Goal: Transaction & Acquisition: Purchase product/service

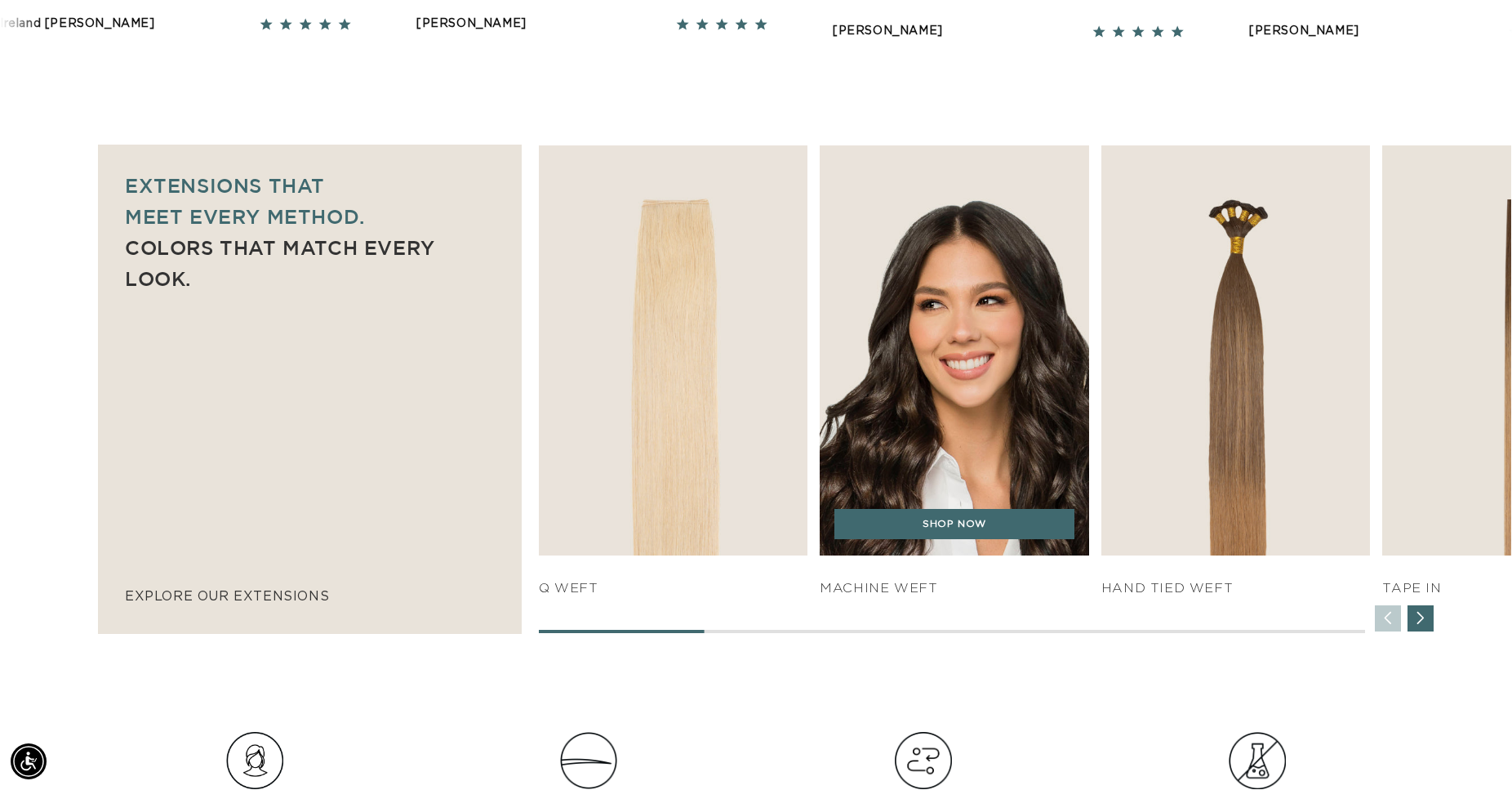
scroll to position [0, 1396]
click at [968, 481] on img "2 / 7" at bounding box center [954, 351] width 283 height 431
click at [949, 521] on link "SHOP NOW" at bounding box center [955, 524] width 240 height 31
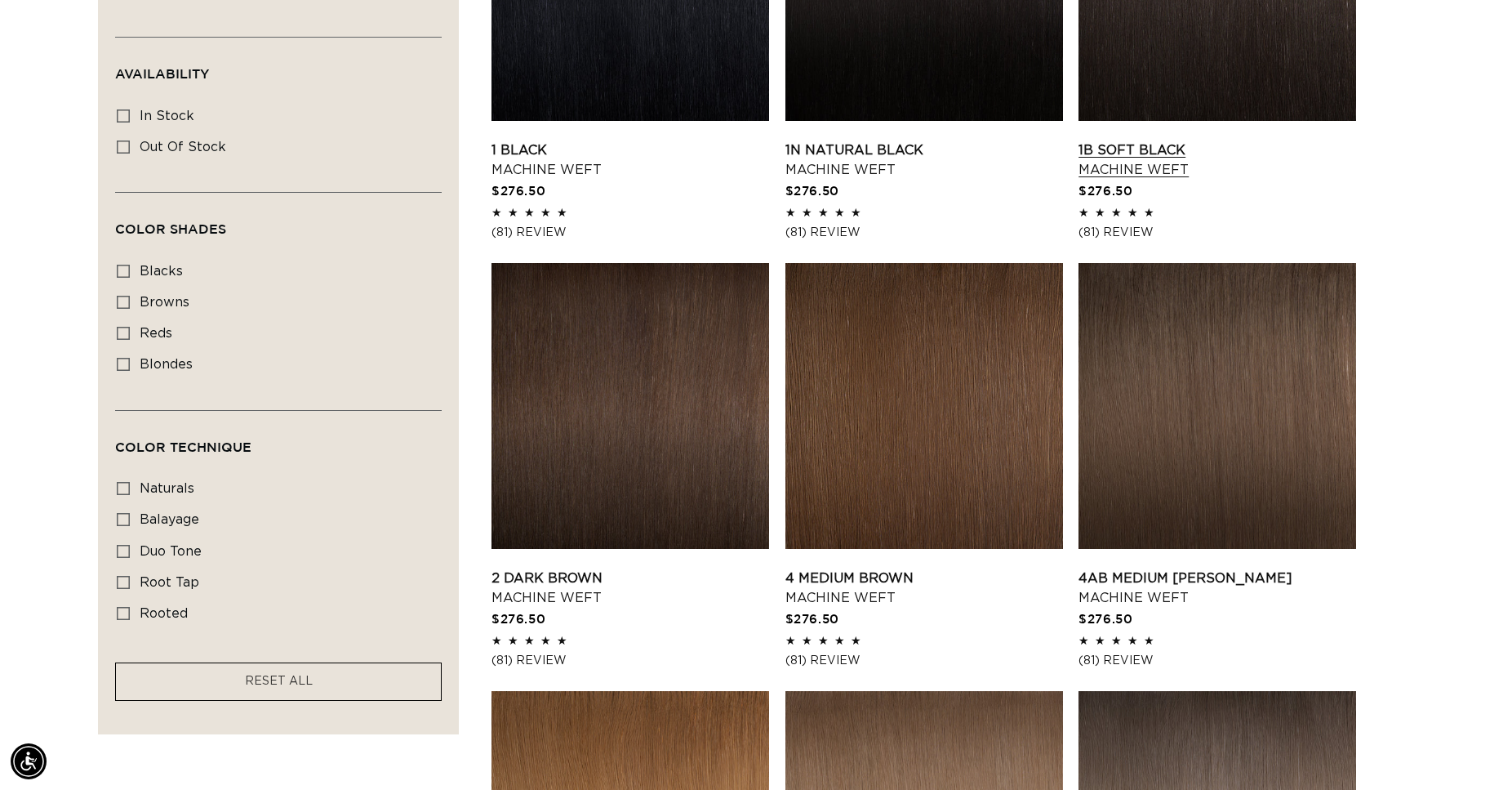
scroll to position [0, 2792]
click at [1167, 140] on link "1B Soft Black Machine Weft" at bounding box center [1217, 160] width 278 height 39
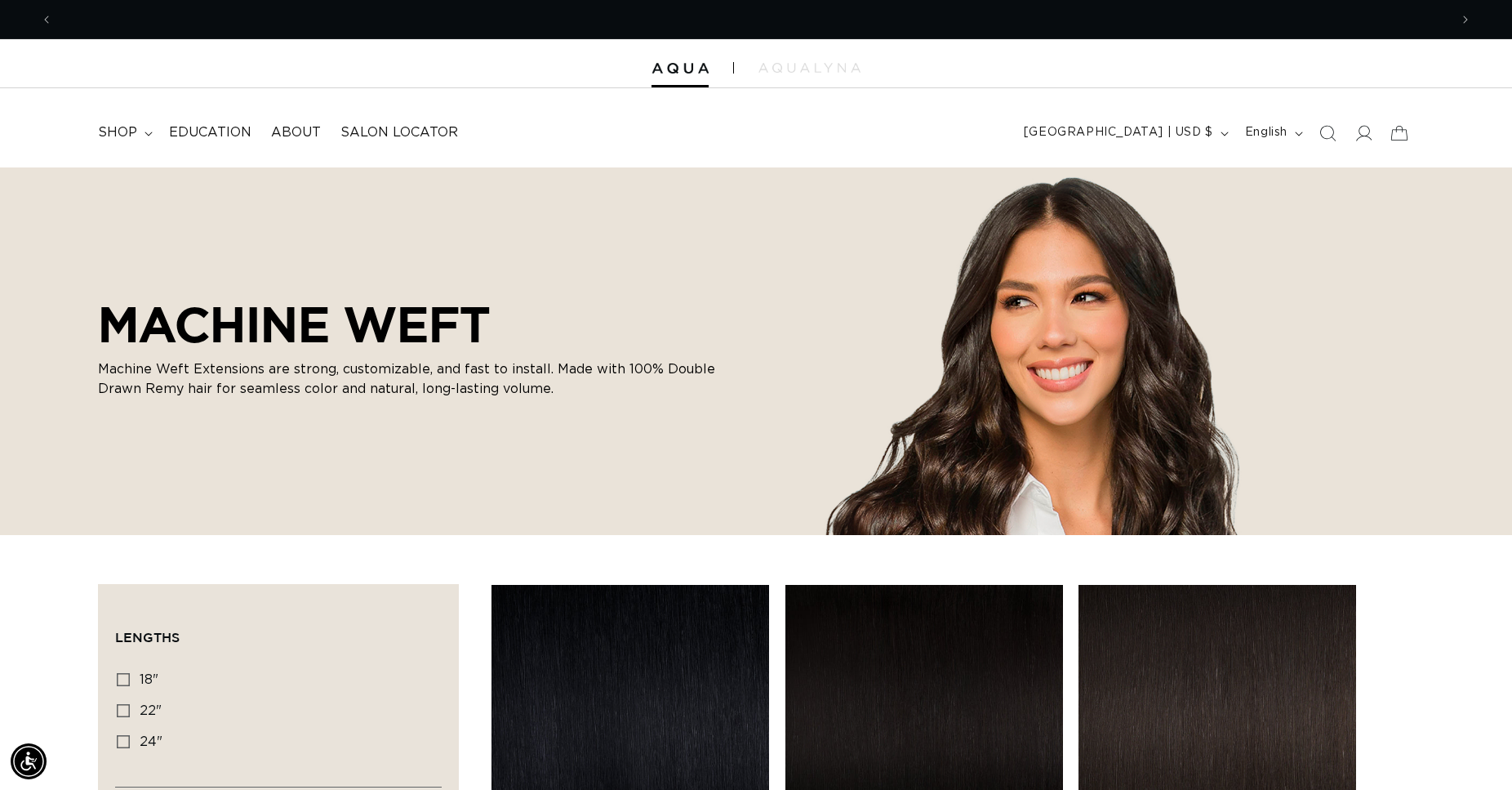
scroll to position [0, 0]
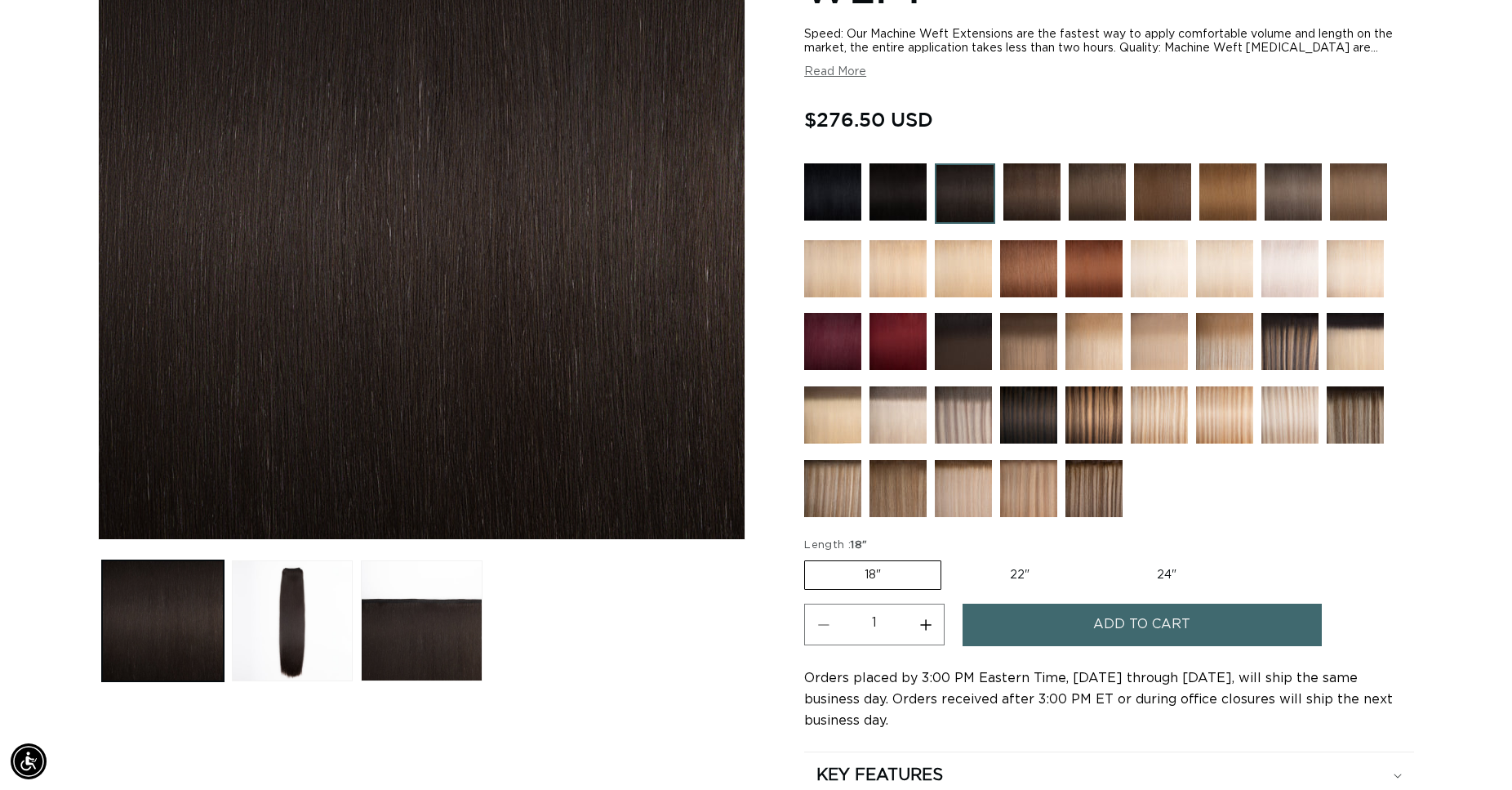
scroll to position [0, 1396]
click at [1004, 572] on label "22" Variant sold out or unavailable" at bounding box center [1019, 575] width 138 height 28
click at [951, 558] on input "22" Variant sold out or unavailable" at bounding box center [950, 557] width 1 height 1
radio input "true"
click at [1136, 618] on span "Add to cart" at bounding box center [1142, 625] width 97 height 42
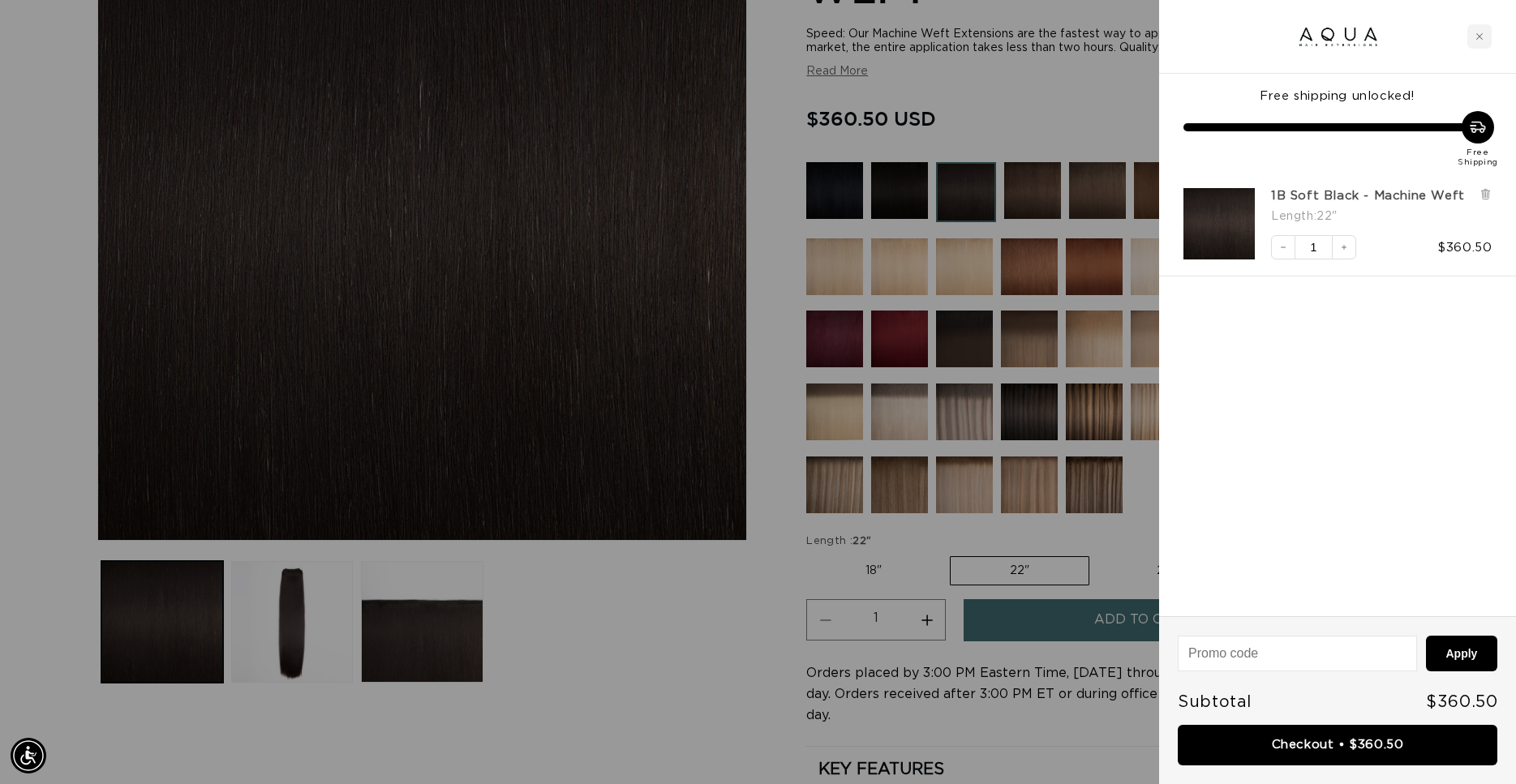
scroll to position [0, 1401]
click at [1204, 24] on div at bounding box center [1338, 37] width 357 height 74
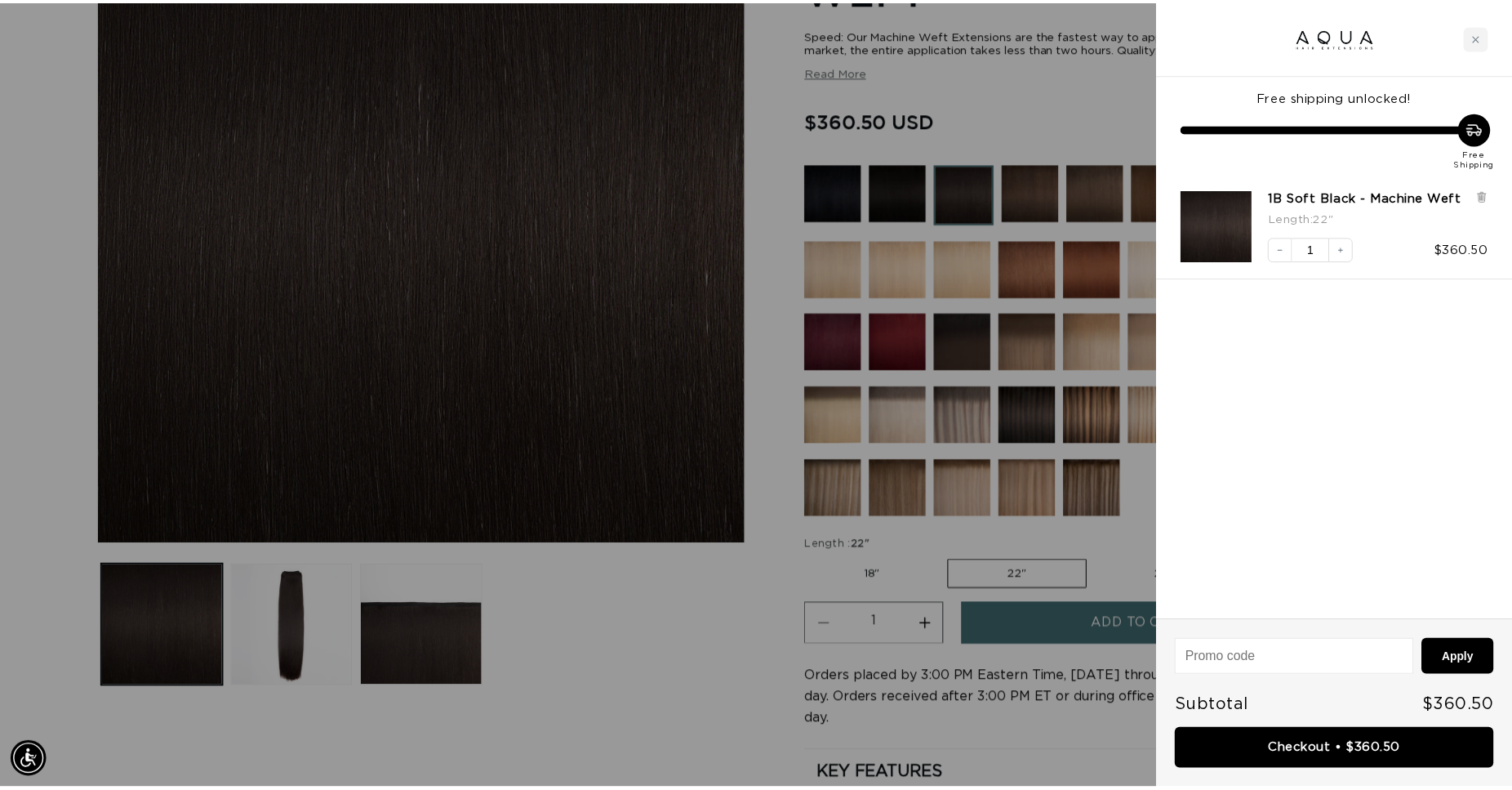
scroll to position [0, 2820]
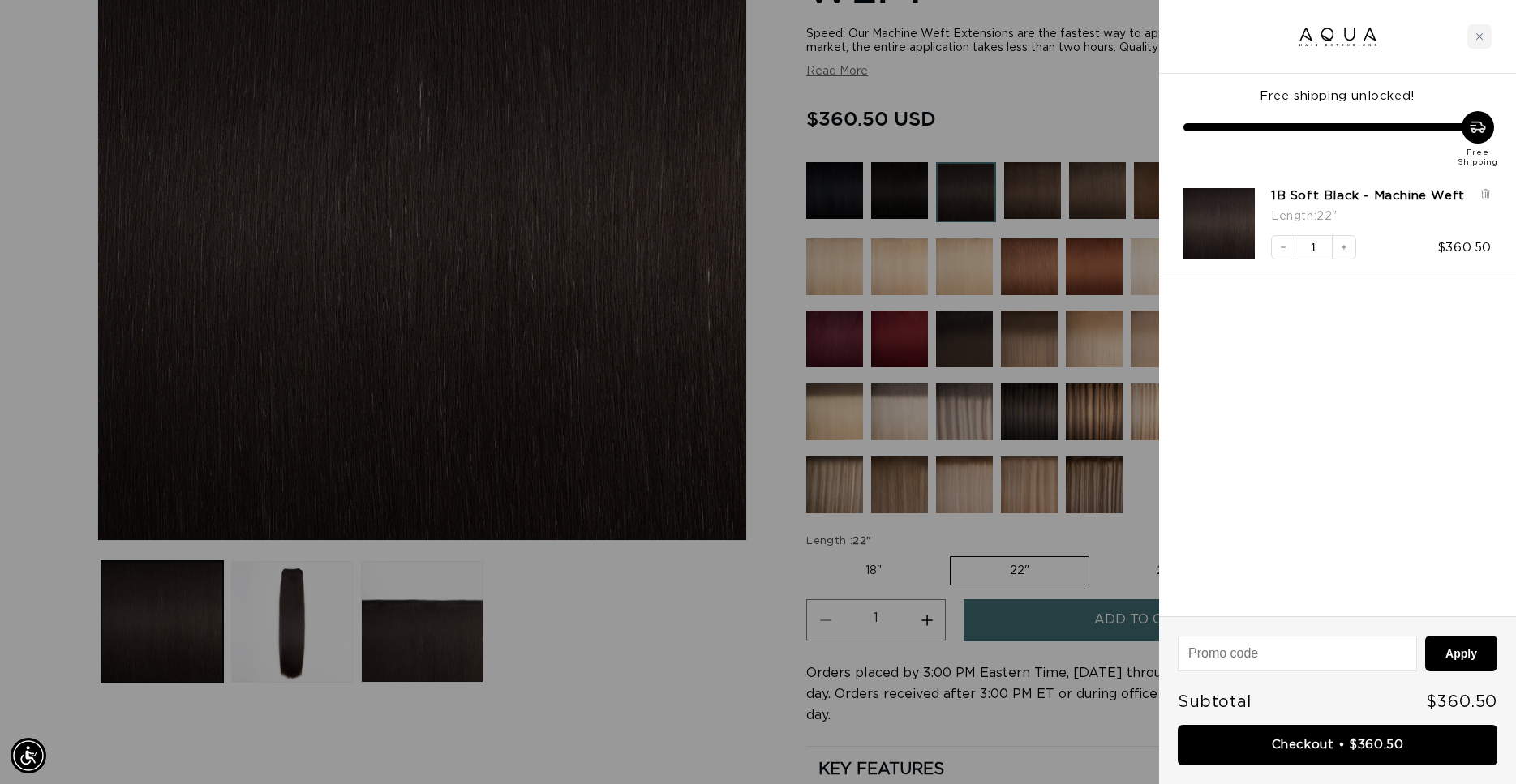
click at [41, 252] on div at bounding box center [758, 392] width 1516 height 784
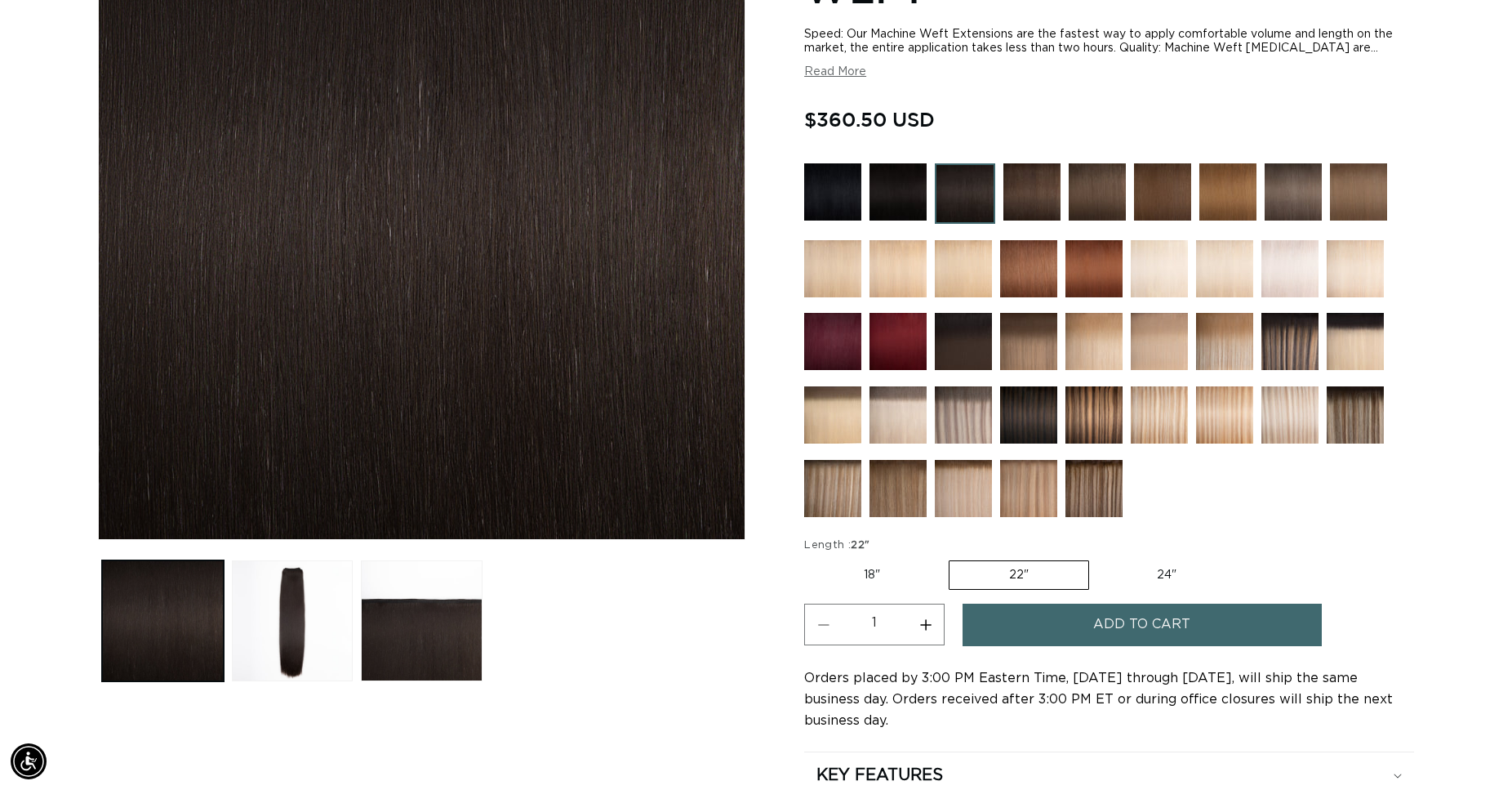
scroll to position [0, 0]
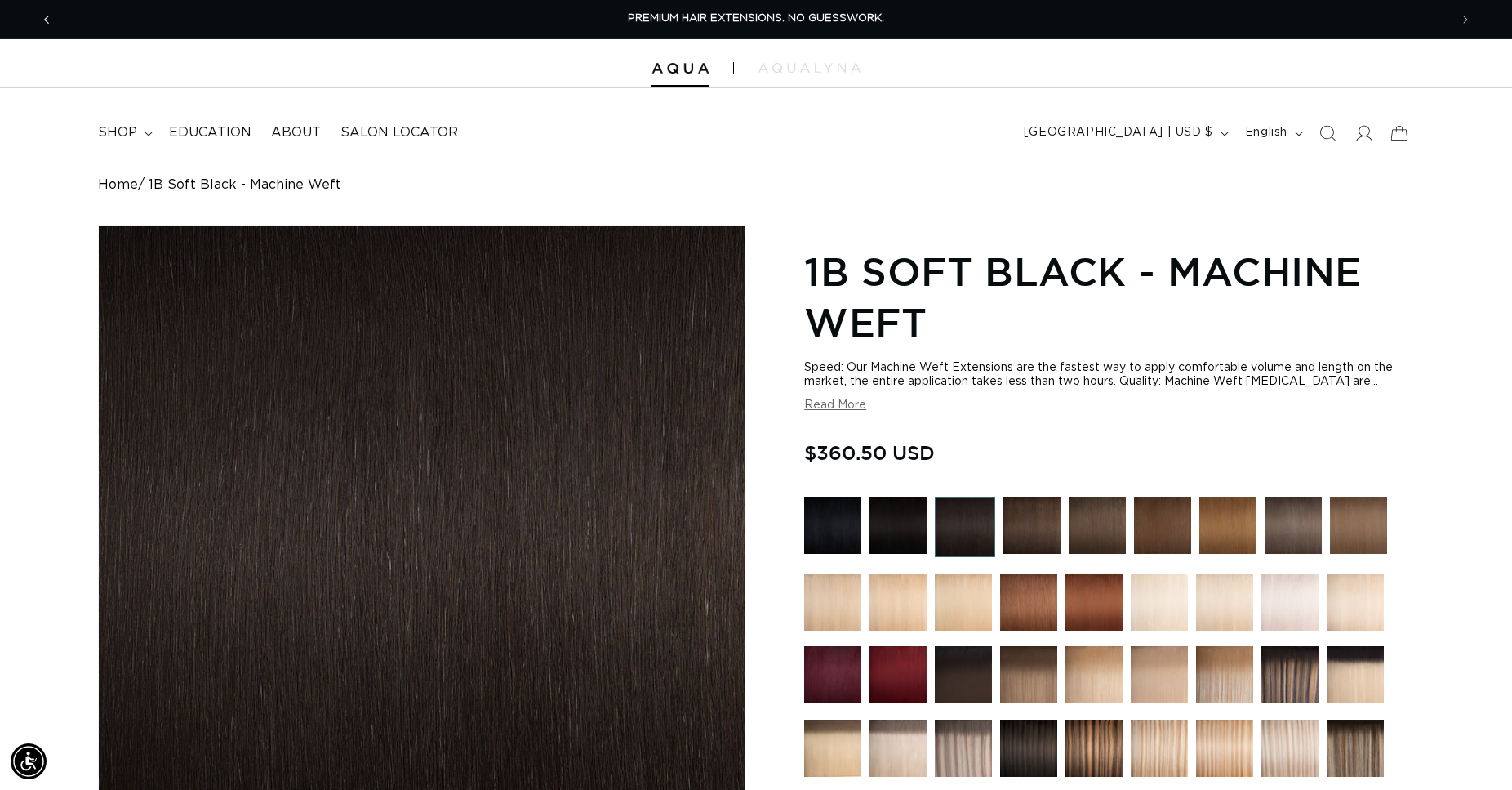
click at [47, 18] on icon "Previous announcement" at bounding box center [47, 19] width 6 height 18
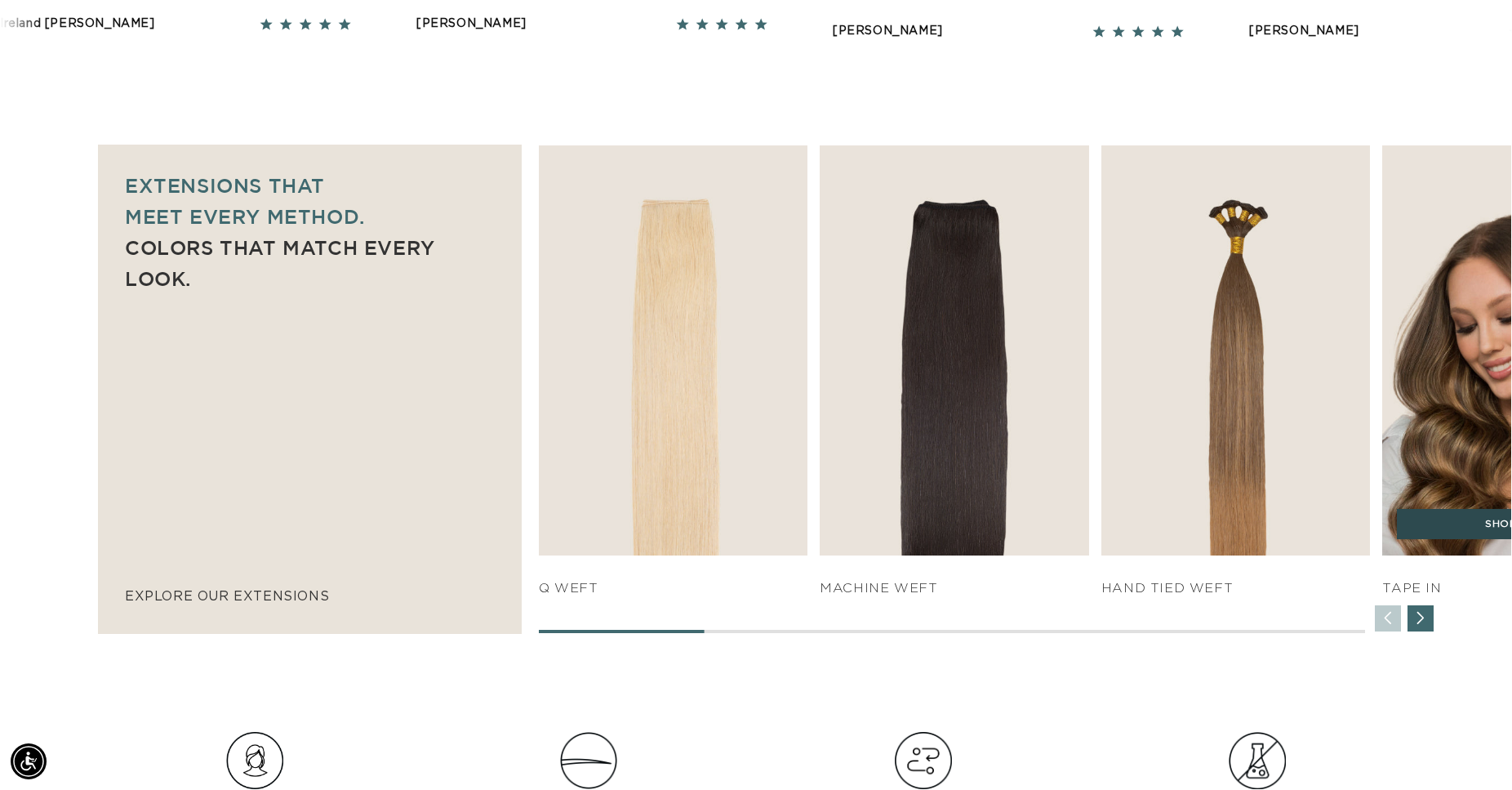
scroll to position [1000, 0]
click at [1462, 526] on link "SHOP NOW" at bounding box center [1517, 524] width 240 height 31
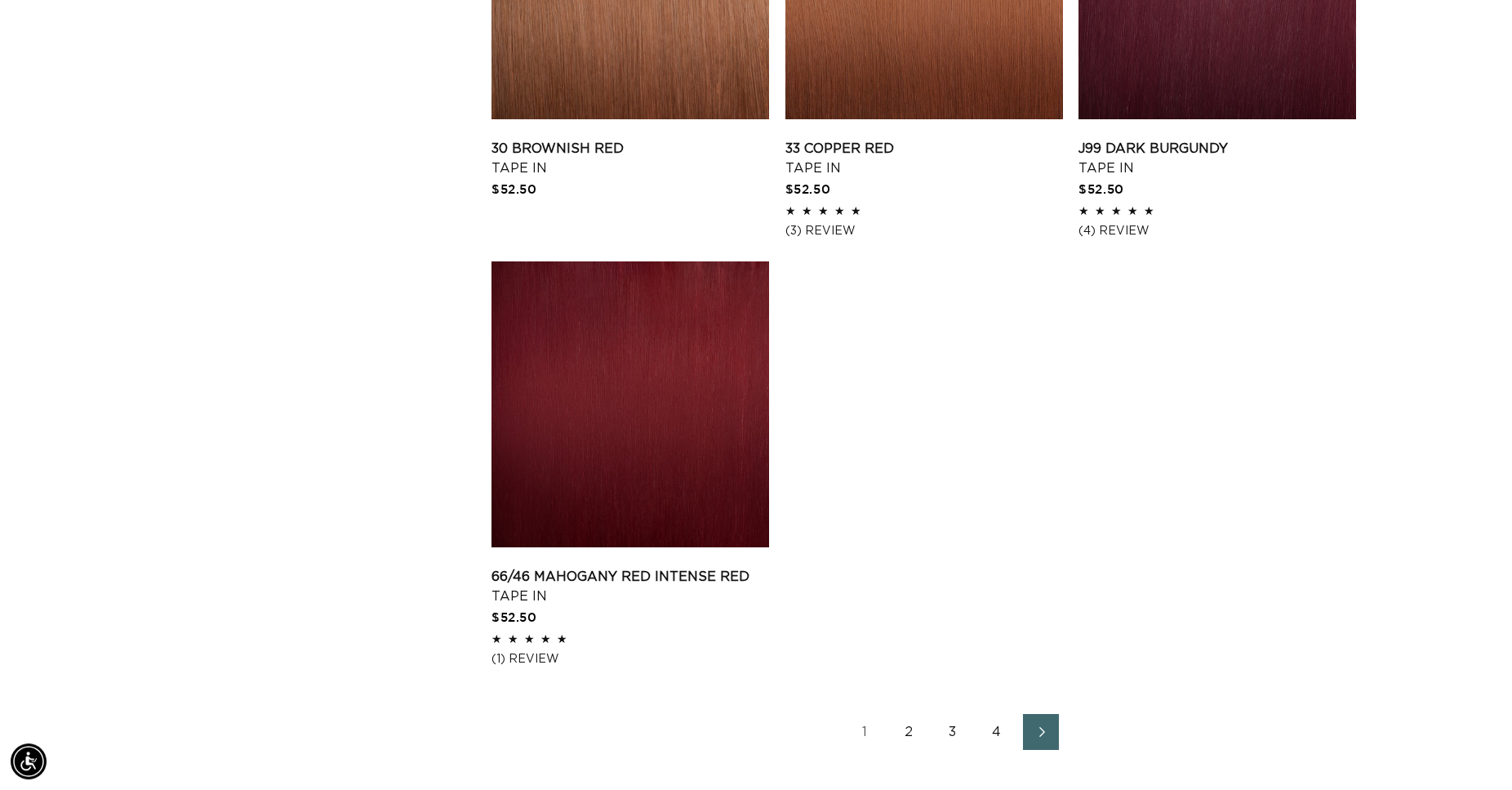
scroll to position [2500, 0]
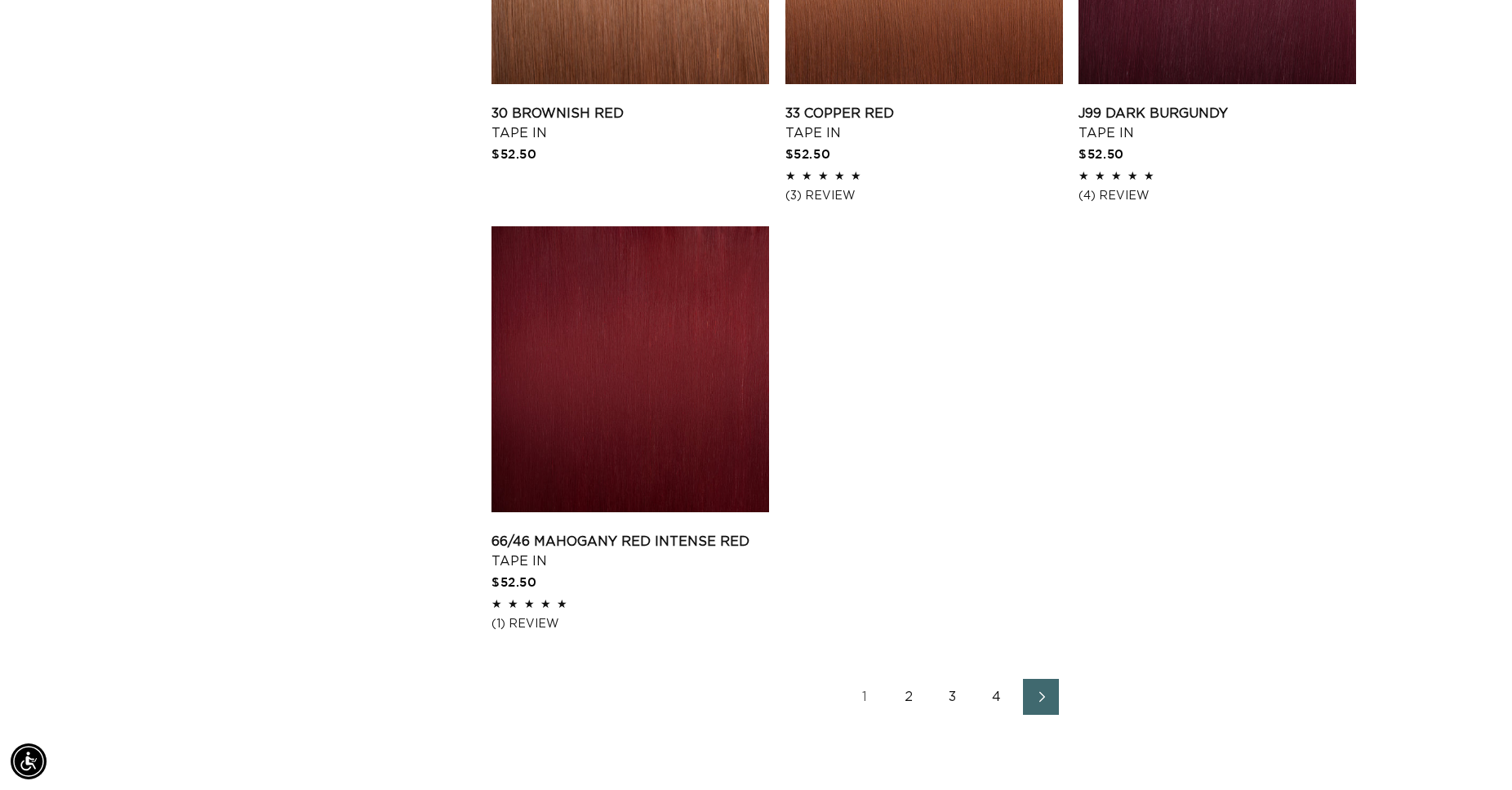
click at [1039, 697] on icon "Next page" at bounding box center [1041, 697] width 21 height 12
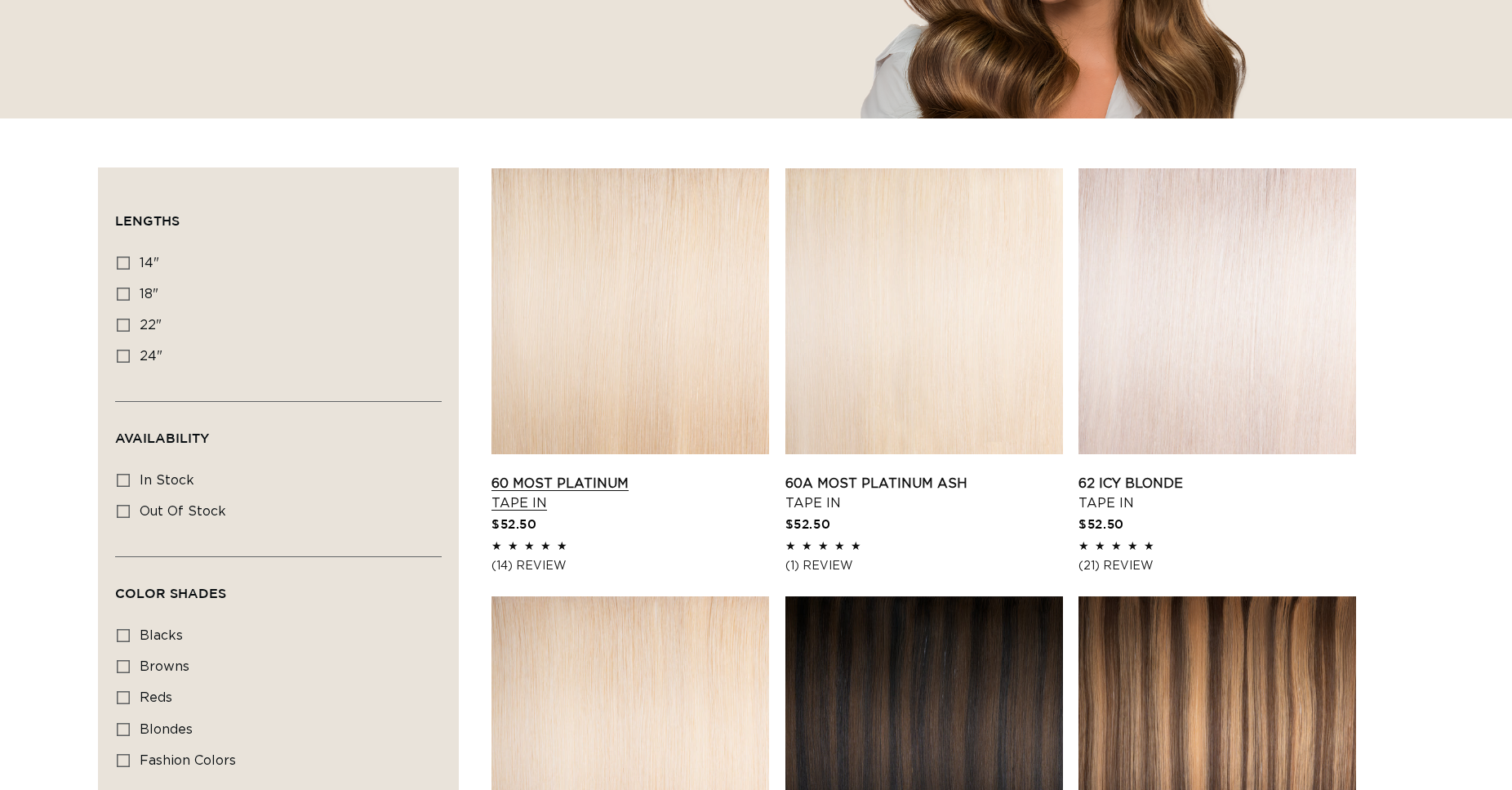
scroll to position [416, 0]
click at [718, 473] on link "60 Most Platinum Tape In" at bounding box center [630, 493] width 278 height 39
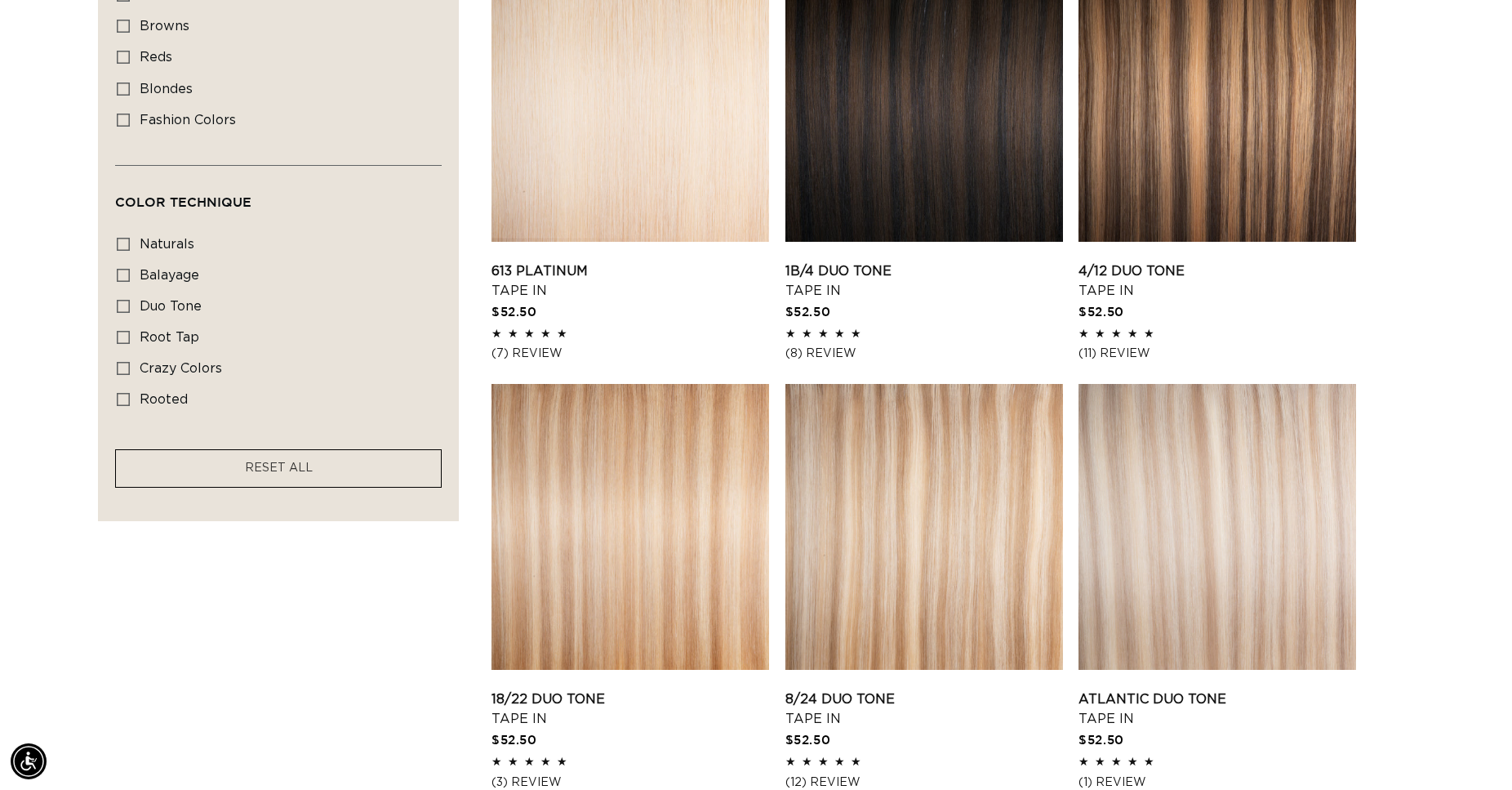
scroll to position [1083, 0]
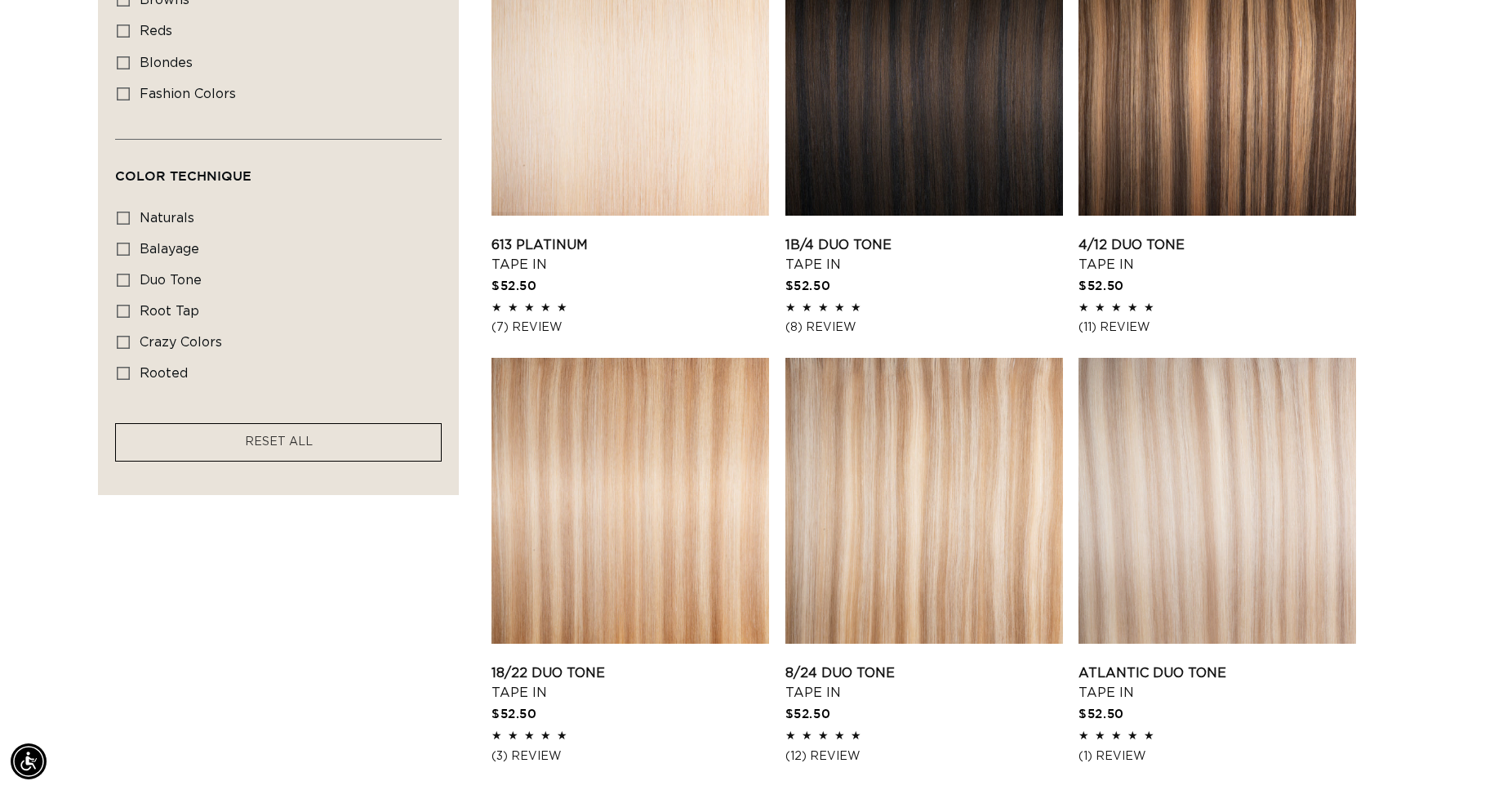
click at [898, 663] on link "8/24 Duo Tone Tape In" at bounding box center [924, 683] width 278 height 39
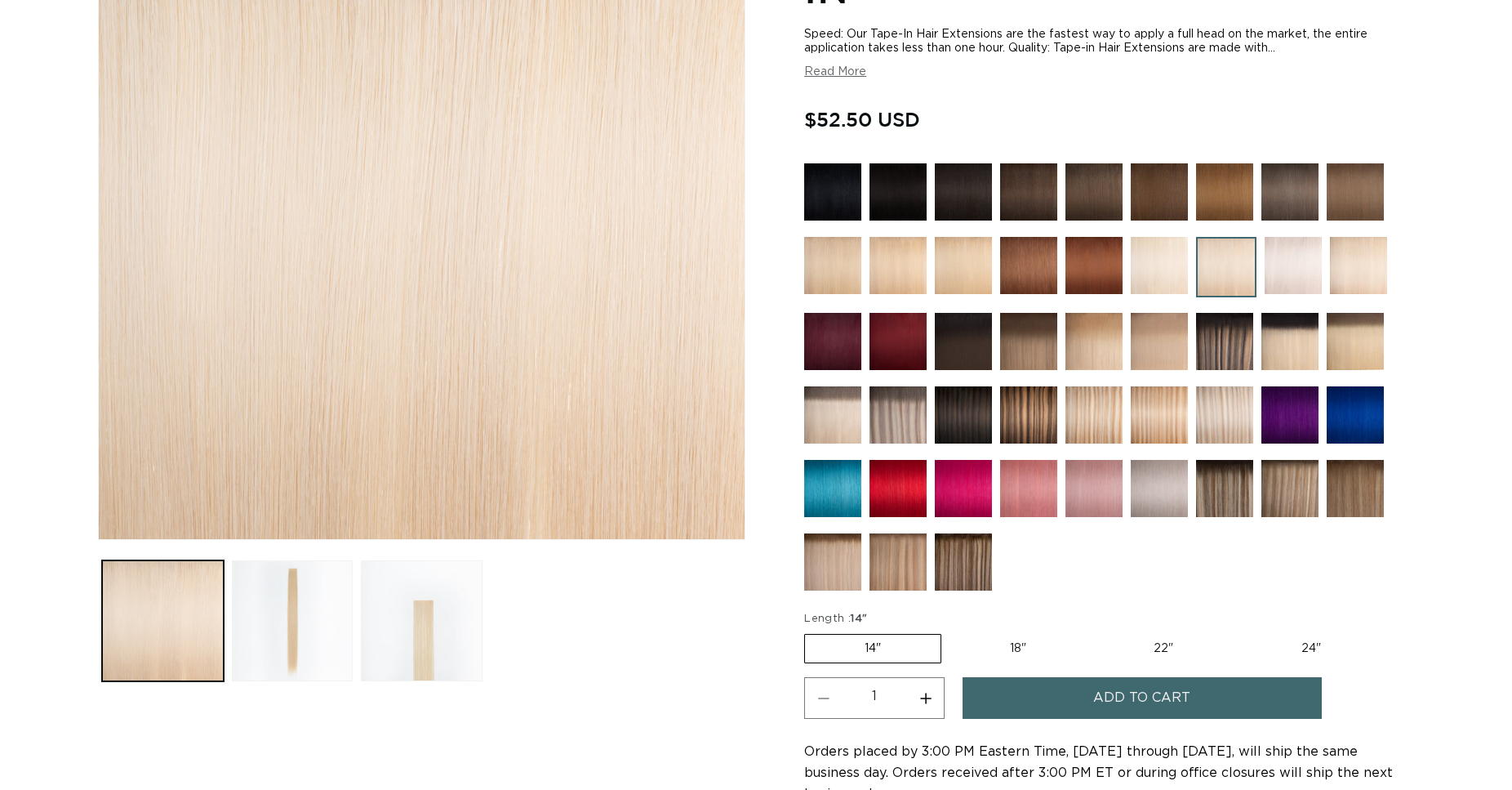
scroll to position [333, 0]
click at [1170, 641] on label "22" Variant sold out or unavailable" at bounding box center [1163, 648] width 138 height 28
click at [1095, 631] on input "22" Variant sold out or unavailable" at bounding box center [1094, 630] width 1 height 1
radio input "true"
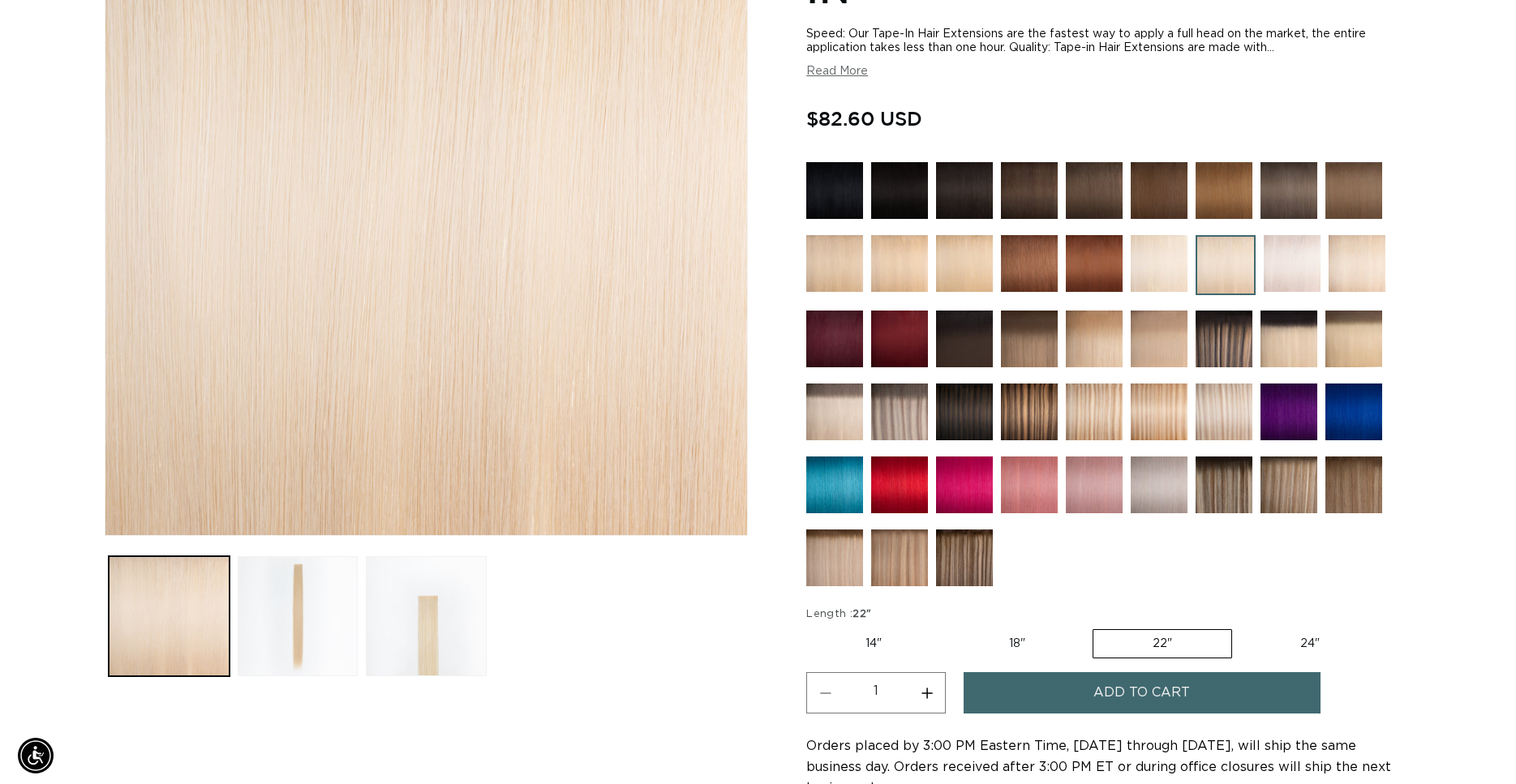
scroll to position [0, 1387]
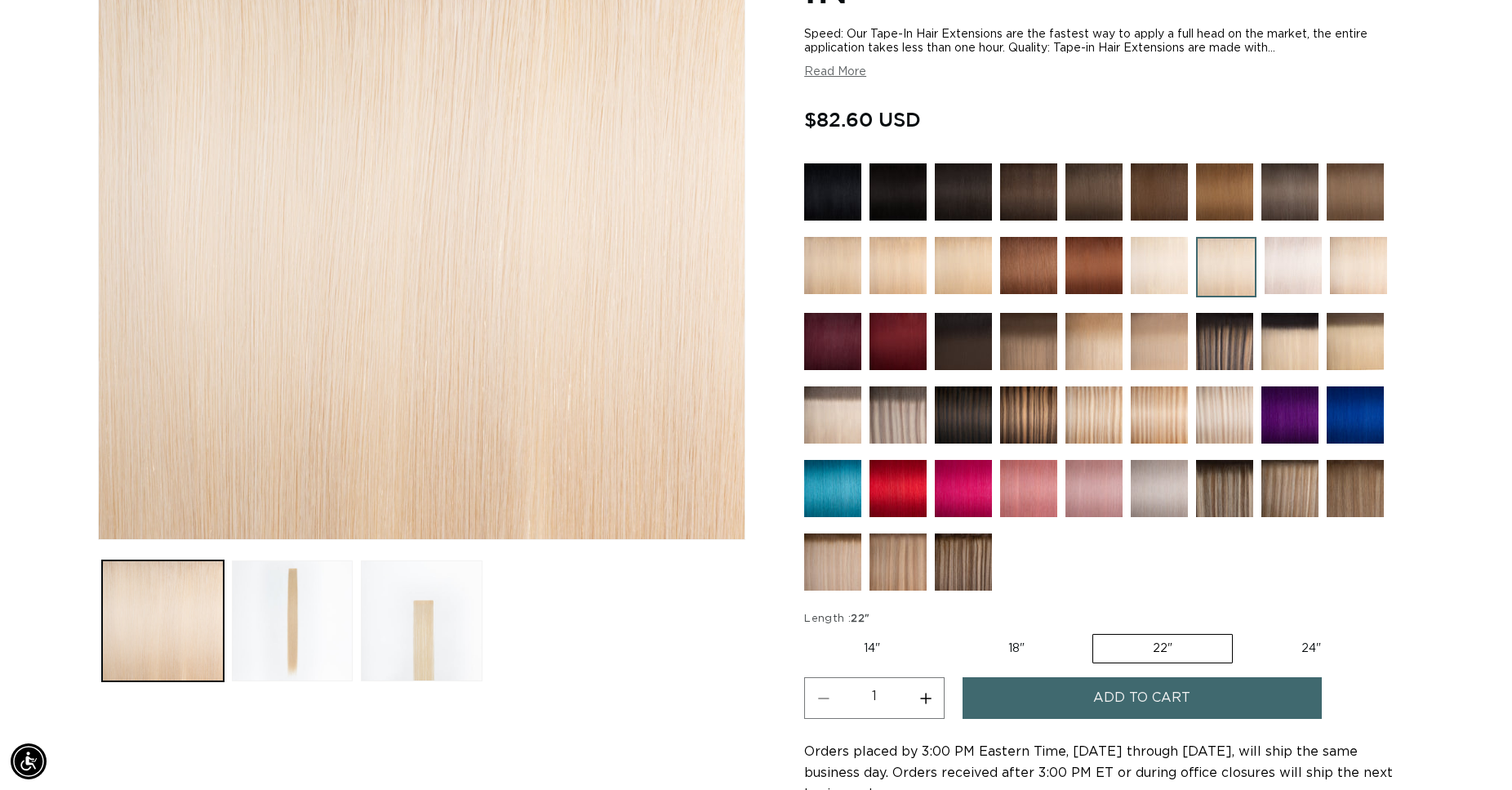
click at [925, 691] on button "Increase quantity for 60 Most Platinum - Tape In" at bounding box center [925, 698] width 37 height 42
type input "2"
click at [1066, 690] on button "Add to cart" at bounding box center [1142, 698] width 359 height 42
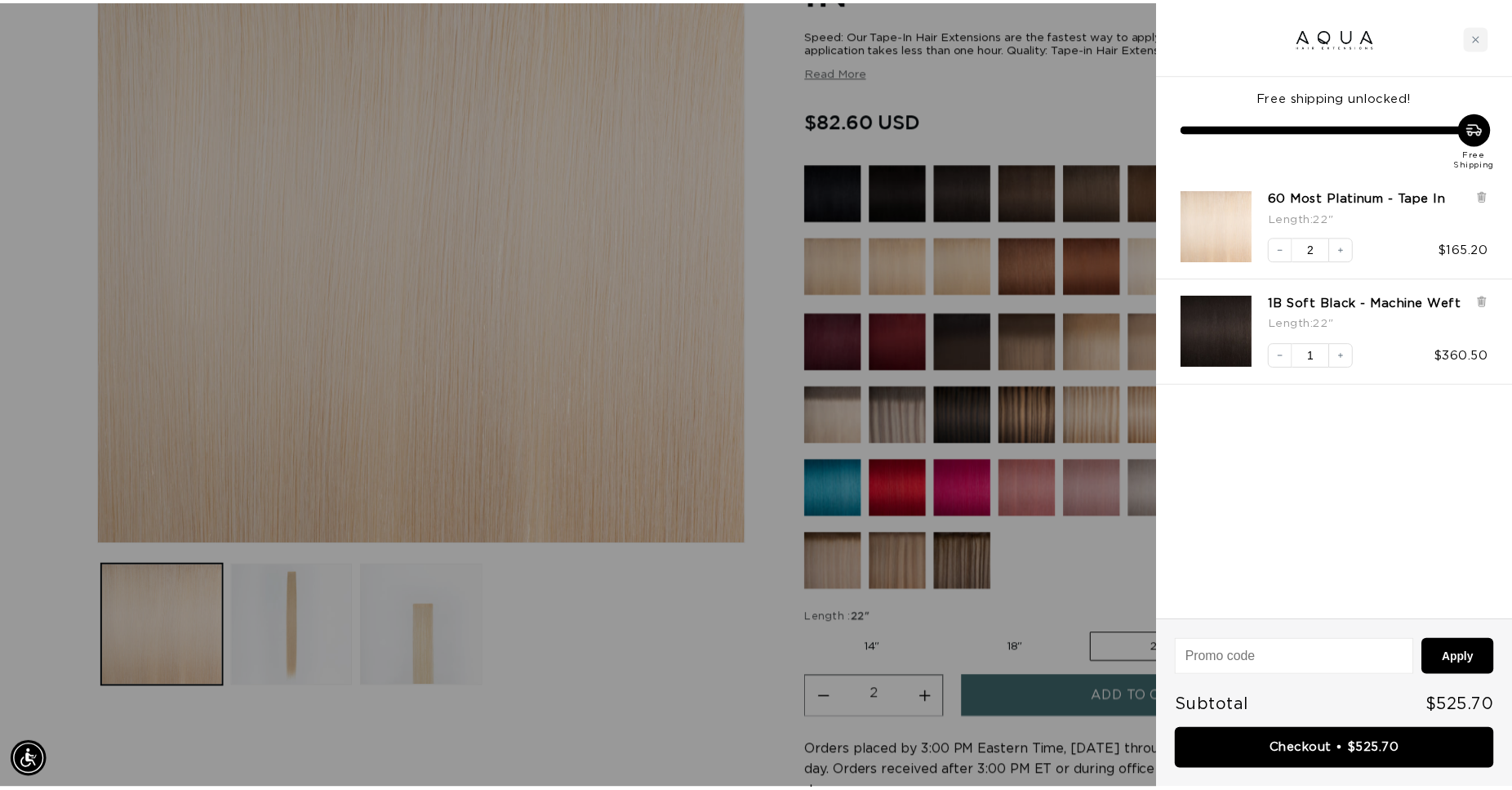
scroll to position [0, 0]
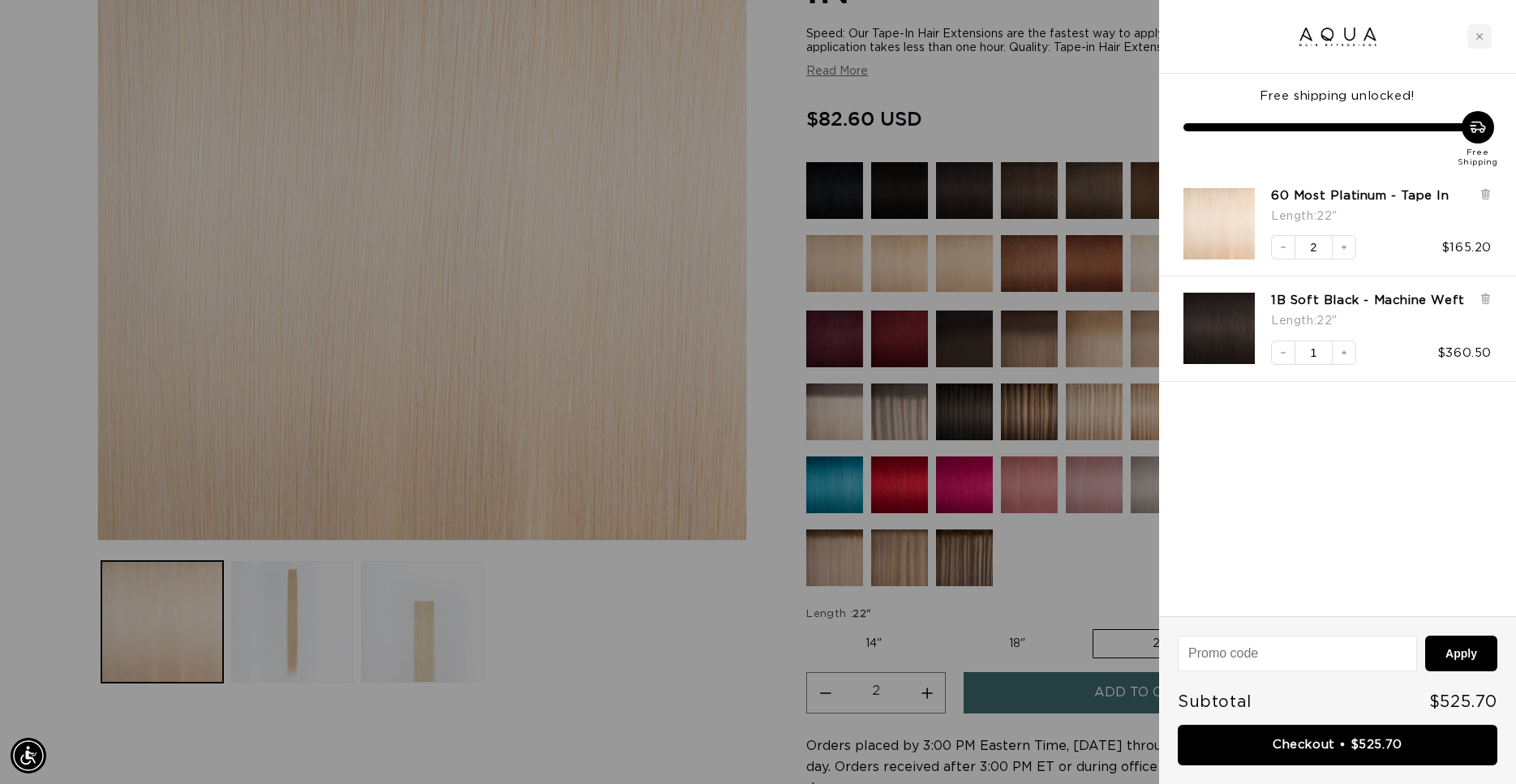
click at [44, 177] on div at bounding box center [758, 392] width 1516 height 784
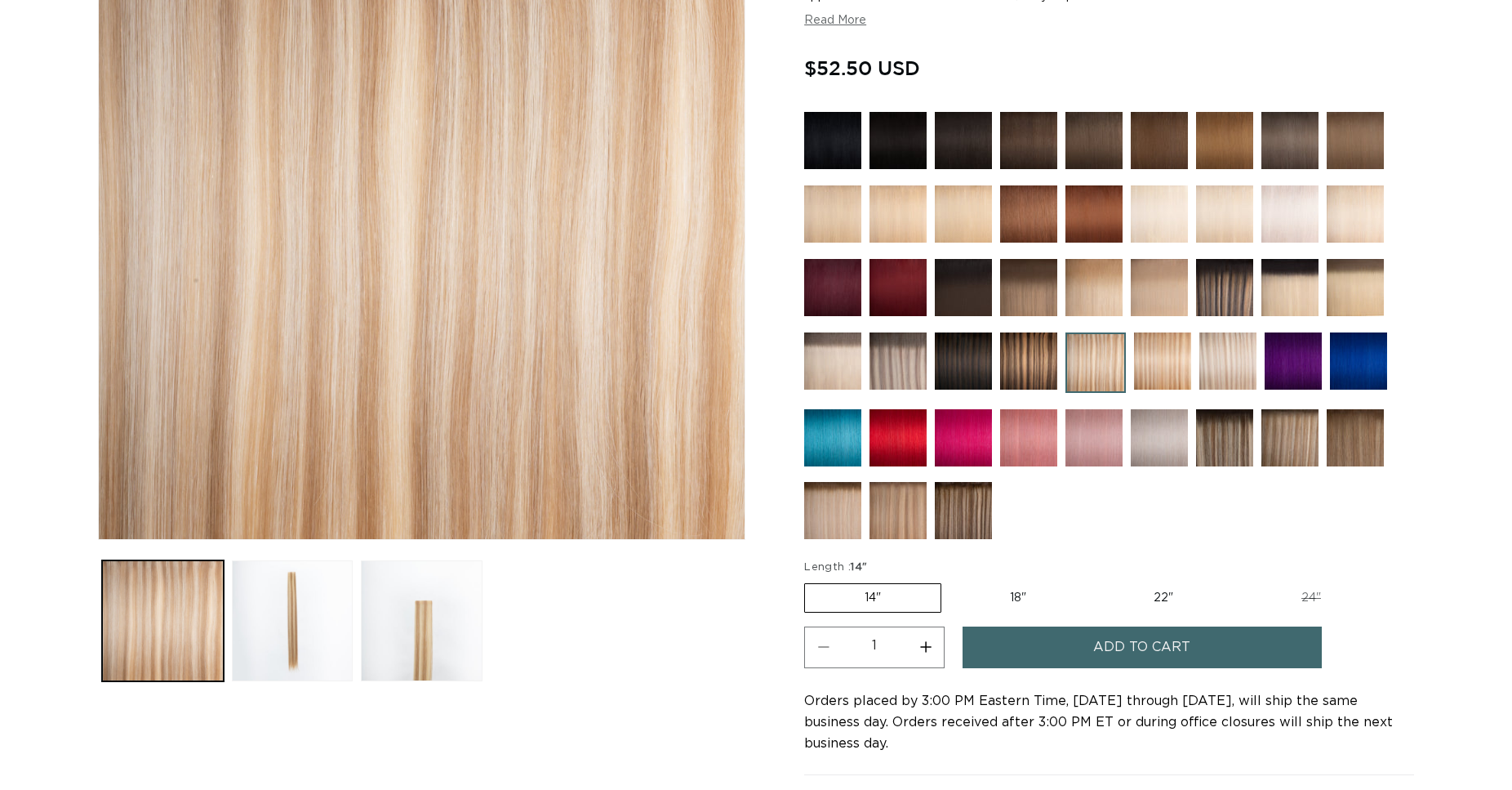
scroll to position [333, 0]
click at [1180, 592] on label "22" Variant sold out or unavailable" at bounding box center [1163, 598] width 138 height 28
click at [1095, 581] on input "22" Variant sold out or unavailable" at bounding box center [1094, 580] width 1 height 1
radio input "true"
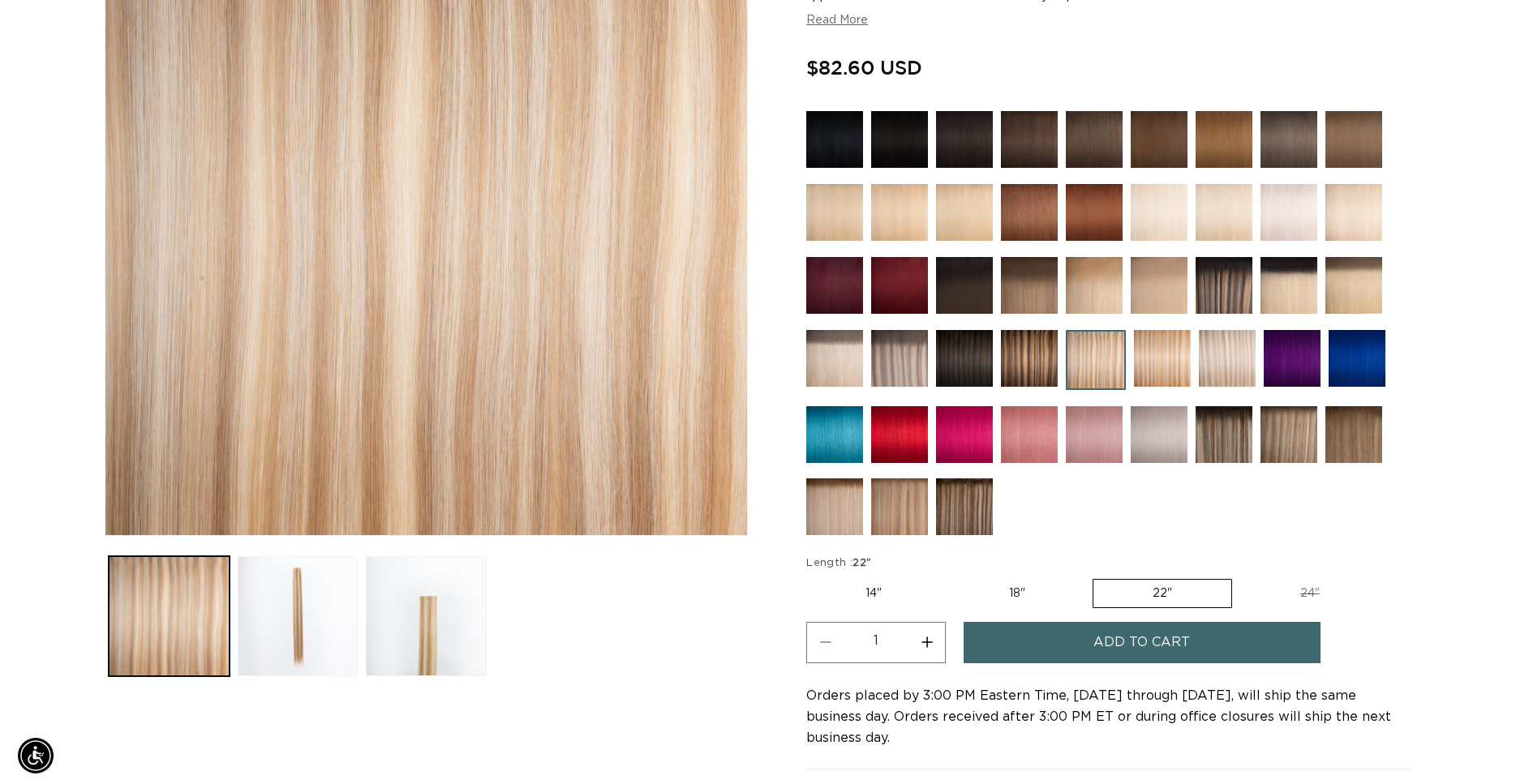
scroll to position [0, 1387]
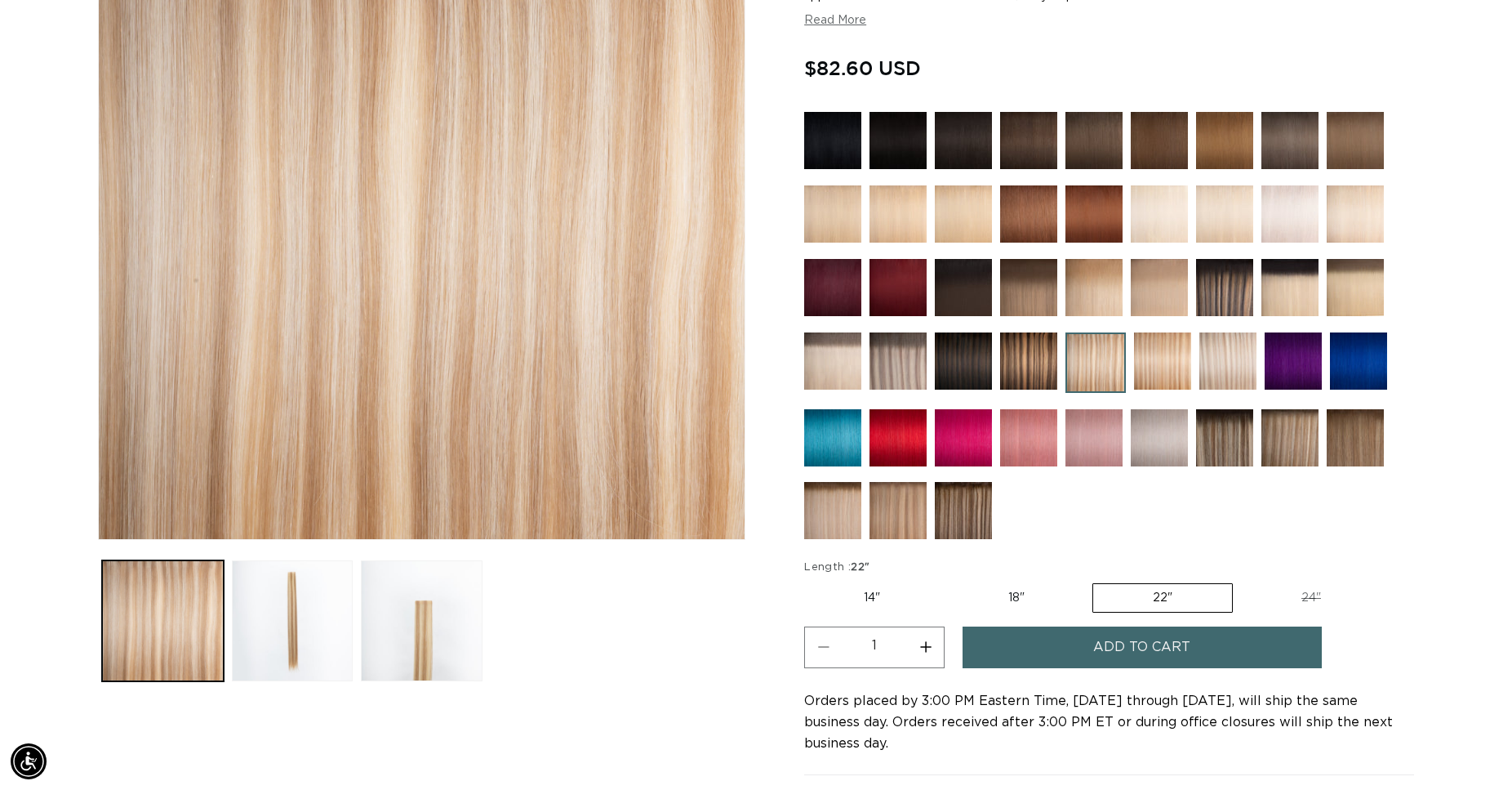
click at [925, 643] on button "Increase quantity for 8/24 Duo Tone - Tape In" at bounding box center [925, 647] width 37 height 42
type input "2"
click at [1066, 636] on button "Add to cart" at bounding box center [1142, 647] width 359 height 42
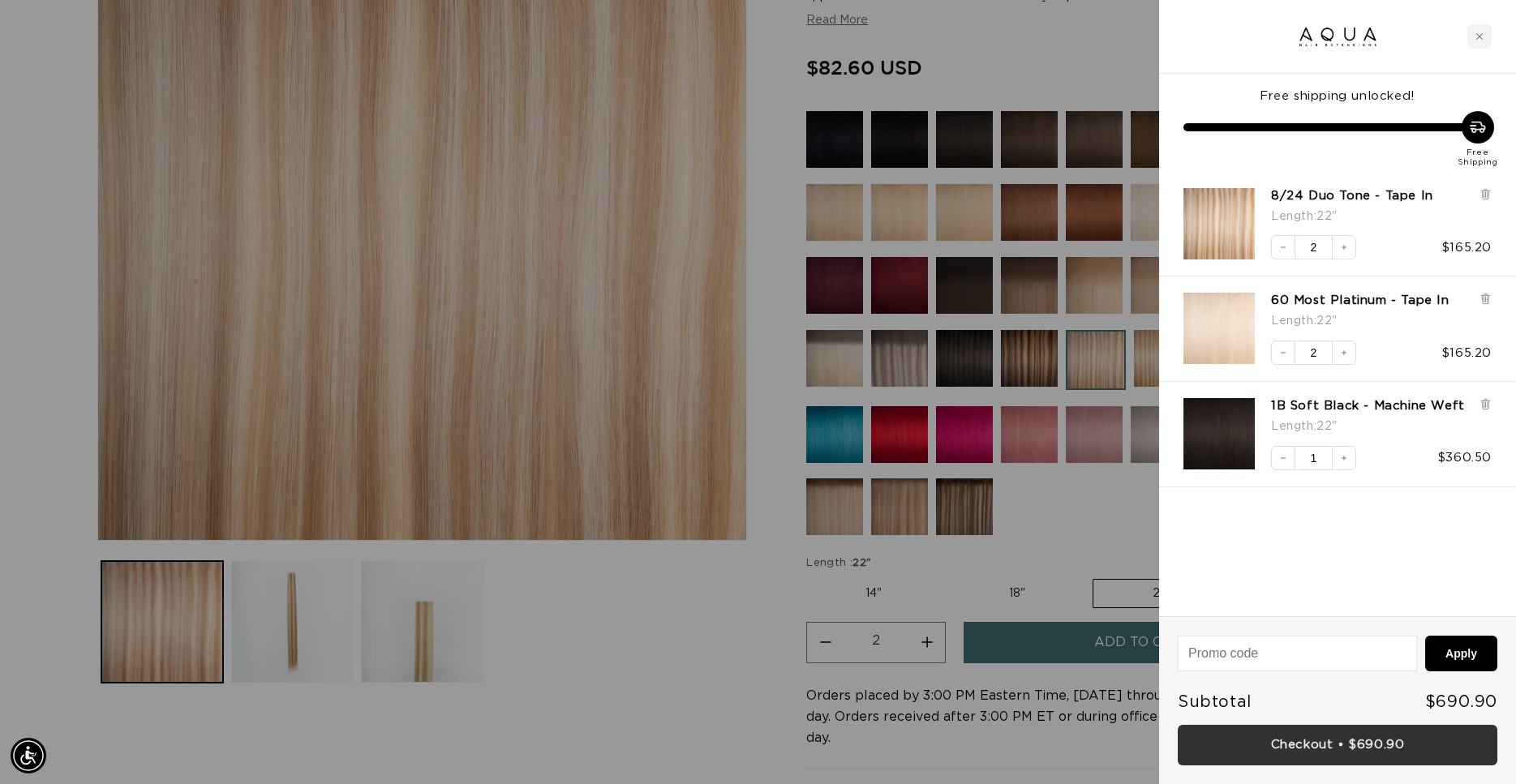
scroll to position [0, 1401]
click at [1312, 747] on link "Checkout • $690.90" at bounding box center [1337, 746] width 319 height 42
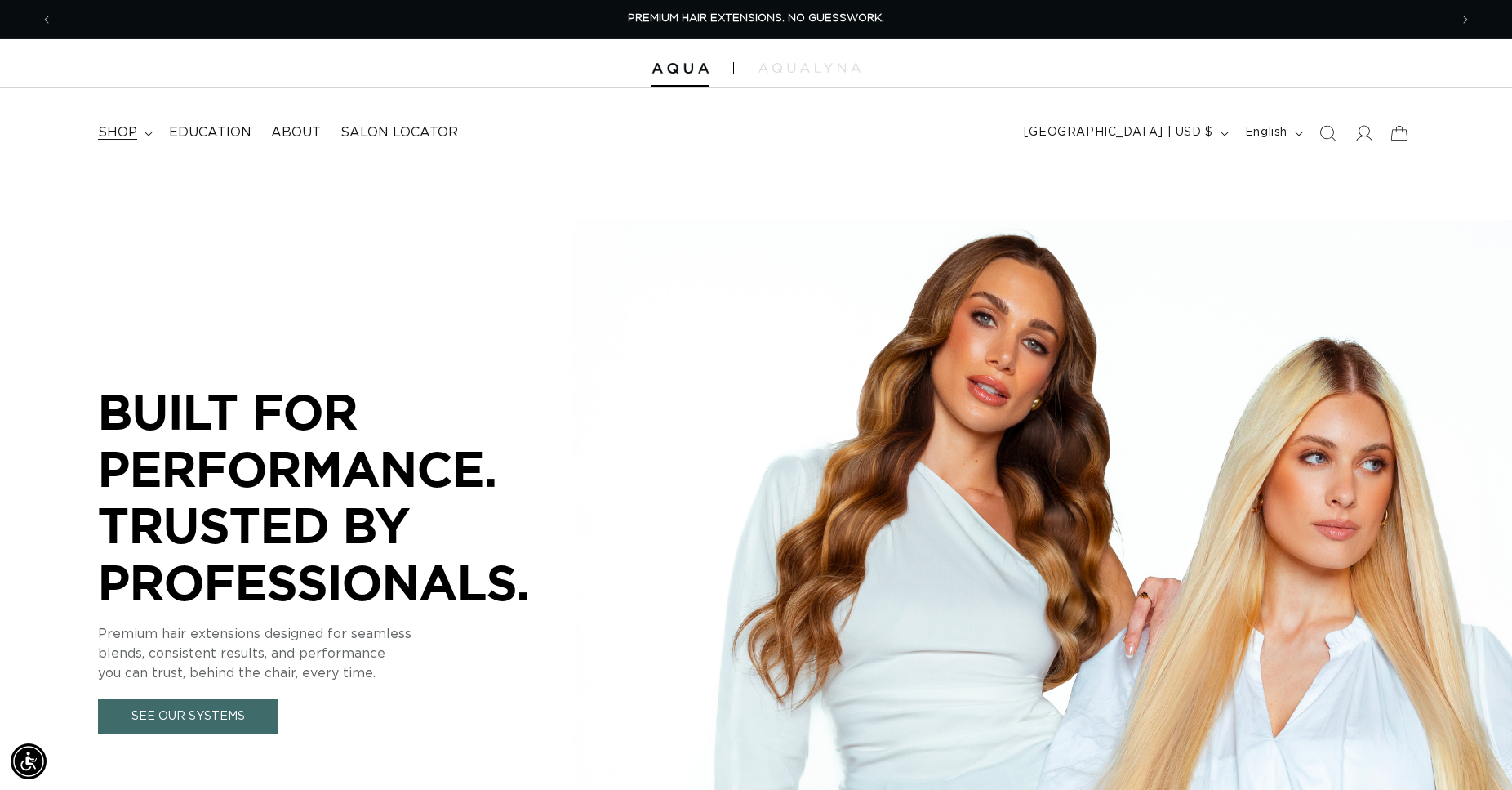
click at [143, 131] on summary "shop" at bounding box center [123, 133] width 71 height 37
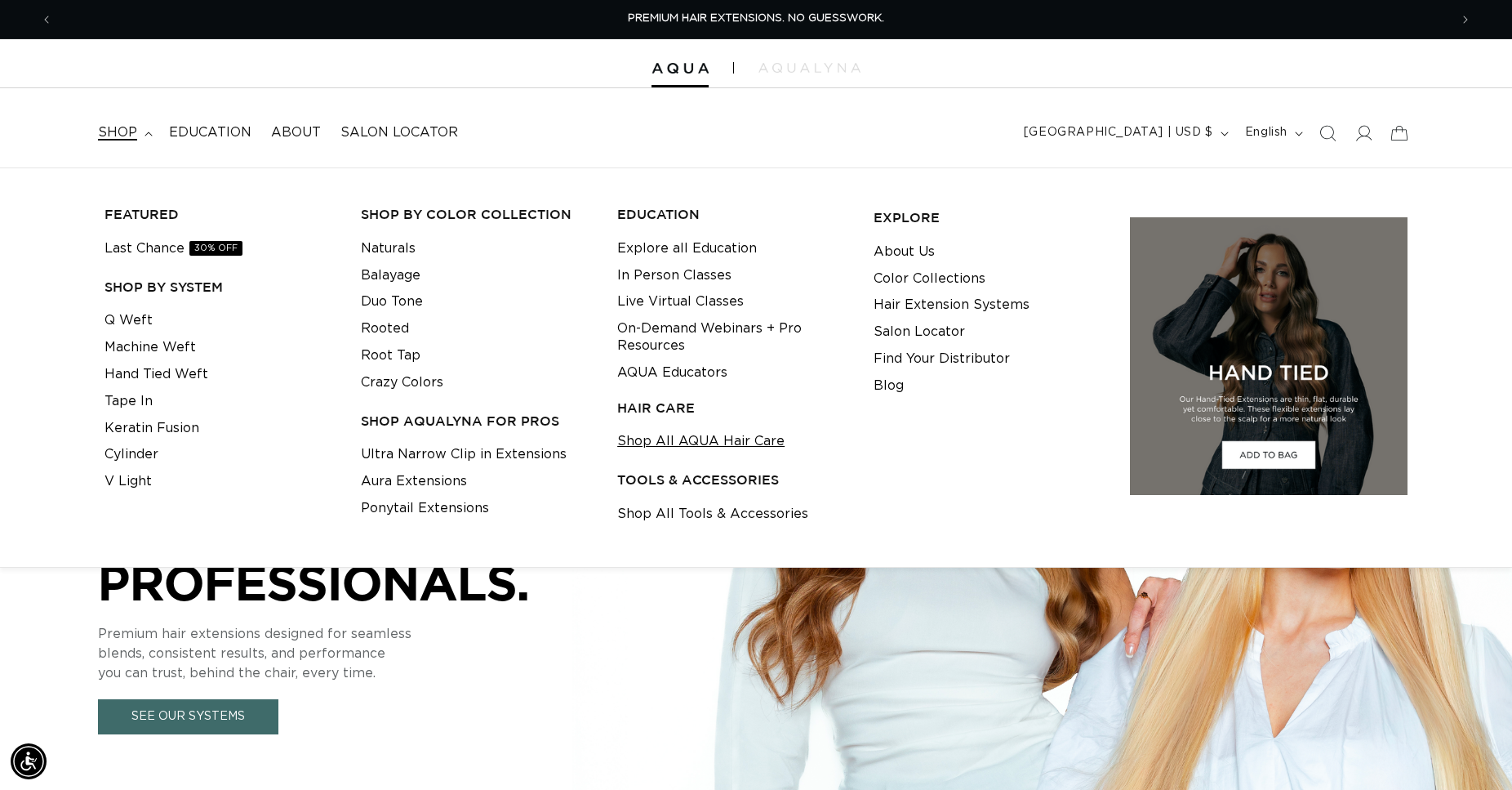
click at [685, 442] on link "Shop All AQUA Hair Care" at bounding box center [701, 442] width 168 height 27
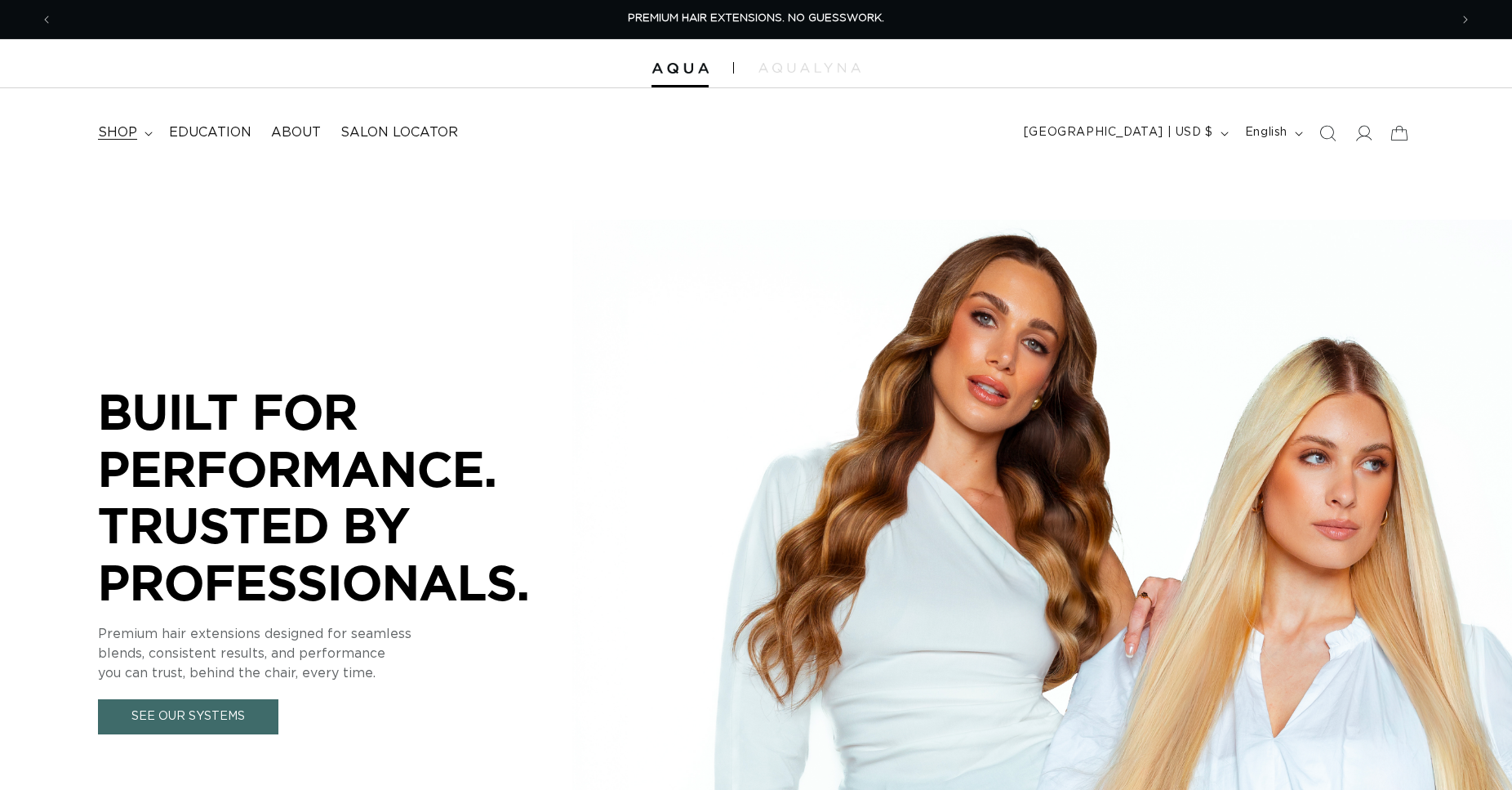
click at [123, 136] on span "shop" at bounding box center [117, 133] width 39 height 17
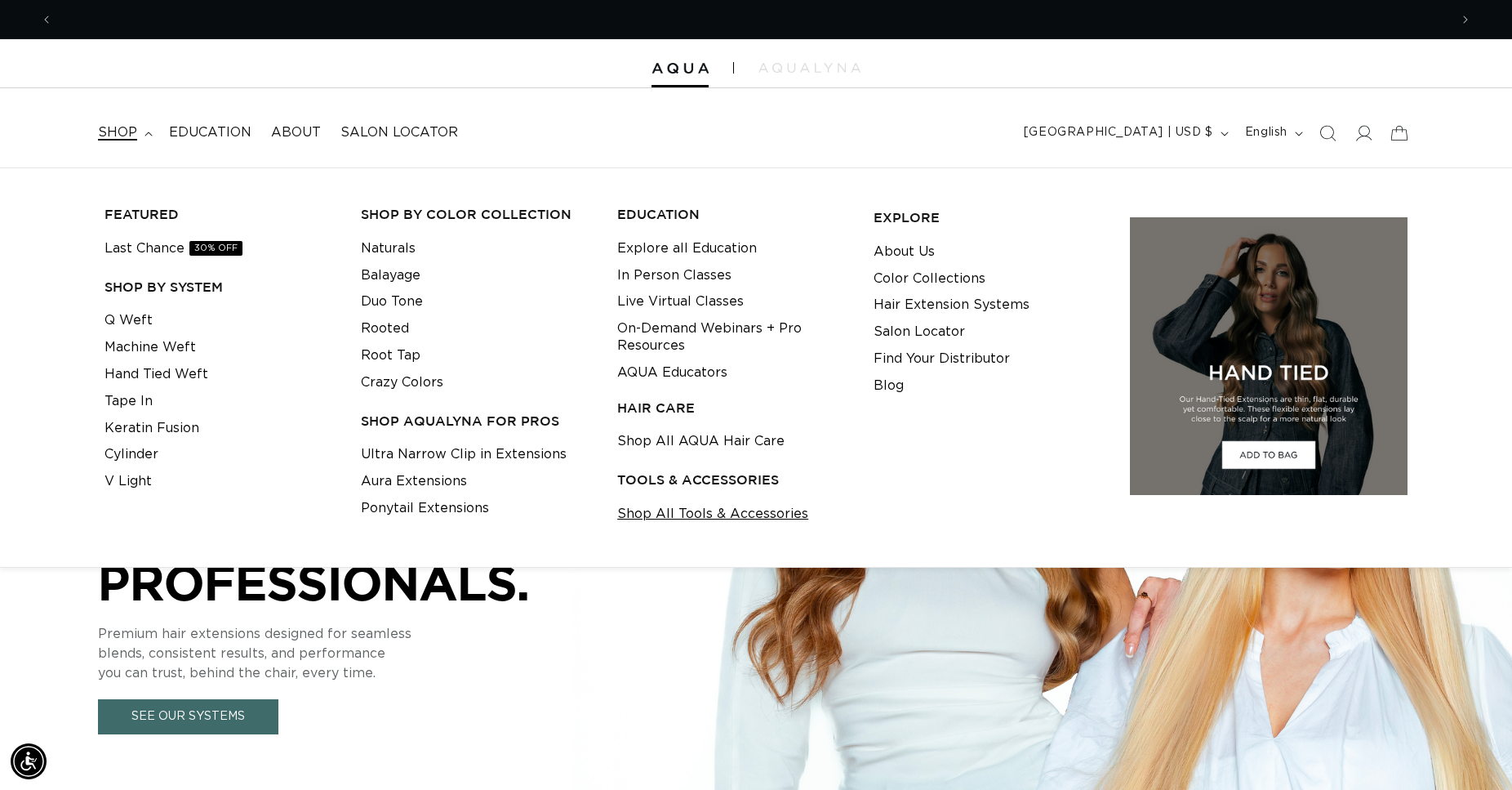
scroll to position [0, 1396]
click at [663, 511] on link "Shop All Tools & Accessories" at bounding box center [713, 515] width 191 height 27
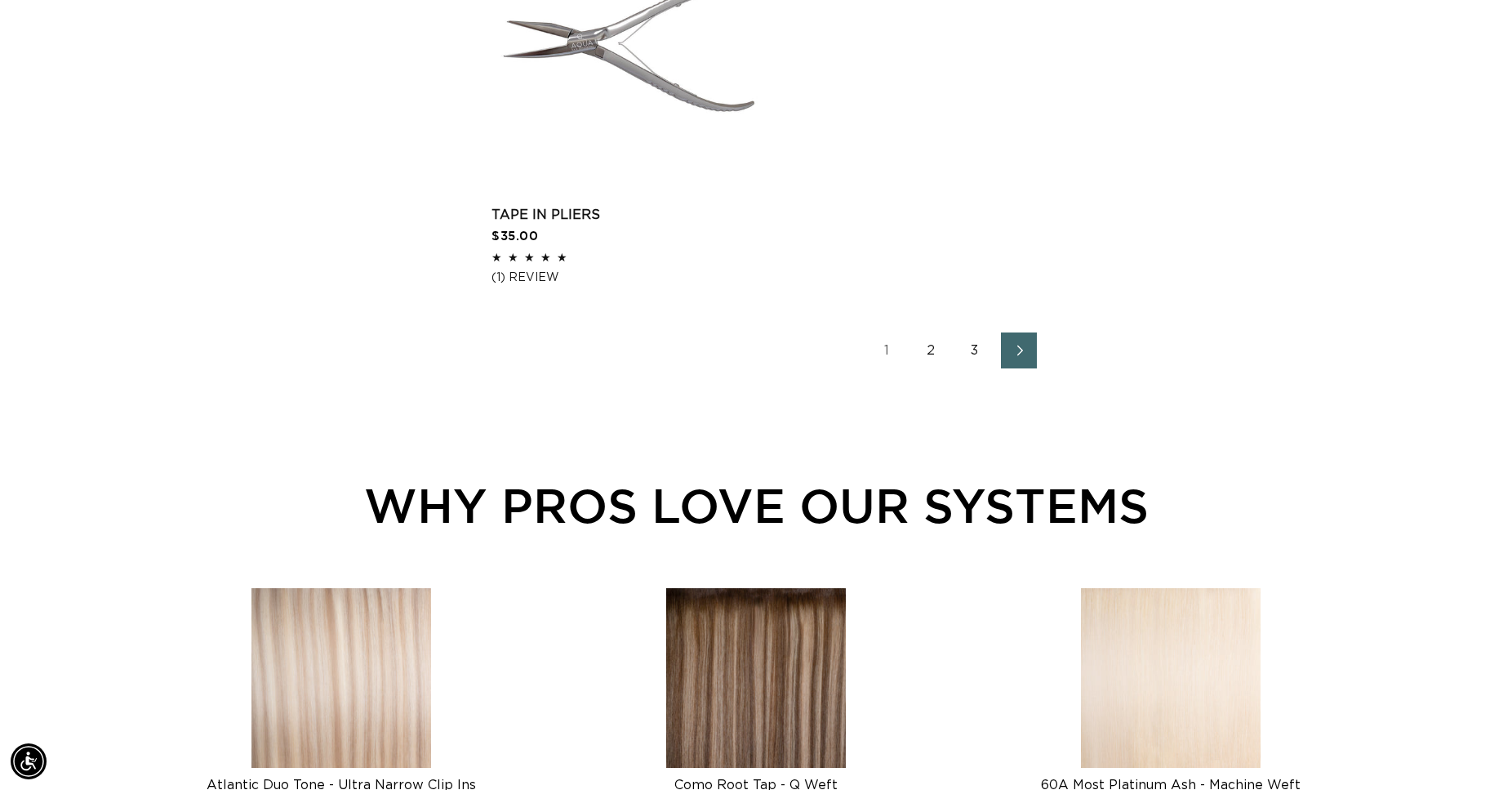
scroll to position [0, 2792]
click at [1019, 345] on span "Next page" at bounding box center [1019, 350] width 11 height 19
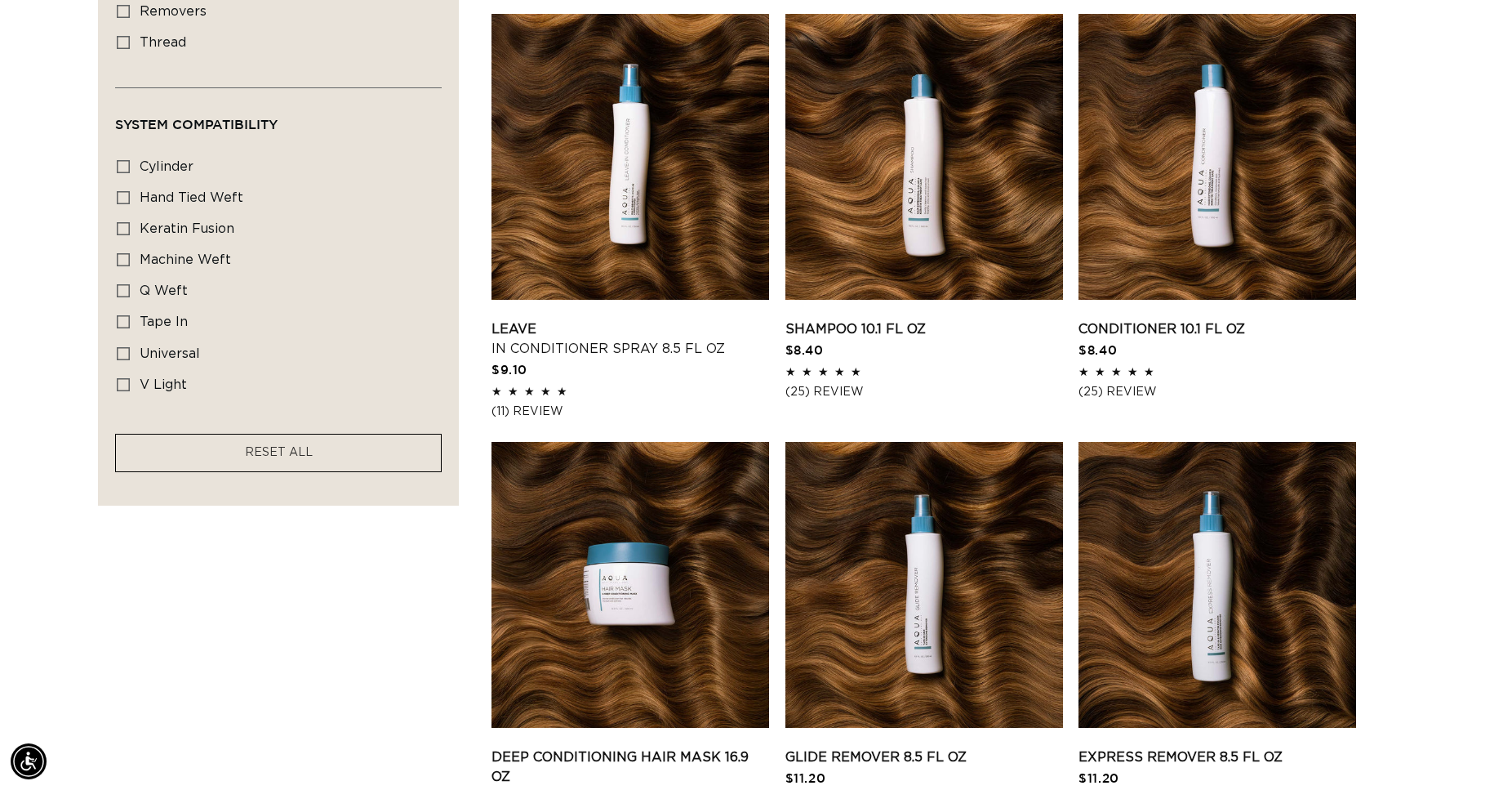
scroll to position [1250, 0]
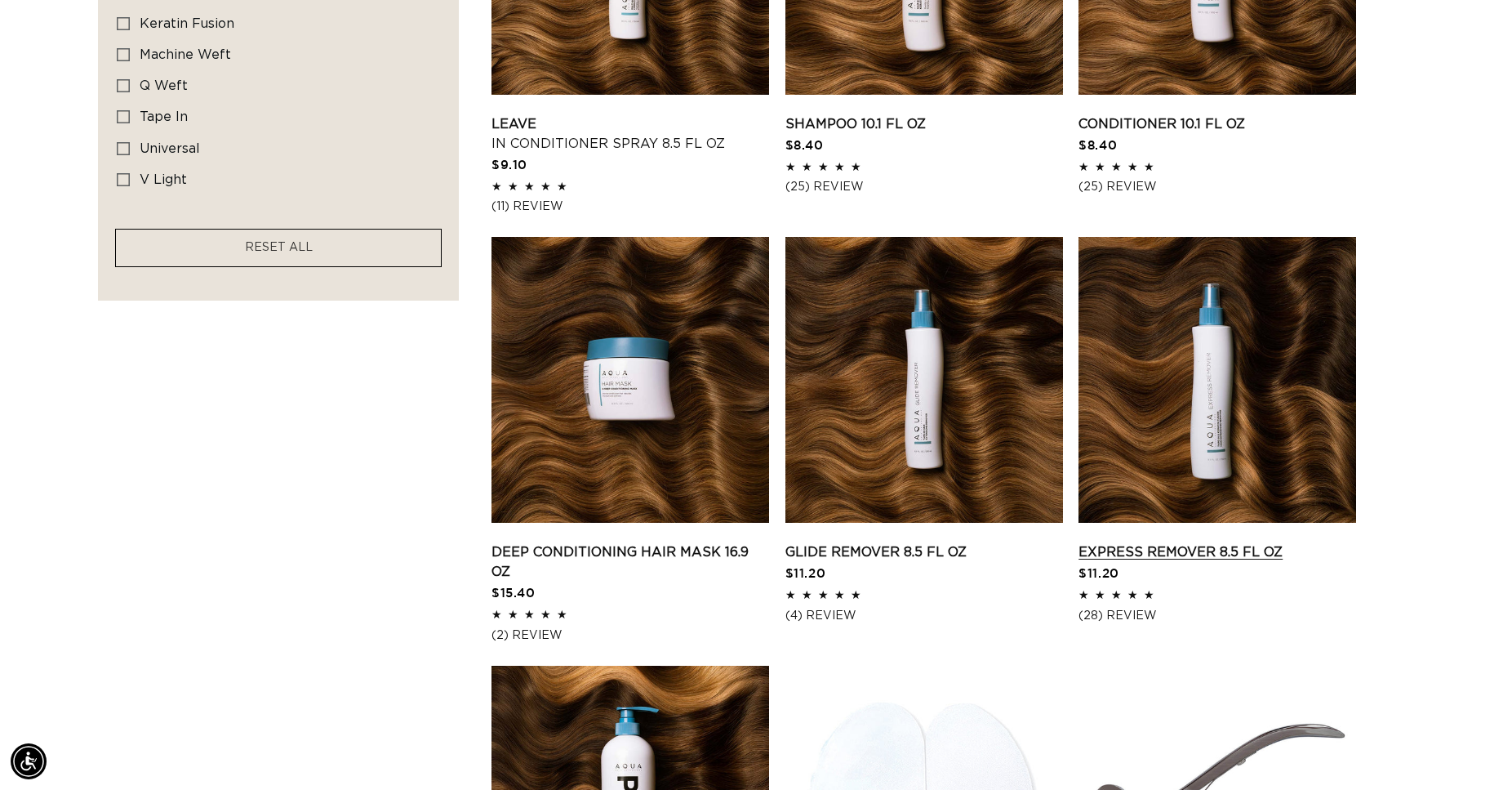
click at [1228, 542] on link "Express Remover 8.5 fl oz" at bounding box center [1217, 552] width 278 height 19
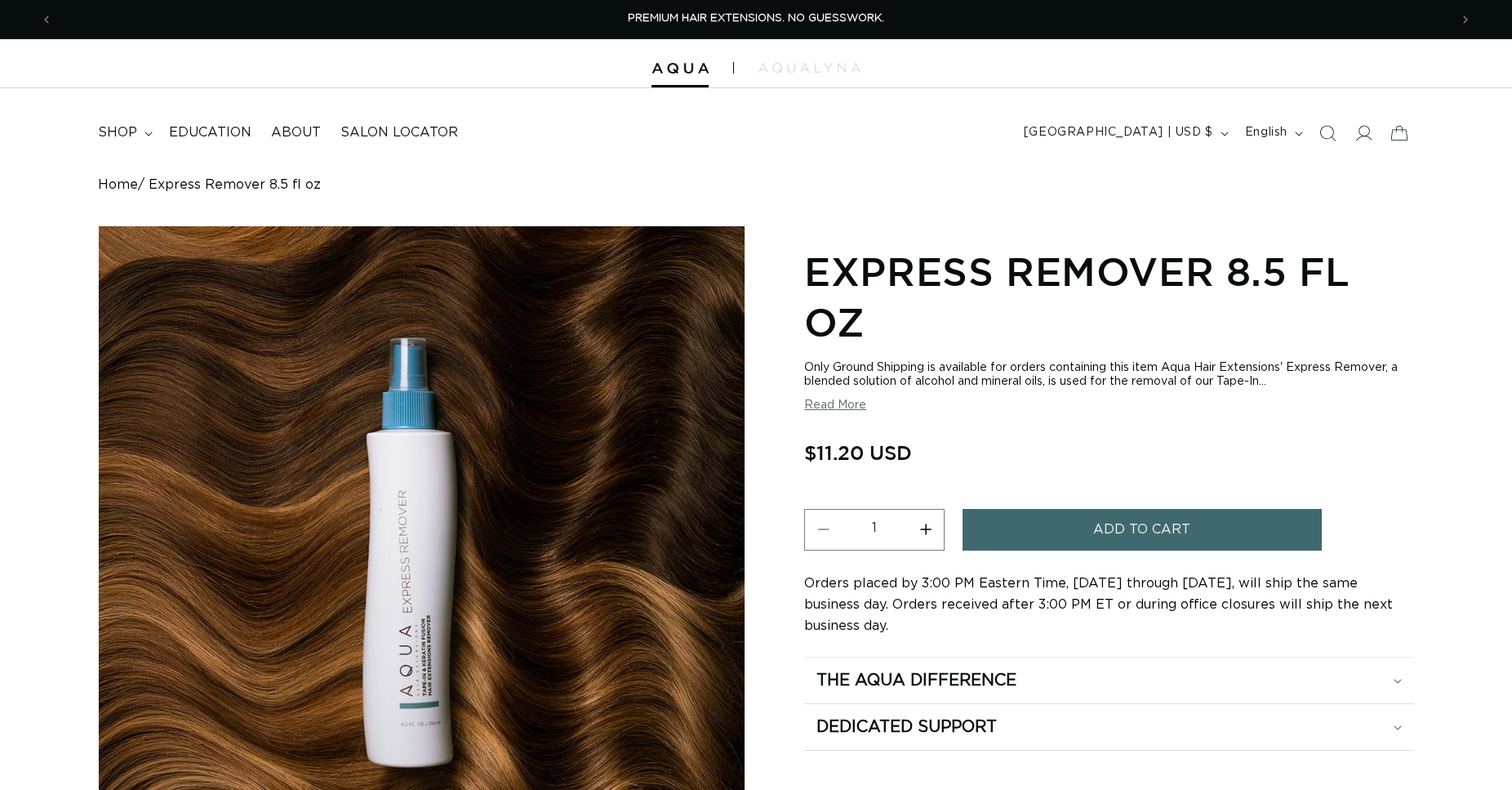
click at [926, 532] on button "Increase quantity for Express Remover 8.5 fl oz" at bounding box center [925, 530] width 37 height 42
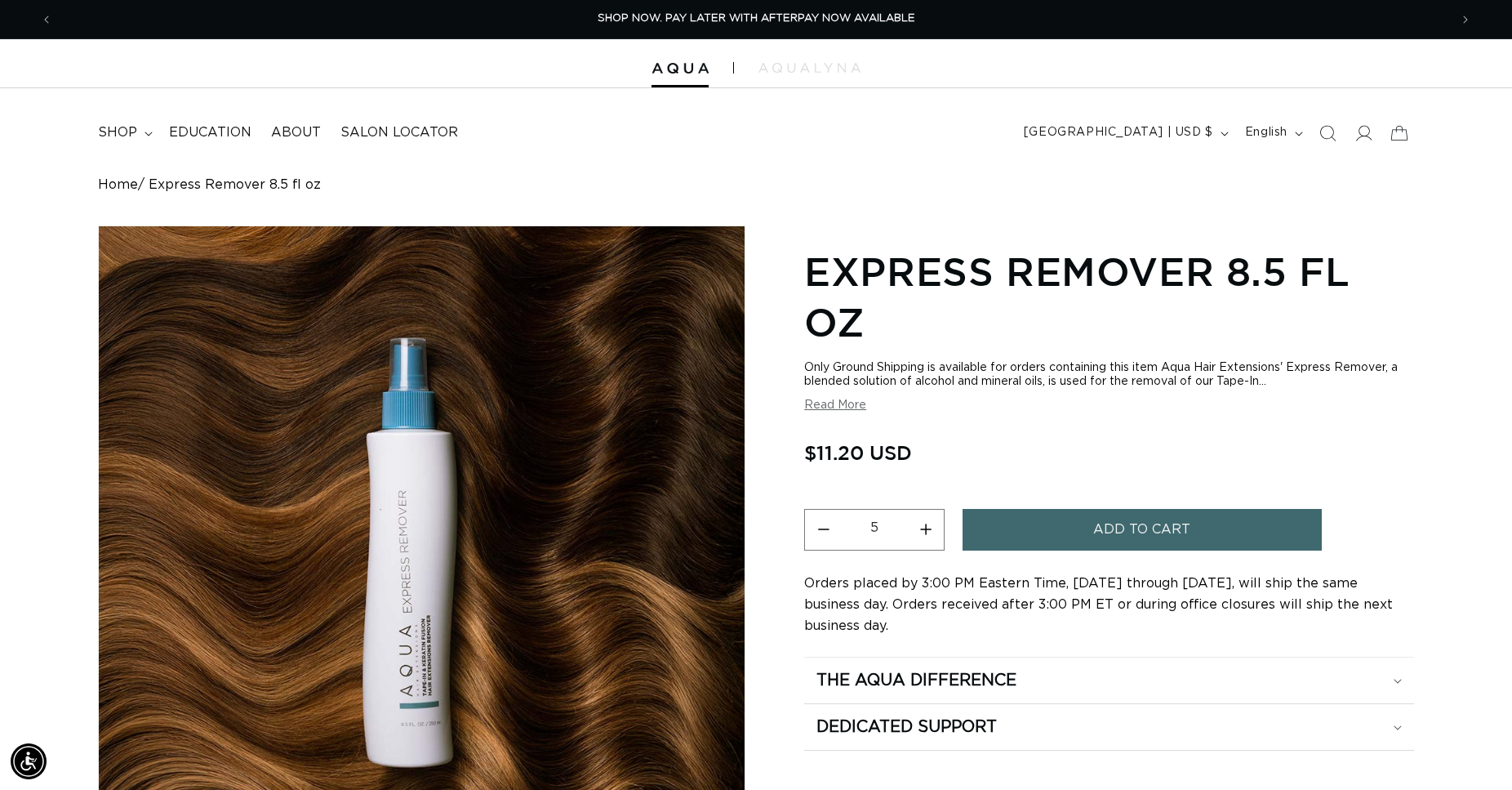
click at [926, 532] on button "Increase quantity for Express Remover 8.5 fl oz" at bounding box center [925, 530] width 37 height 42
type input "6"
click at [1063, 525] on button "Add to cart" at bounding box center [1142, 530] width 359 height 42
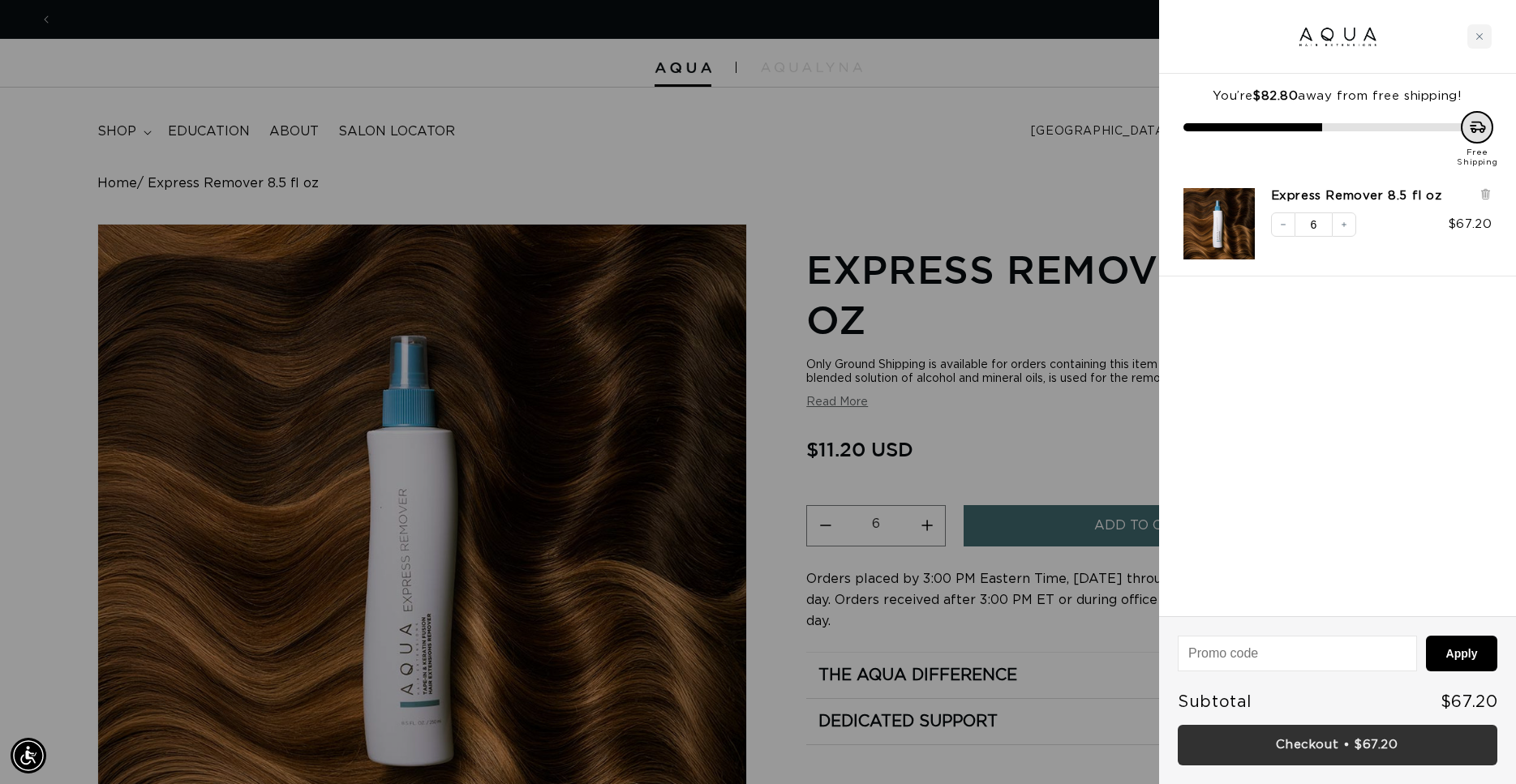
scroll to position [0, 0]
click at [1329, 741] on link "Checkout • $67.20" at bounding box center [1337, 746] width 319 height 42
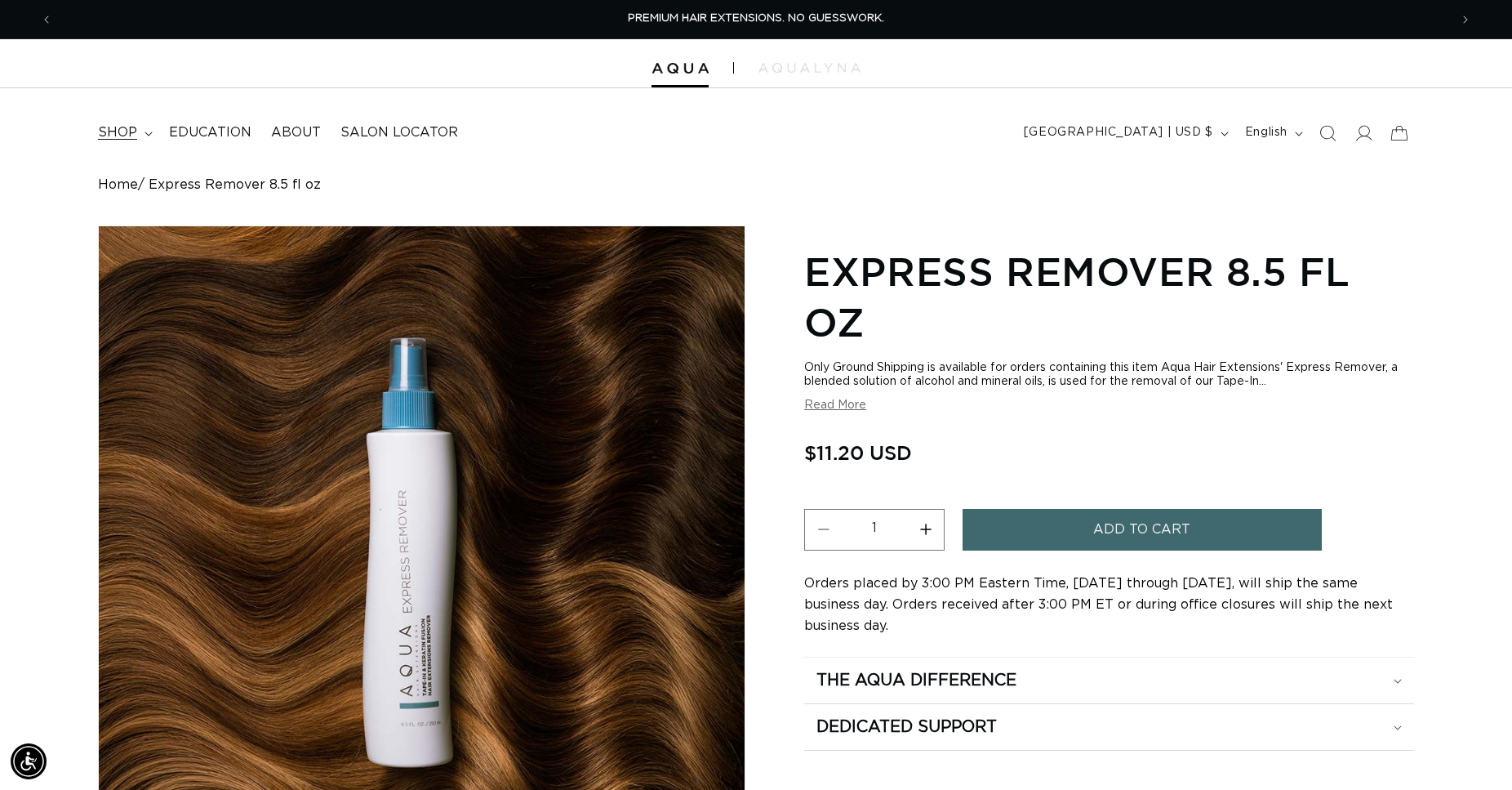
click at [143, 131] on summary "shop" at bounding box center [123, 133] width 71 height 37
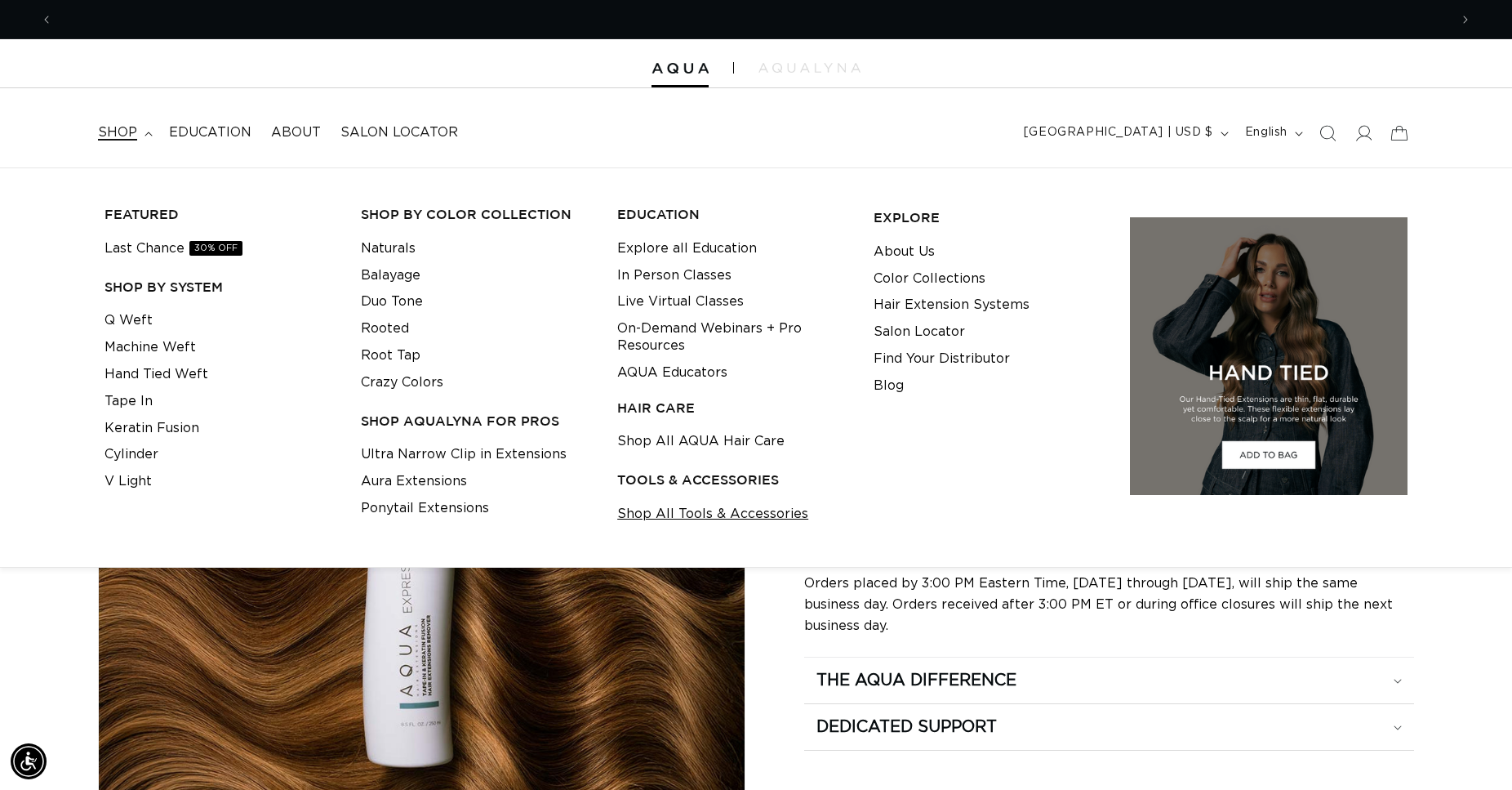
scroll to position [0, 1396]
click at [724, 512] on link "Shop All Tools & Accessories" at bounding box center [713, 515] width 191 height 27
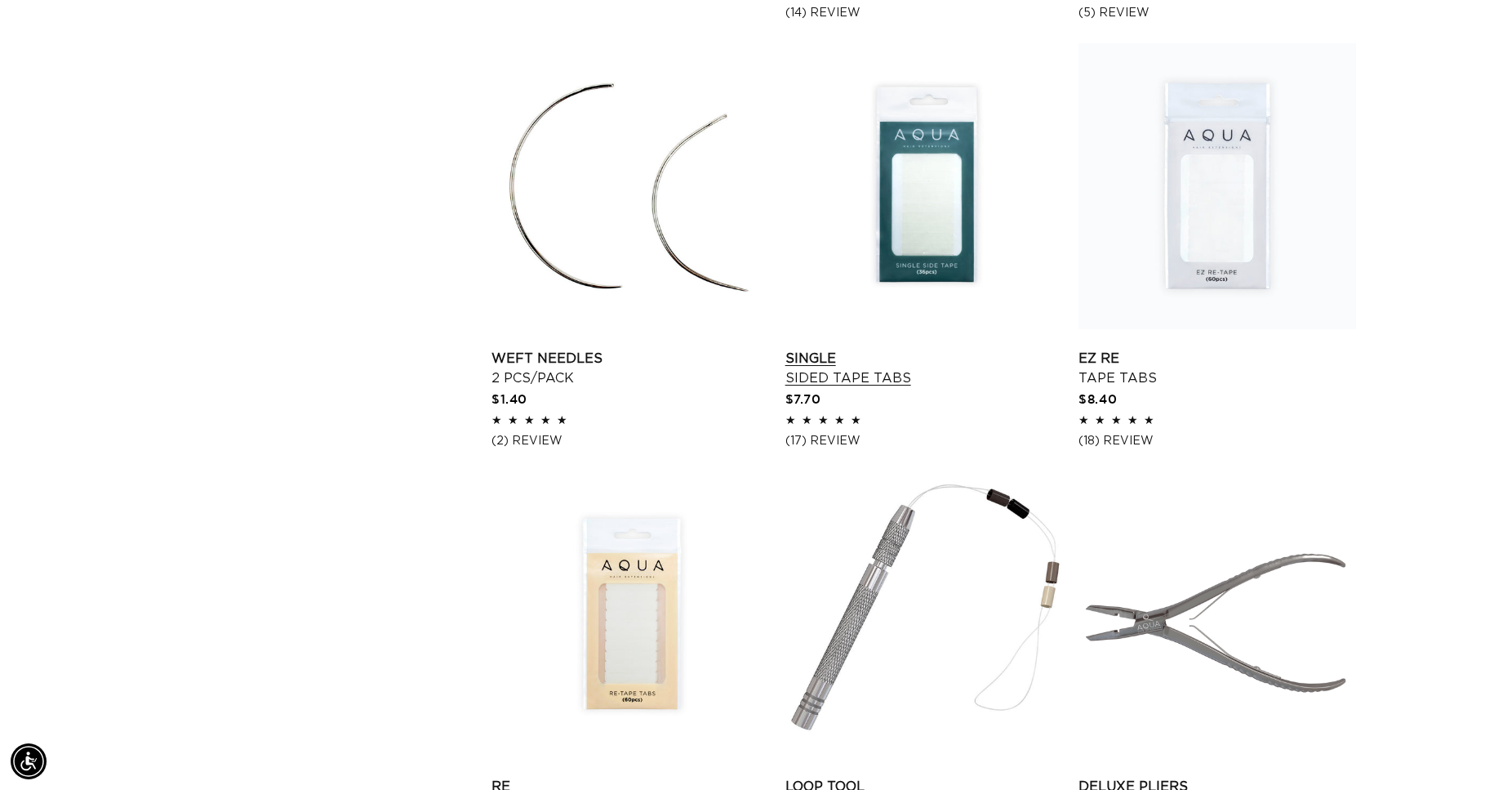
scroll to position [0, 1396]
click at [644, 777] on link "Re Tape Tabs" at bounding box center [630, 796] width 278 height 39
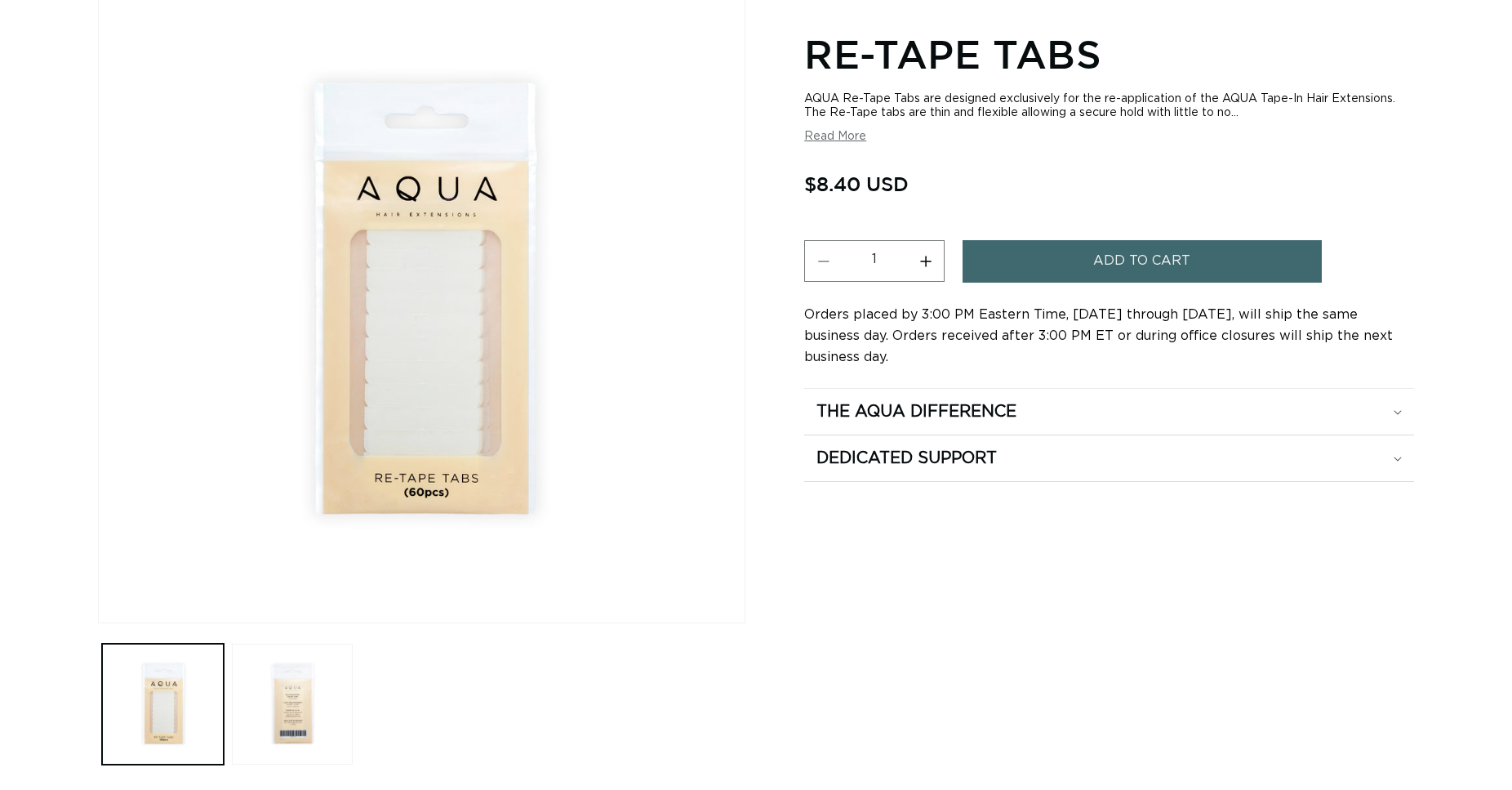
scroll to position [250, 0]
click at [926, 262] on button "Increase quantity for Re-Tape Tabs" at bounding box center [925, 261] width 37 height 42
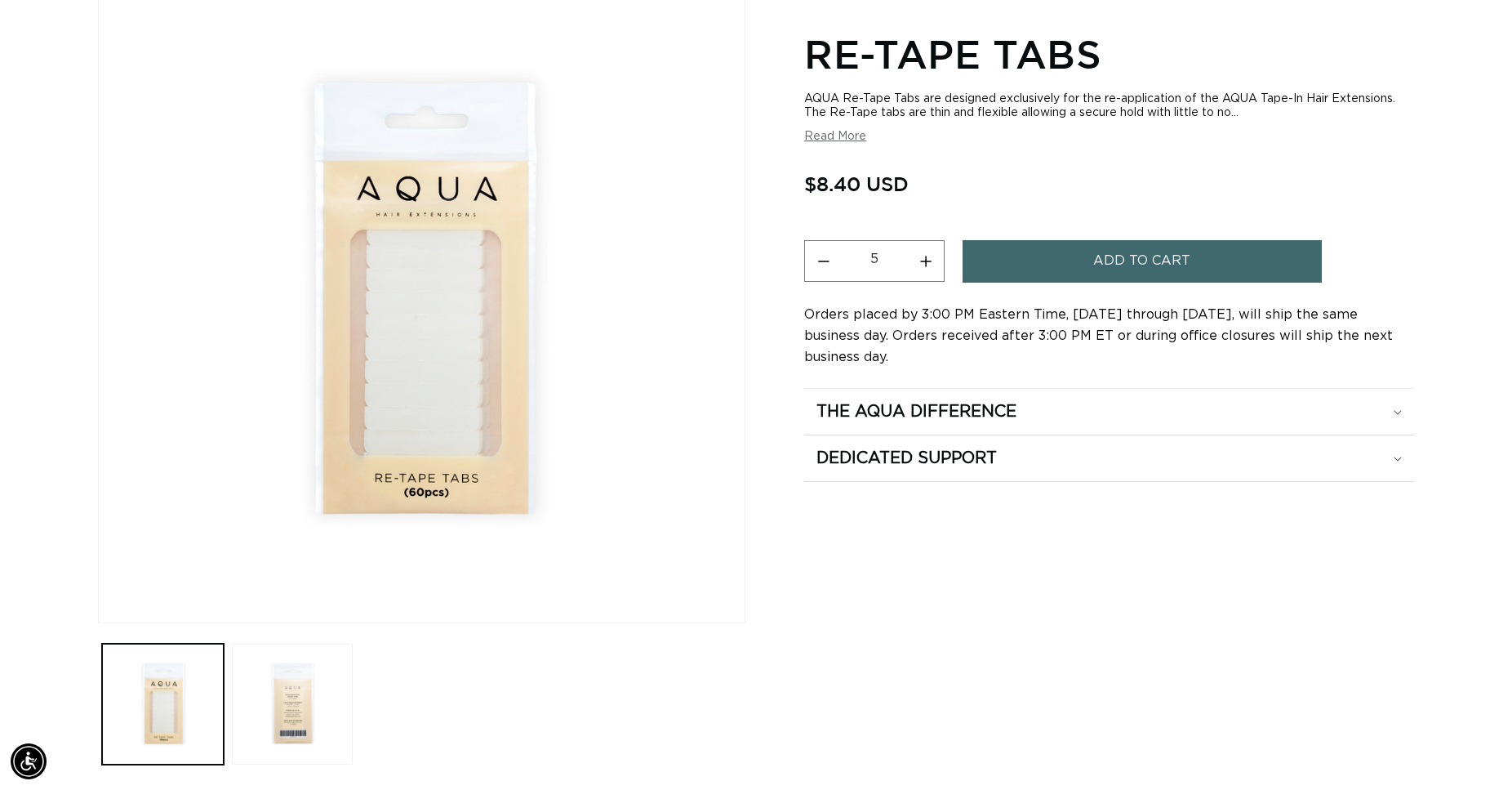
click at [926, 262] on button "Increase quantity for Re-Tape Tabs" at bounding box center [925, 261] width 37 height 42
type input "6"
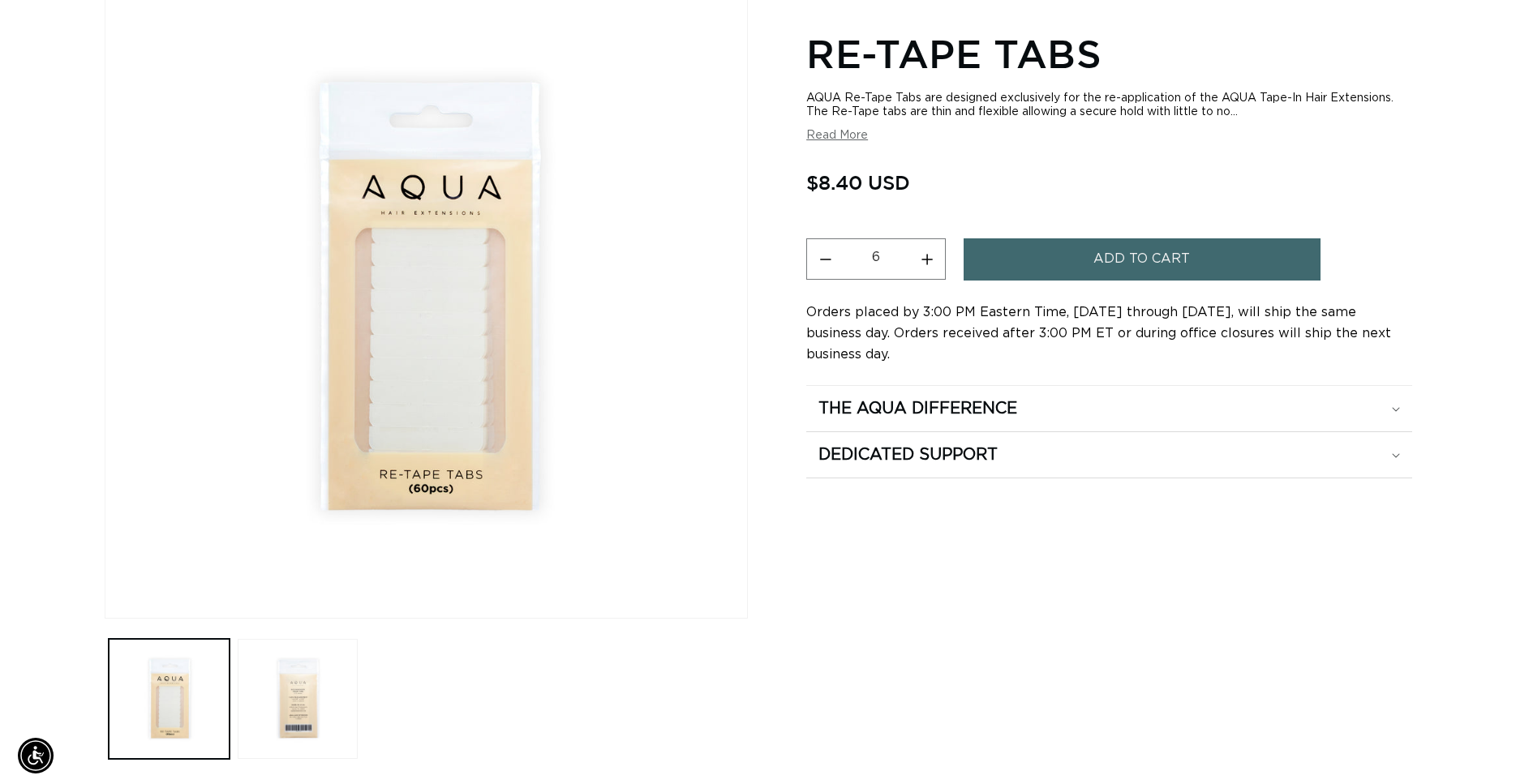
scroll to position [0, 1387]
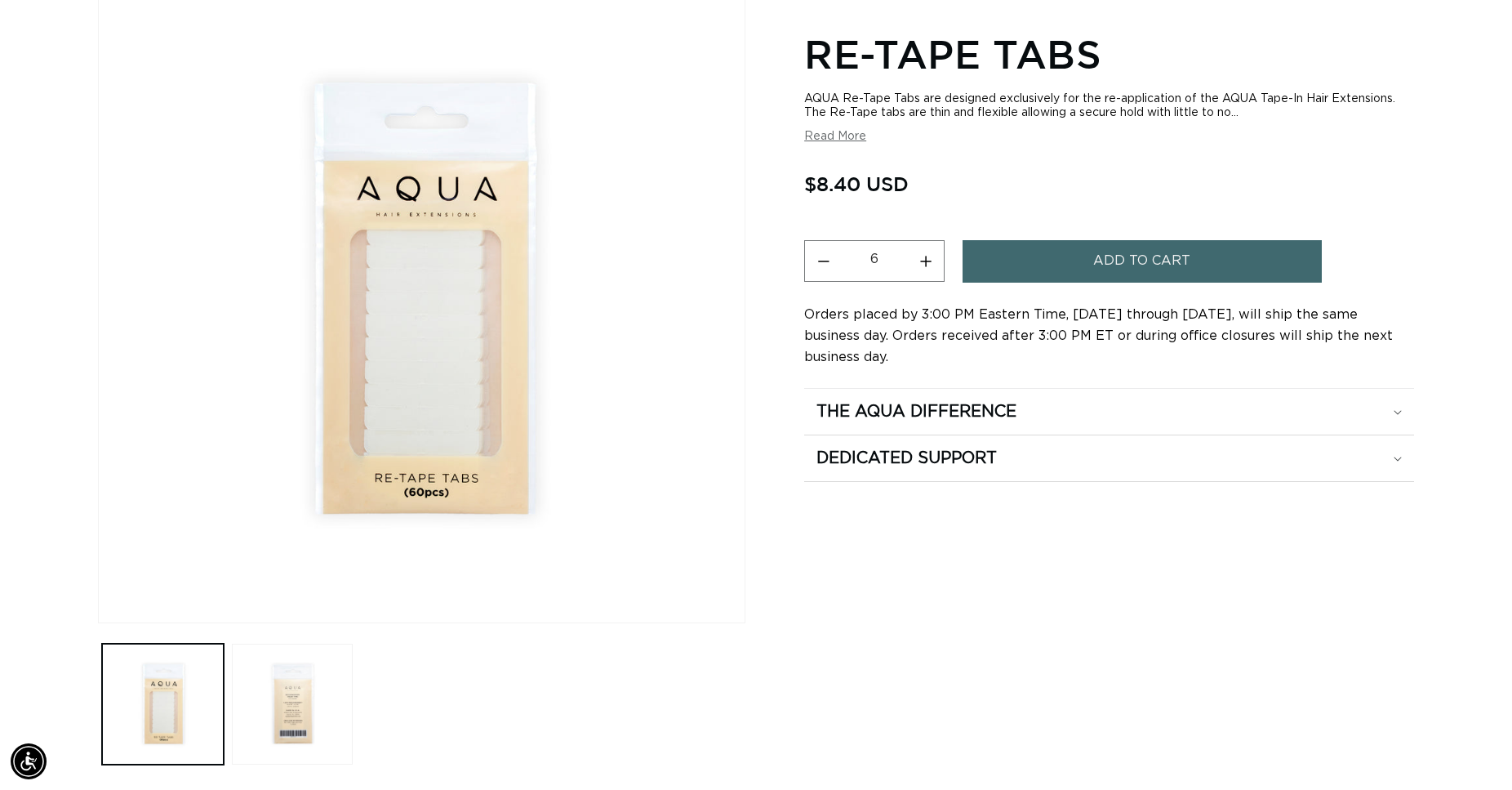
click at [1077, 253] on button "Add to cart" at bounding box center [1142, 261] width 359 height 42
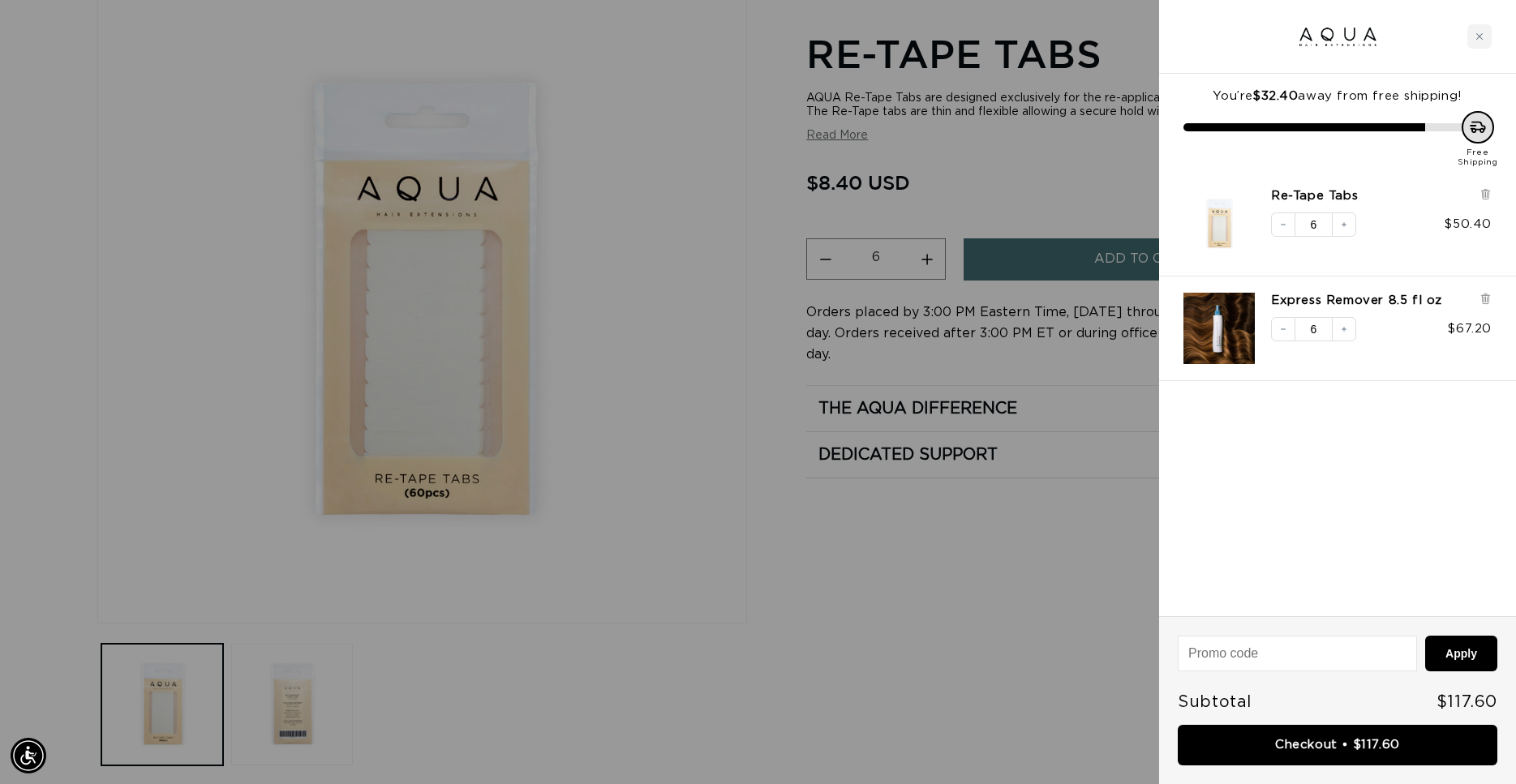
scroll to position [0, 0]
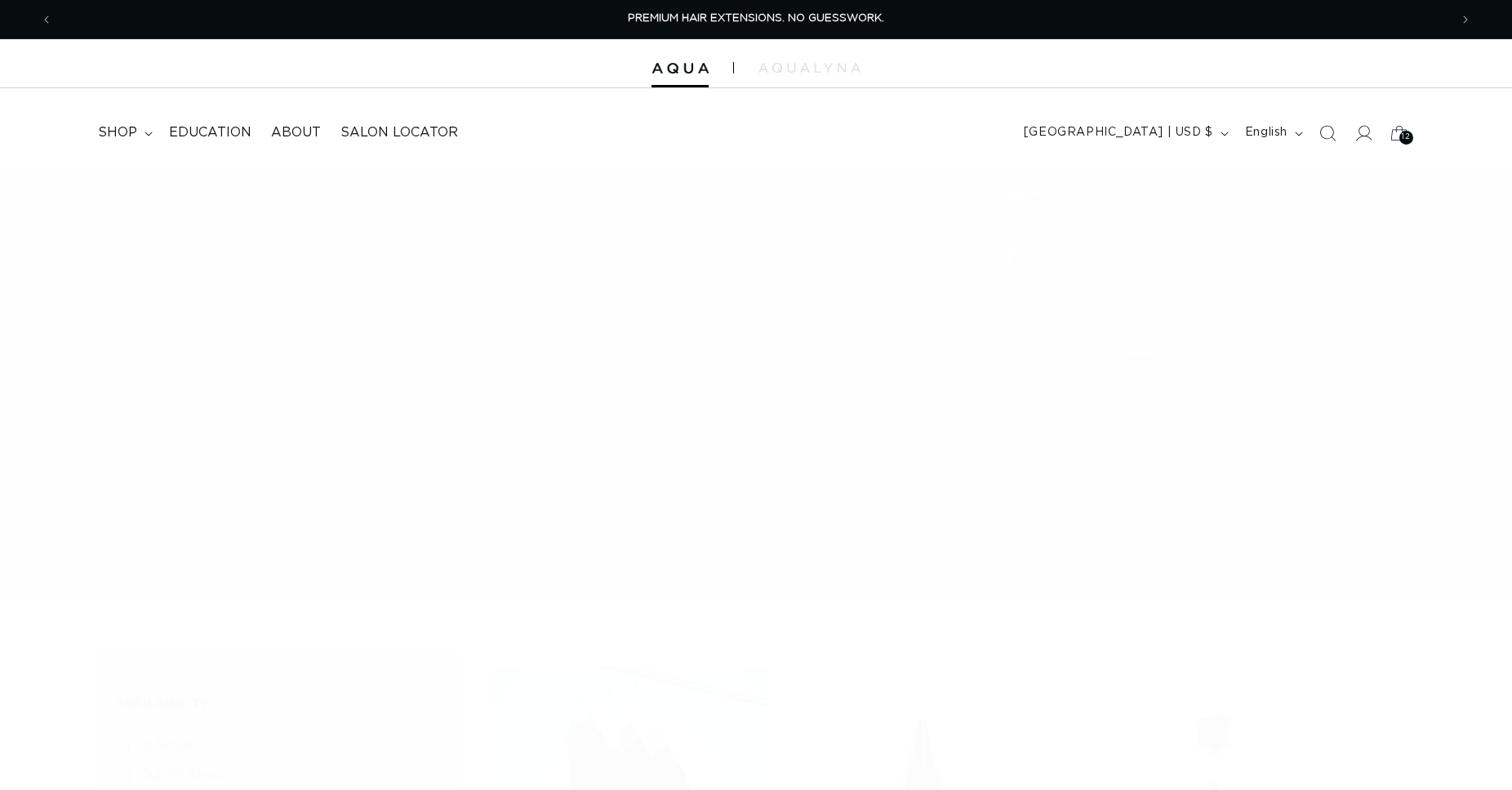
scroll to position [1834, 0]
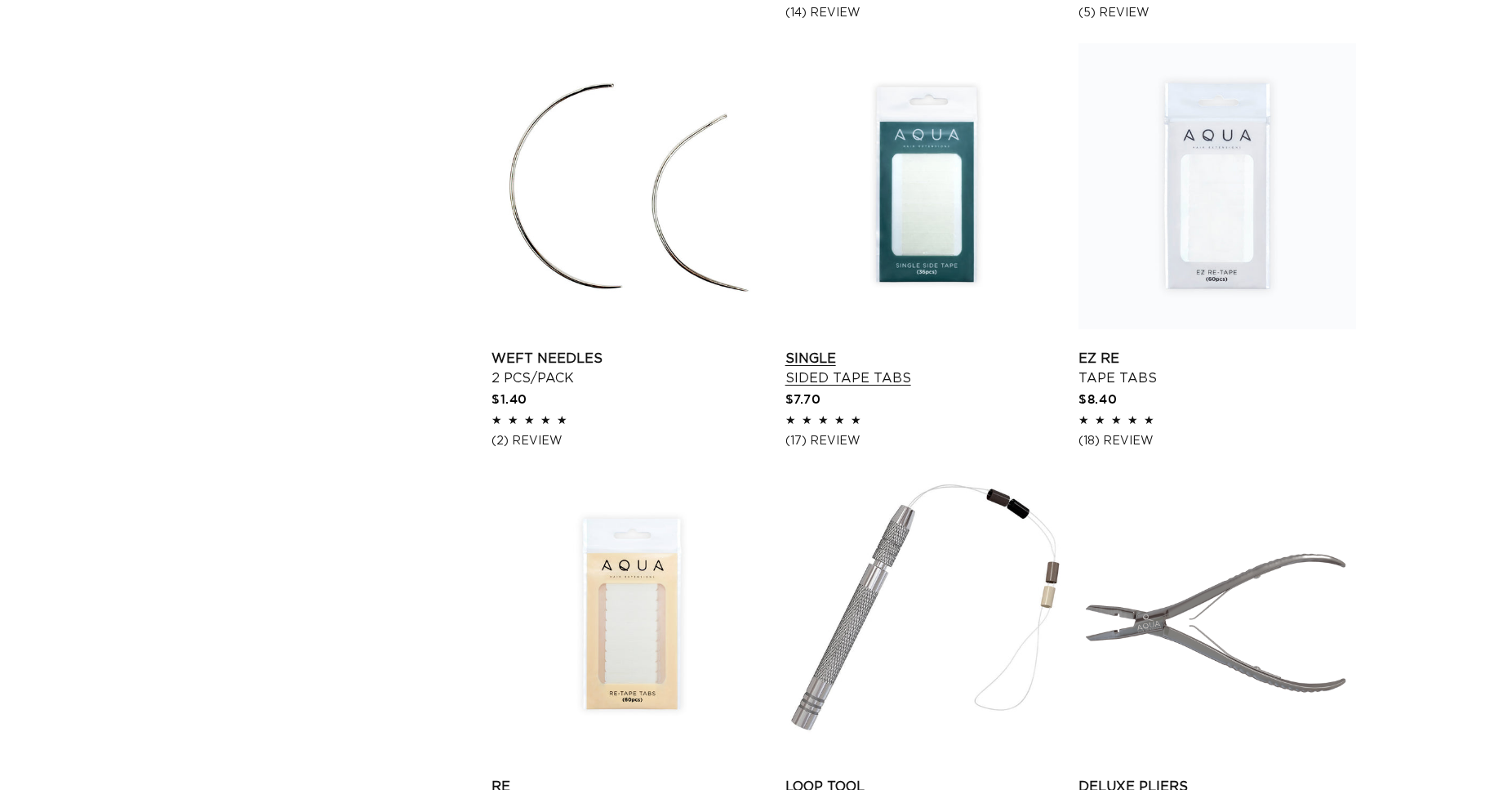
click at [924, 349] on link "Single Sided Tape Tabs" at bounding box center [924, 369] width 278 height 39
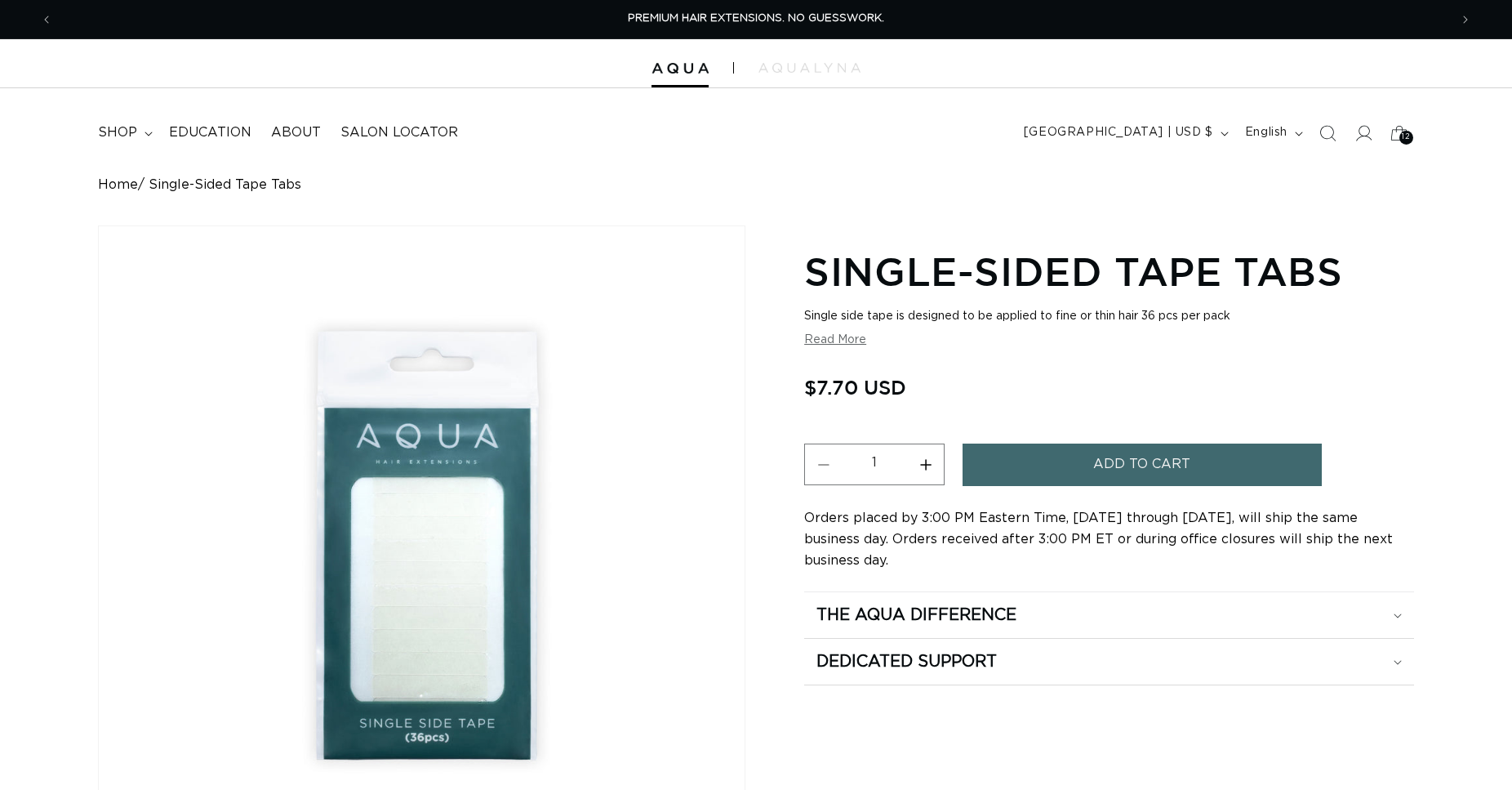
click at [924, 463] on button "Increase quantity for Single-Sided Tape Tabs" at bounding box center [925, 464] width 37 height 42
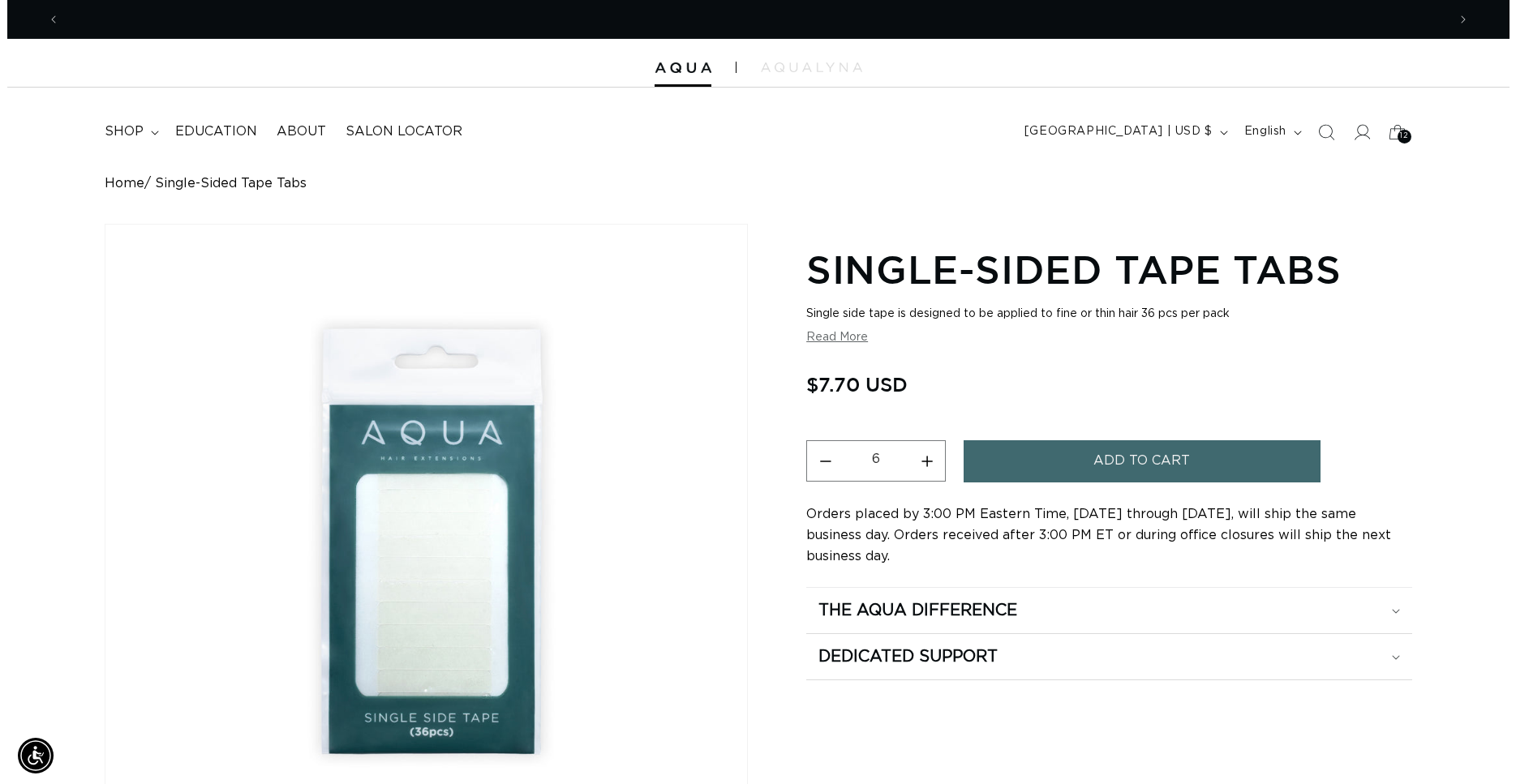
scroll to position [0, 1387]
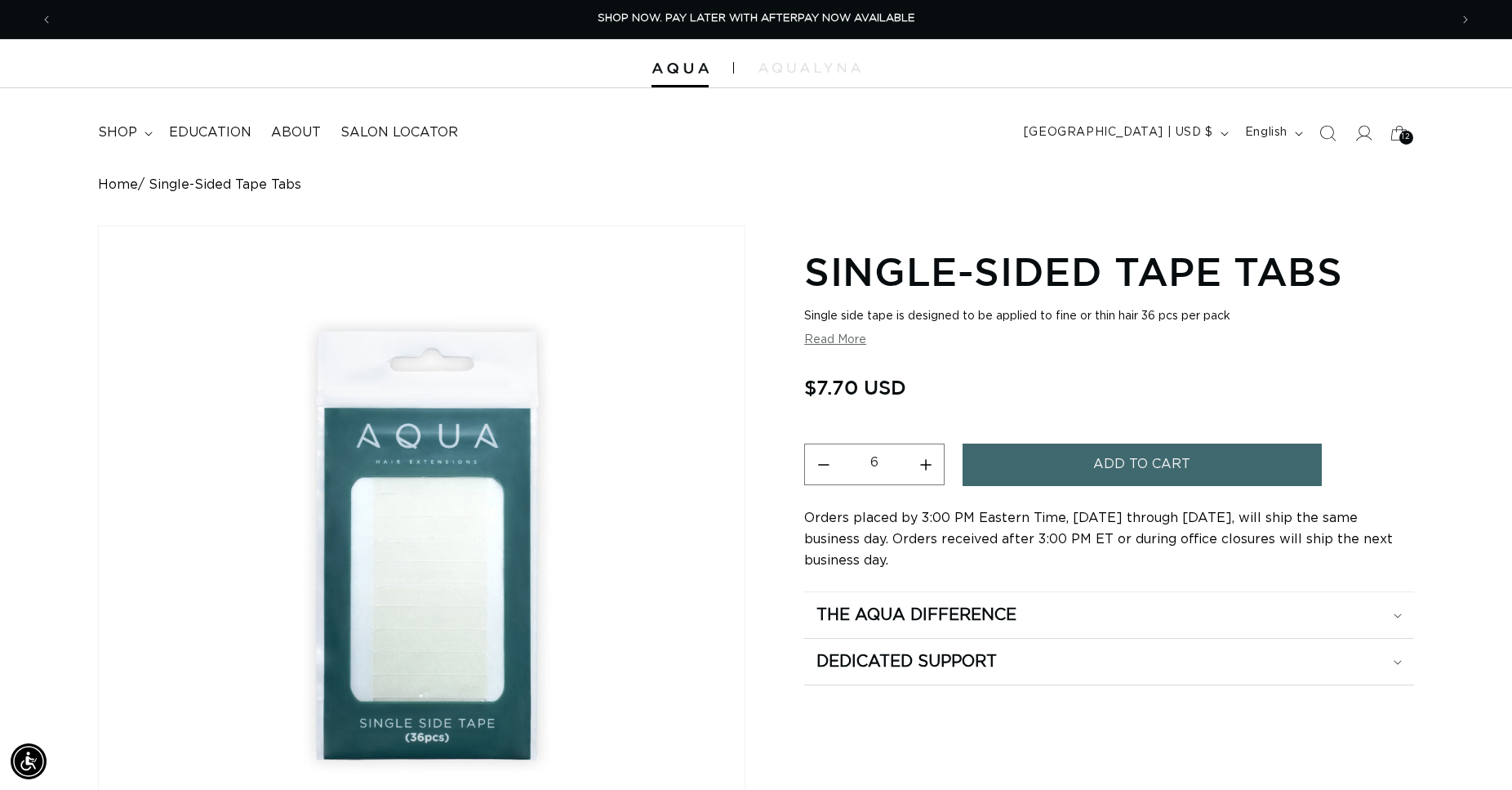
click at [1054, 458] on button "Add to cart" at bounding box center [1142, 464] width 359 height 42
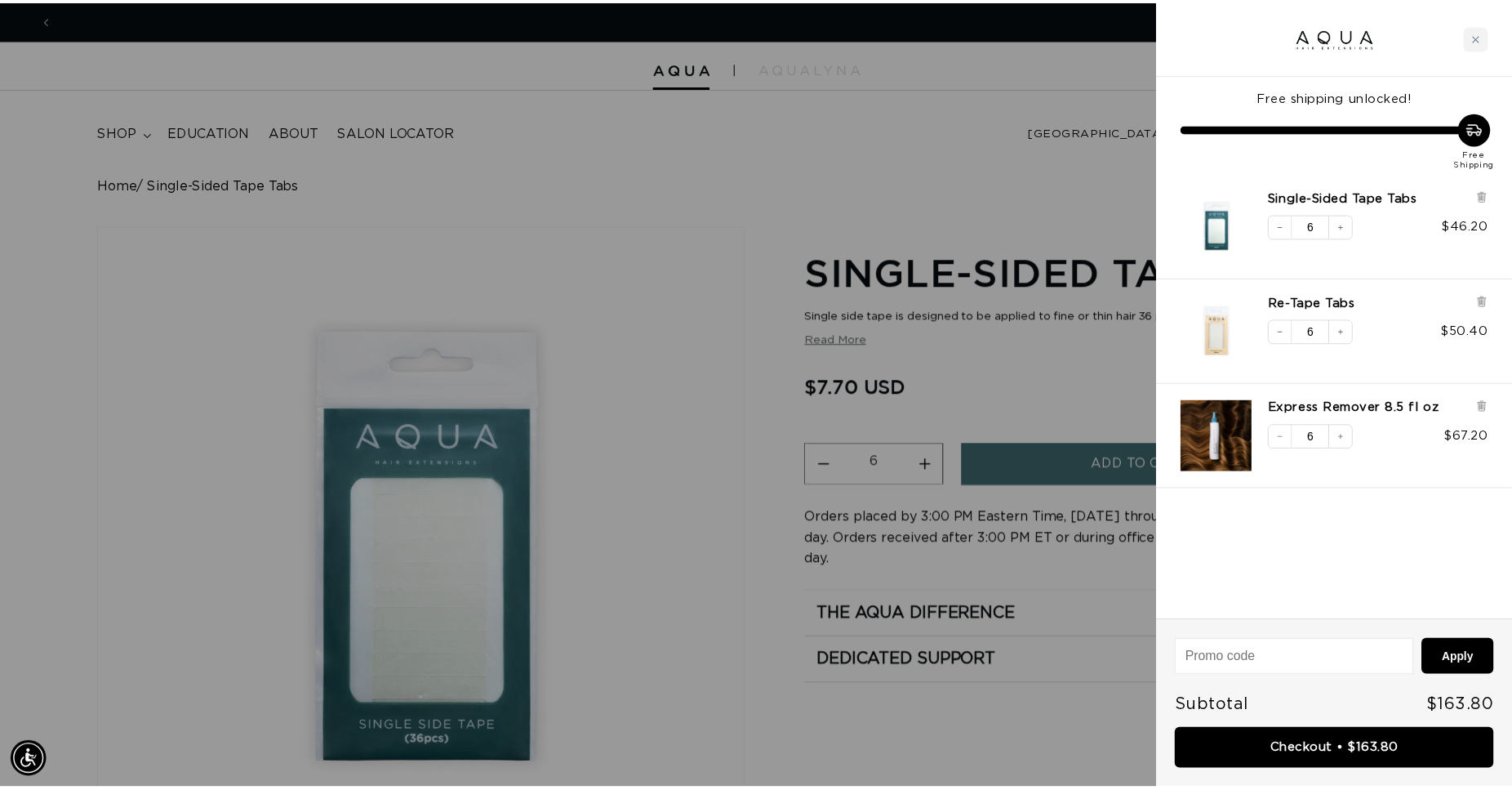
scroll to position [0, 1410]
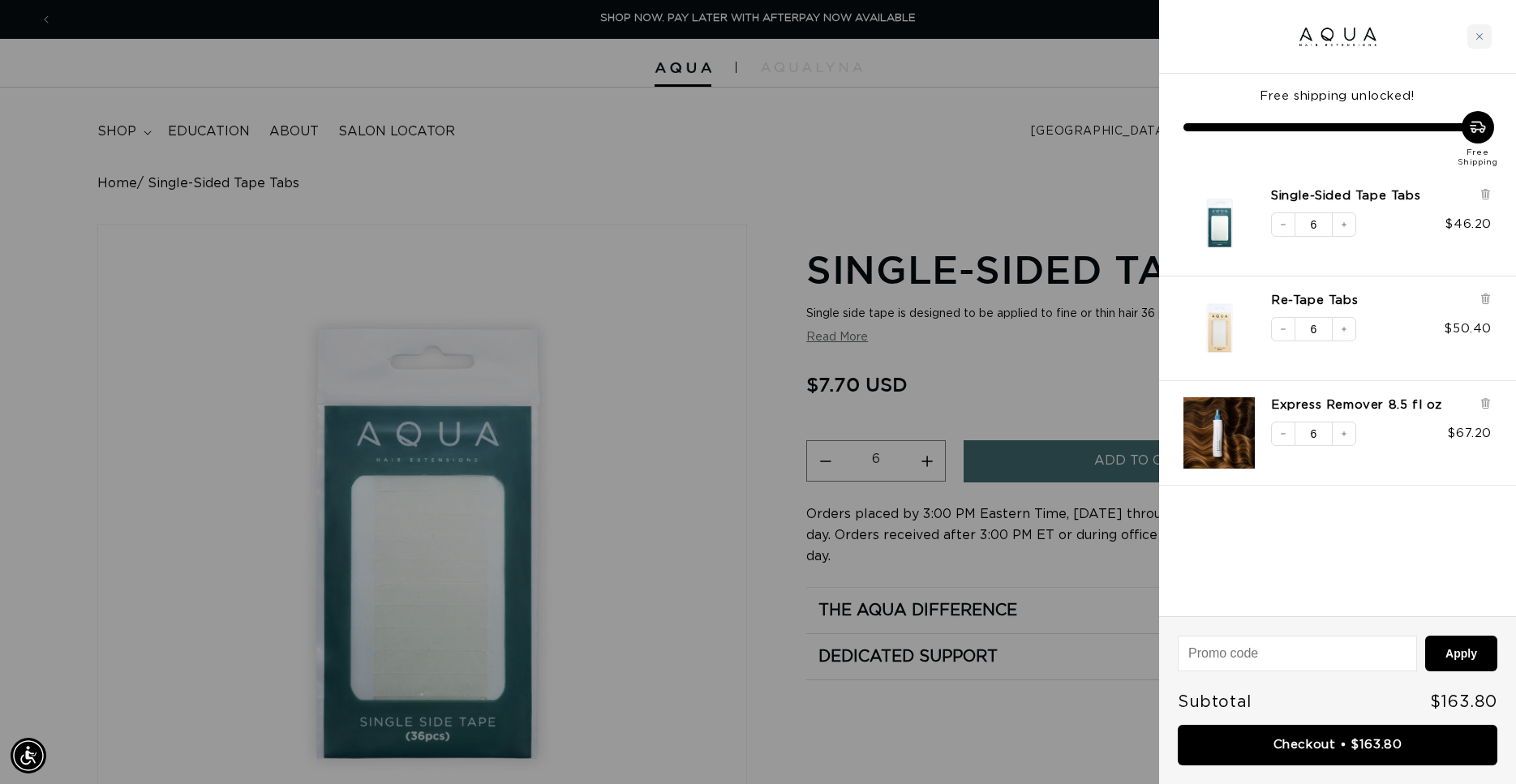
click at [923, 459] on div at bounding box center [758, 392] width 1516 height 784
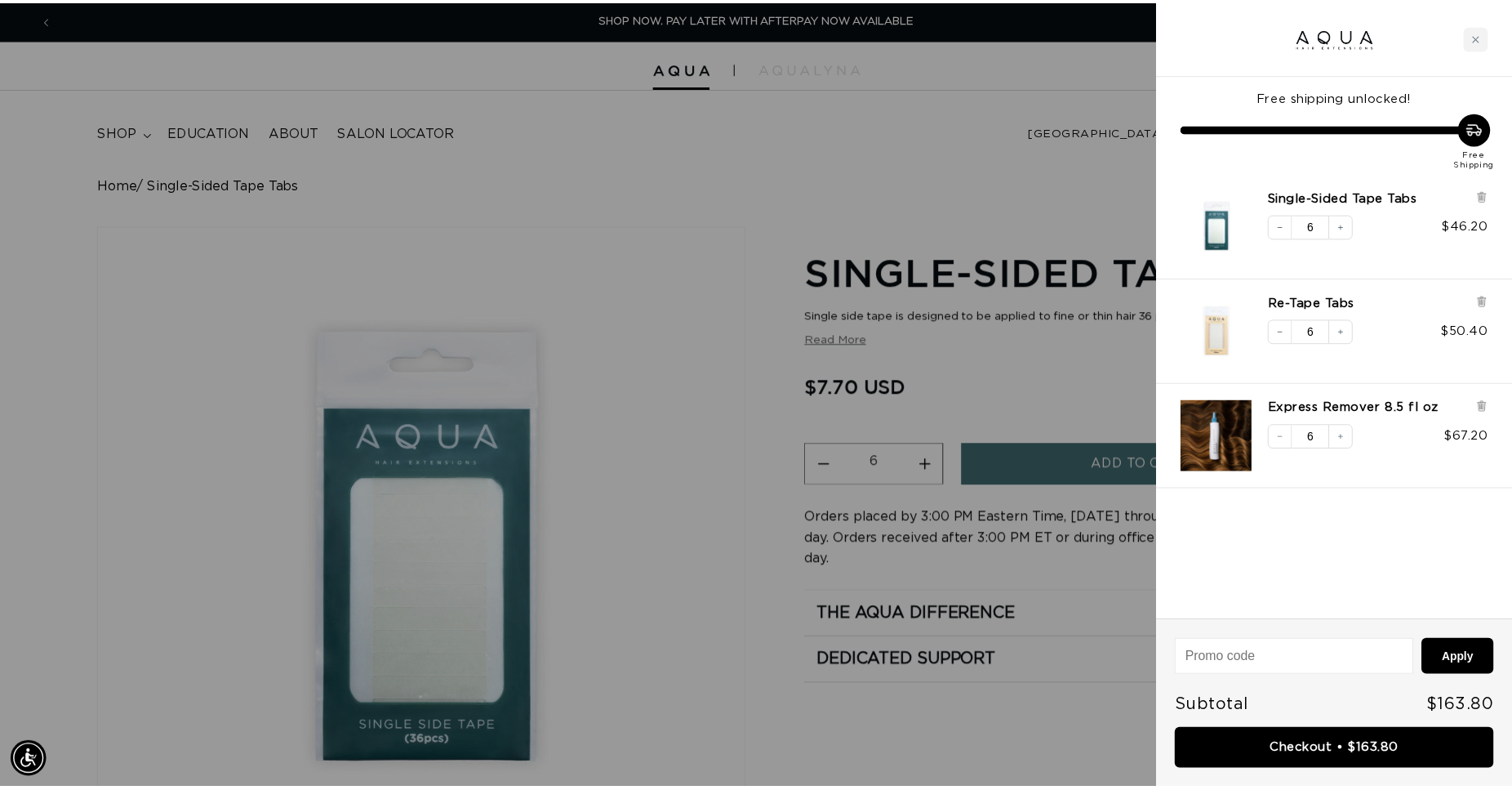
scroll to position [0, 1396]
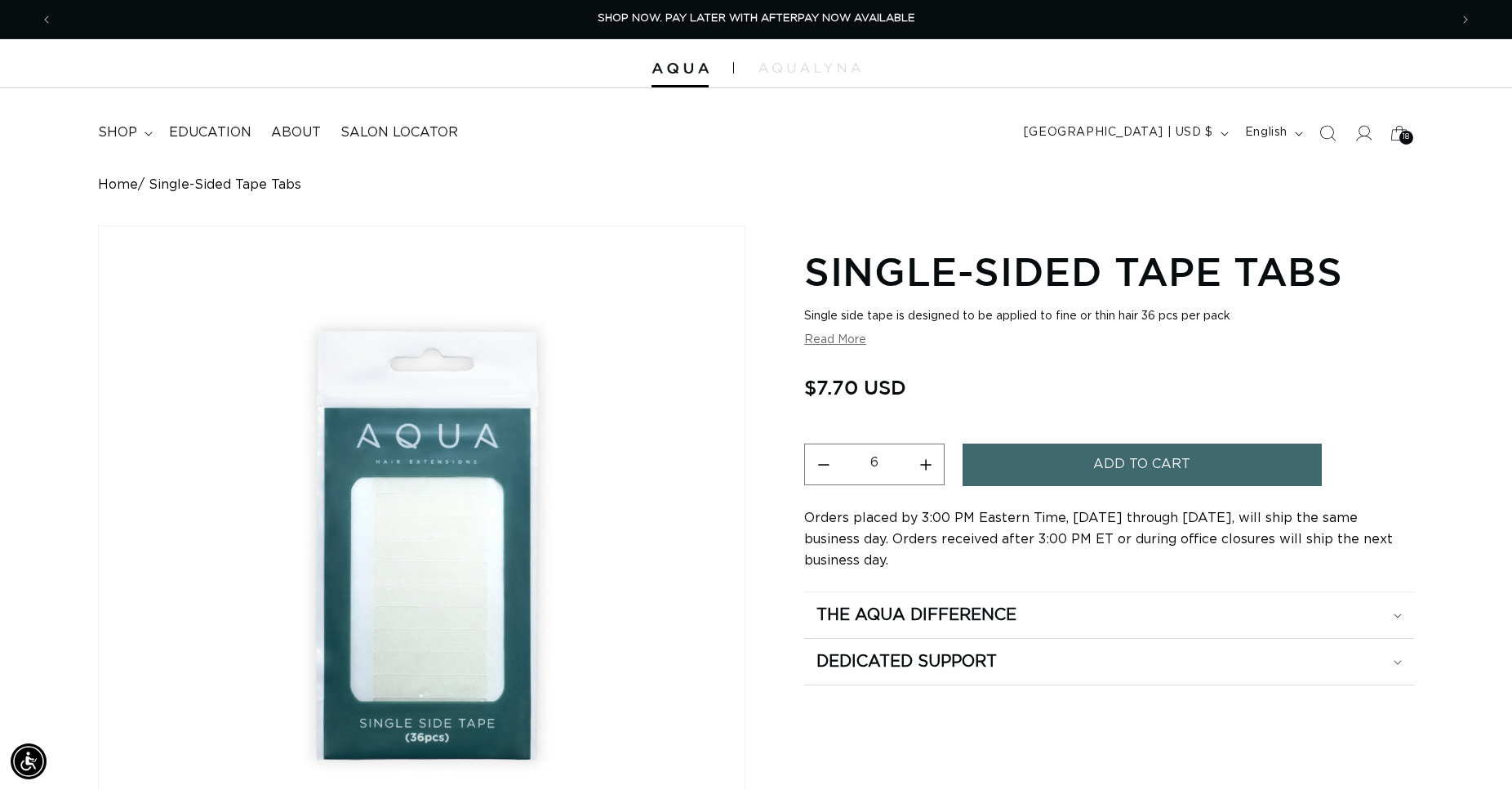
click at [931, 462] on button "Increase quantity for Single-Sided Tape Tabs" at bounding box center [925, 464] width 37 height 42
click at [928, 462] on button "Increase quantity for Single-Sided Tape Tabs" at bounding box center [925, 464] width 37 height 42
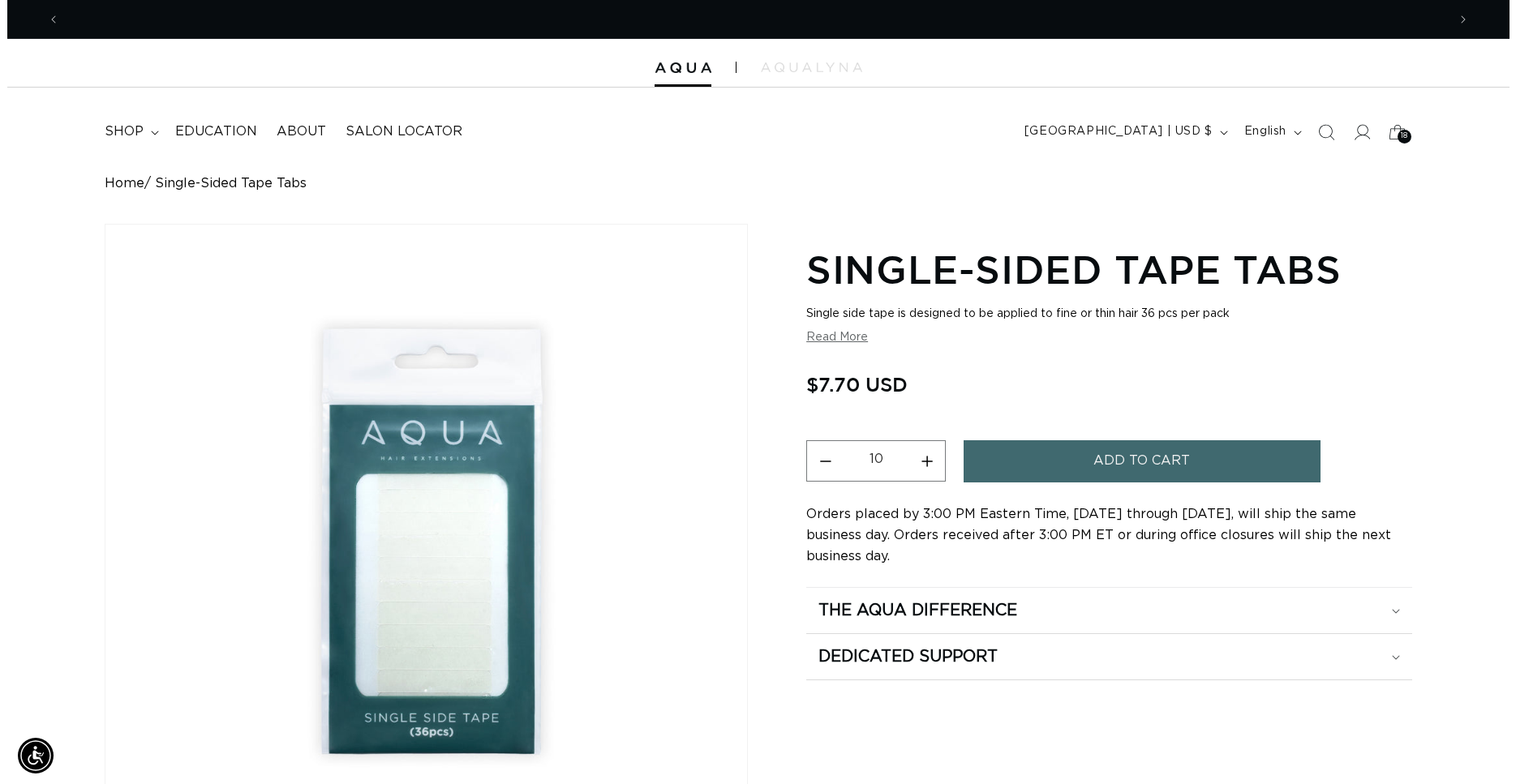
scroll to position [0, 0]
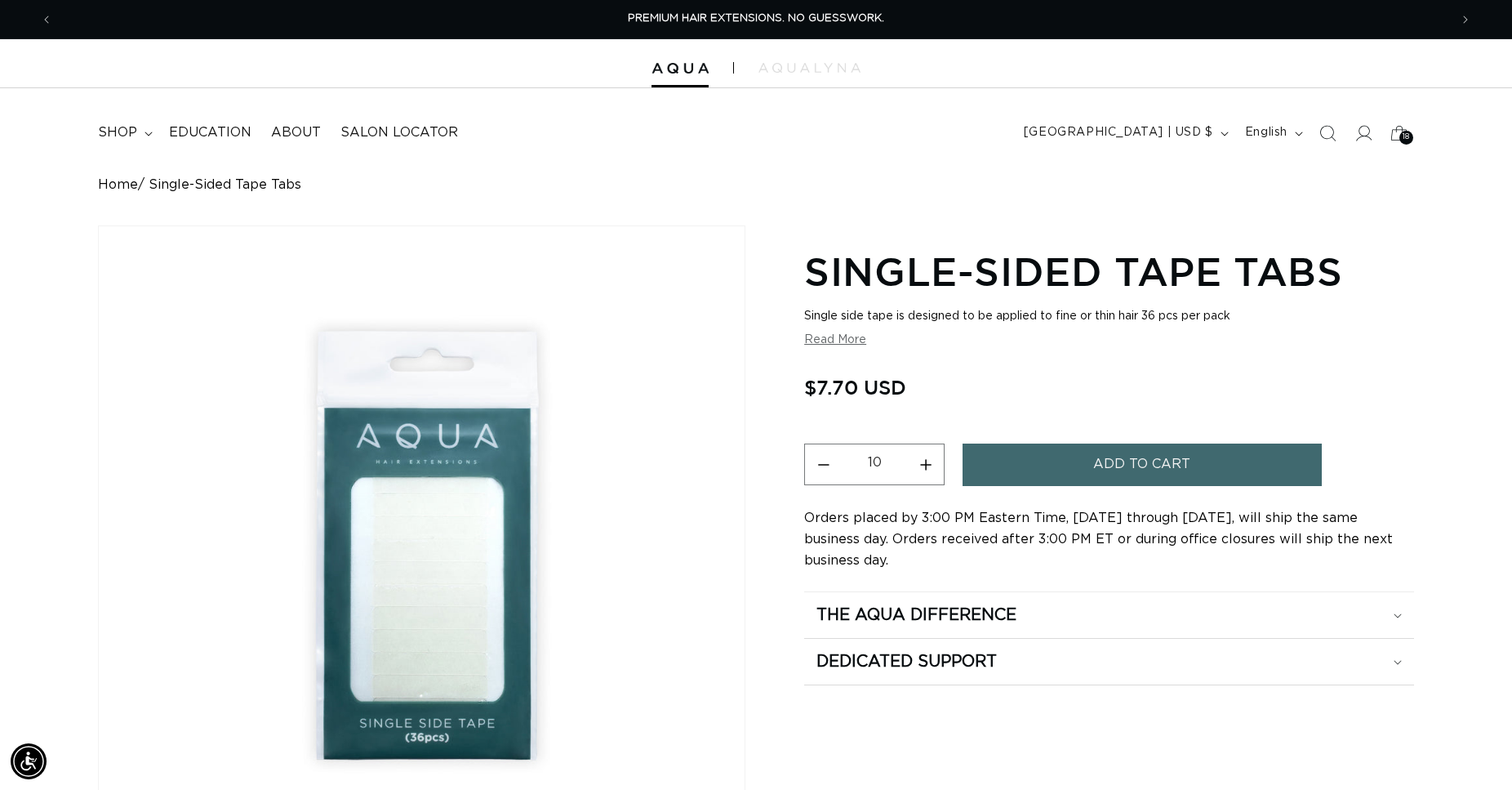
click at [925, 463] on button "Increase quantity for Single-Sided Tape Tabs" at bounding box center [925, 464] width 37 height 42
type input "12"
click at [1047, 463] on button "Add to cart" at bounding box center [1142, 464] width 359 height 42
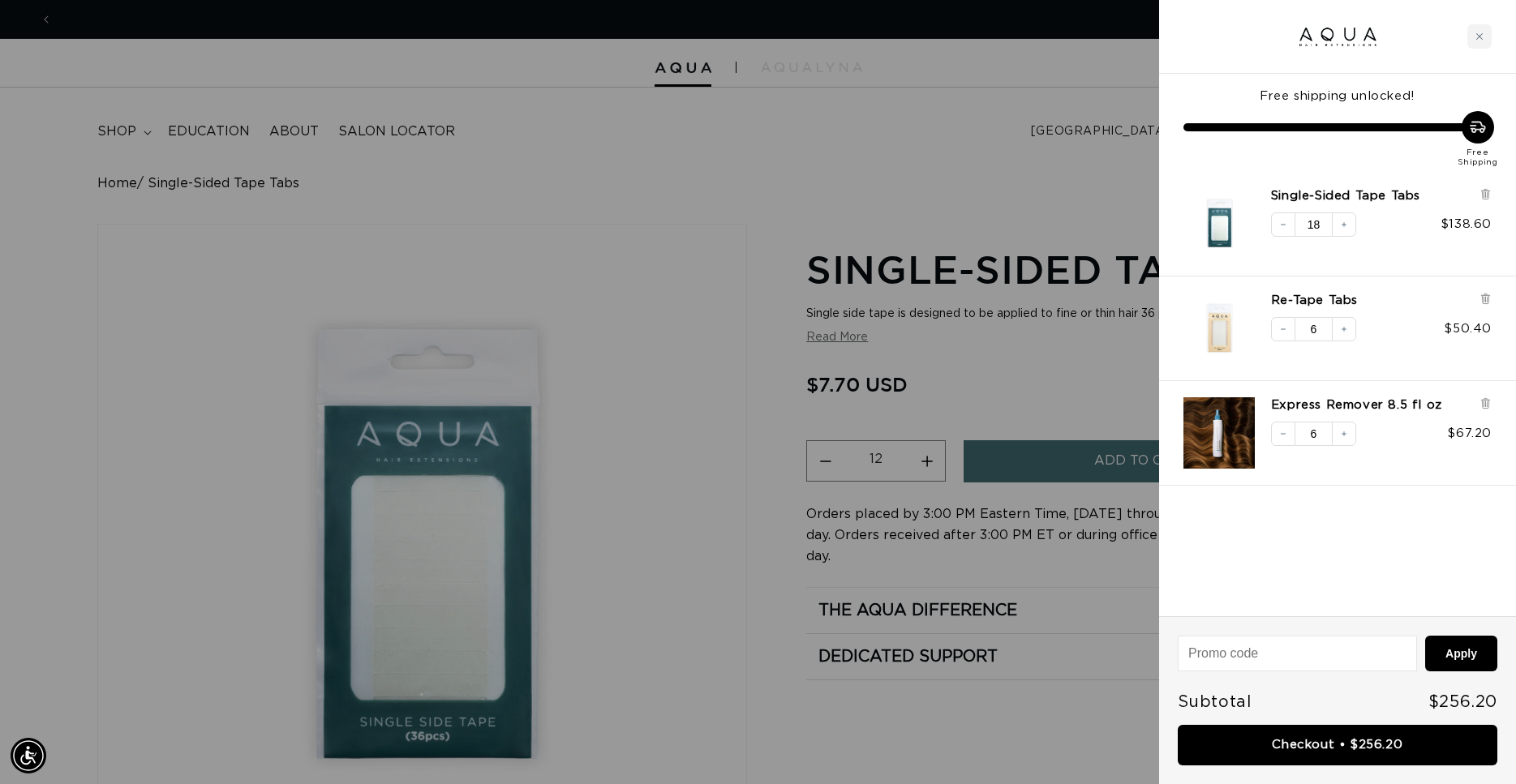
scroll to position [0, 2801]
click at [1321, 229] on input "17" at bounding box center [1313, 224] width 37 height 24
click at [1321, 229] on input "16" at bounding box center [1313, 224] width 37 height 24
click at [1321, 229] on input "15" at bounding box center [1313, 224] width 37 height 24
click at [1321, 229] on input "14" at bounding box center [1313, 224] width 37 height 24
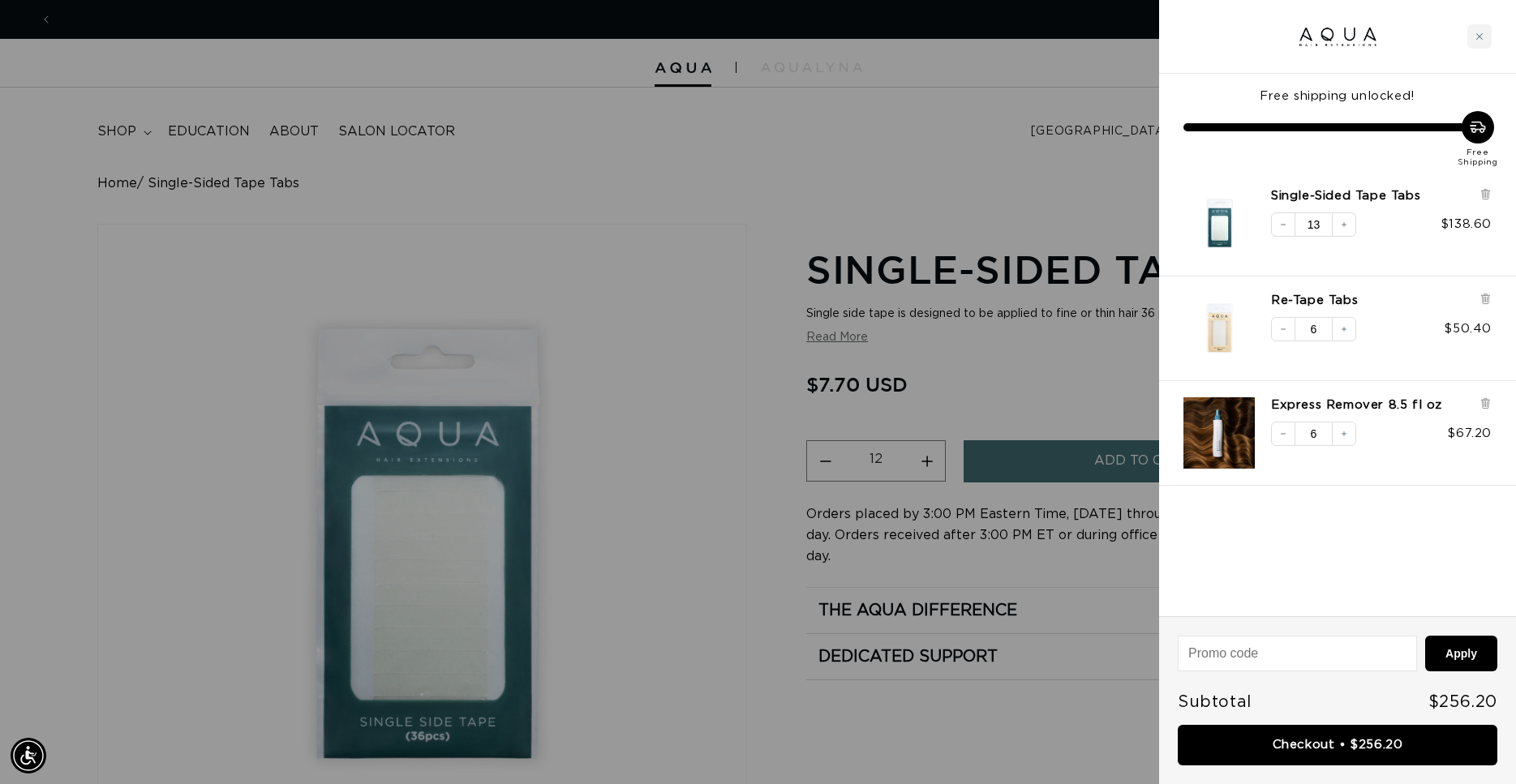
click at [1321, 229] on input "13" at bounding box center [1313, 224] width 37 height 24
click at [1321, 229] on input "12" at bounding box center [1313, 224] width 37 height 24
click at [1321, 229] on input "11" at bounding box center [1313, 224] width 37 height 24
click at [1321, 229] on input "10" at bounding box center [1313, 224] width 37 height 24
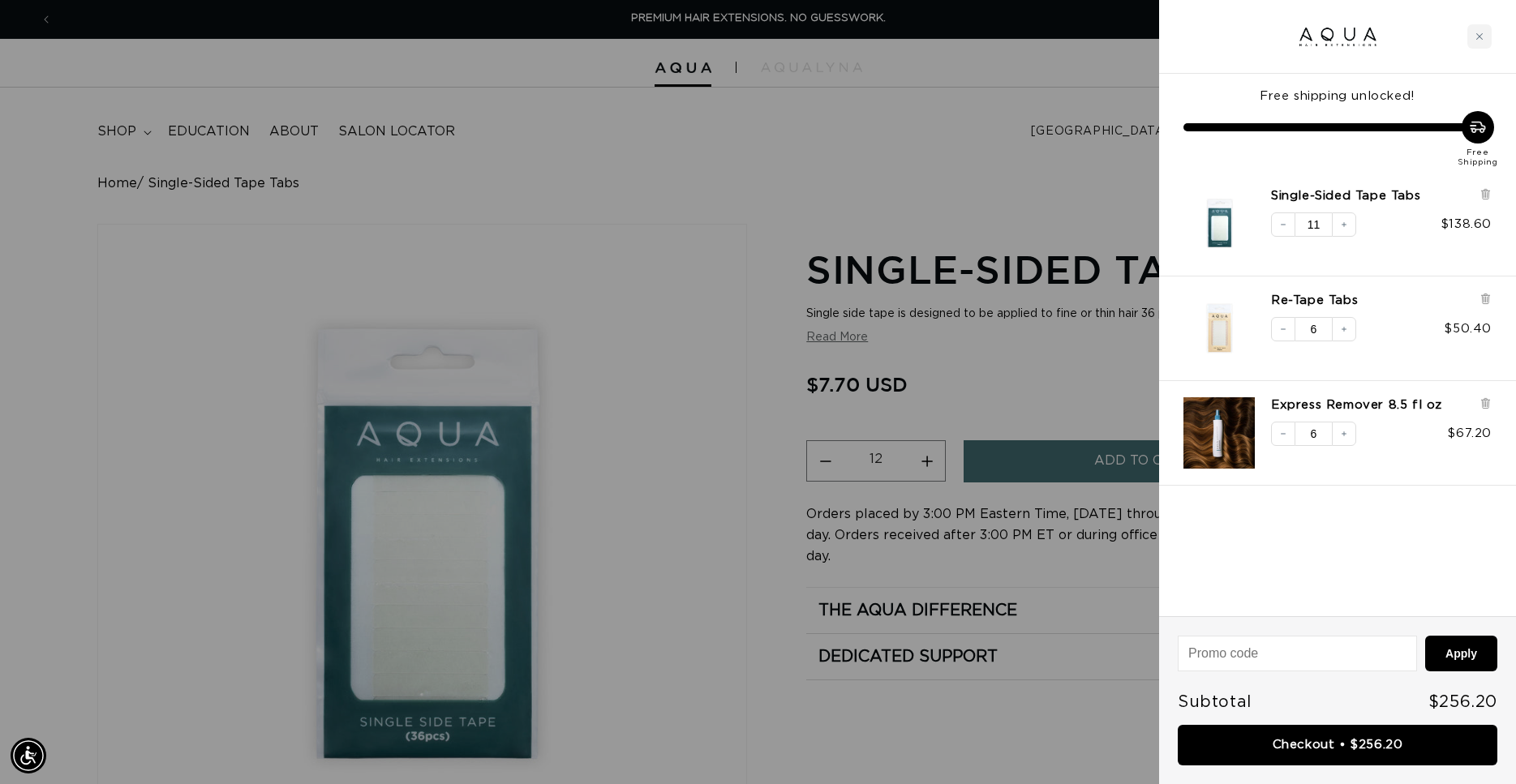
click at [1326, 218] on input "11" at bounding box center [1313, 224] width 37 height 24
type input "12"
click at [1326, 218] on input "12" at bounding box center [1313, 224] width 37 height 24
click at [1466, 651] on button "Apply" at bounding box center [1461, 653] width 73 height 36
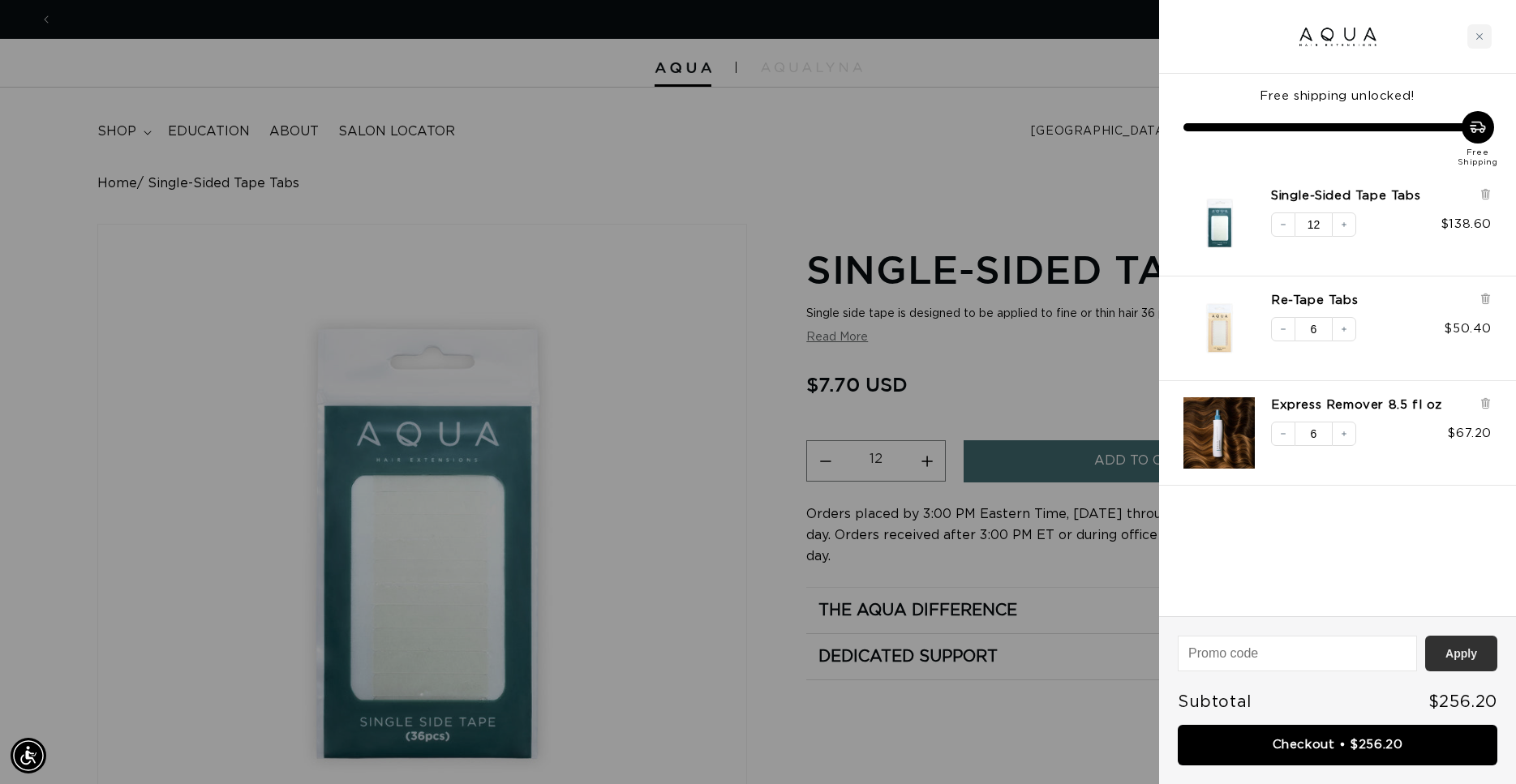
scroll to position [0, 2801]
click at [1465, 657] on button "Apply" at bounding box center [1461, 653] width 73 height 36
click at [1285, 223] on icon "Decrease quantity" at bounding box center [1283, 225] width 10 height 10
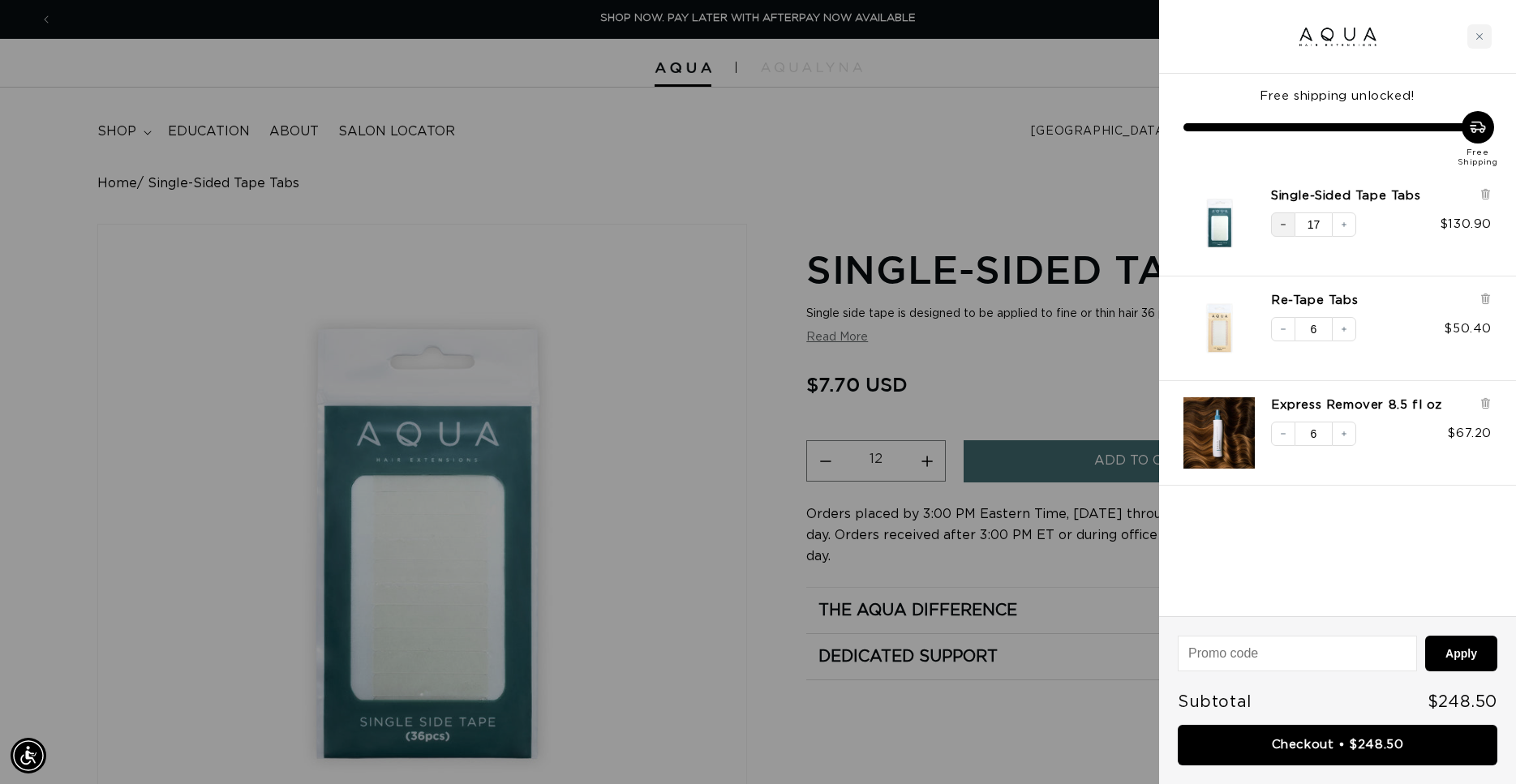
click at [1282, 226] on icon "Decrease quantity" at bounding box center [1283, 225] width 10 height 10
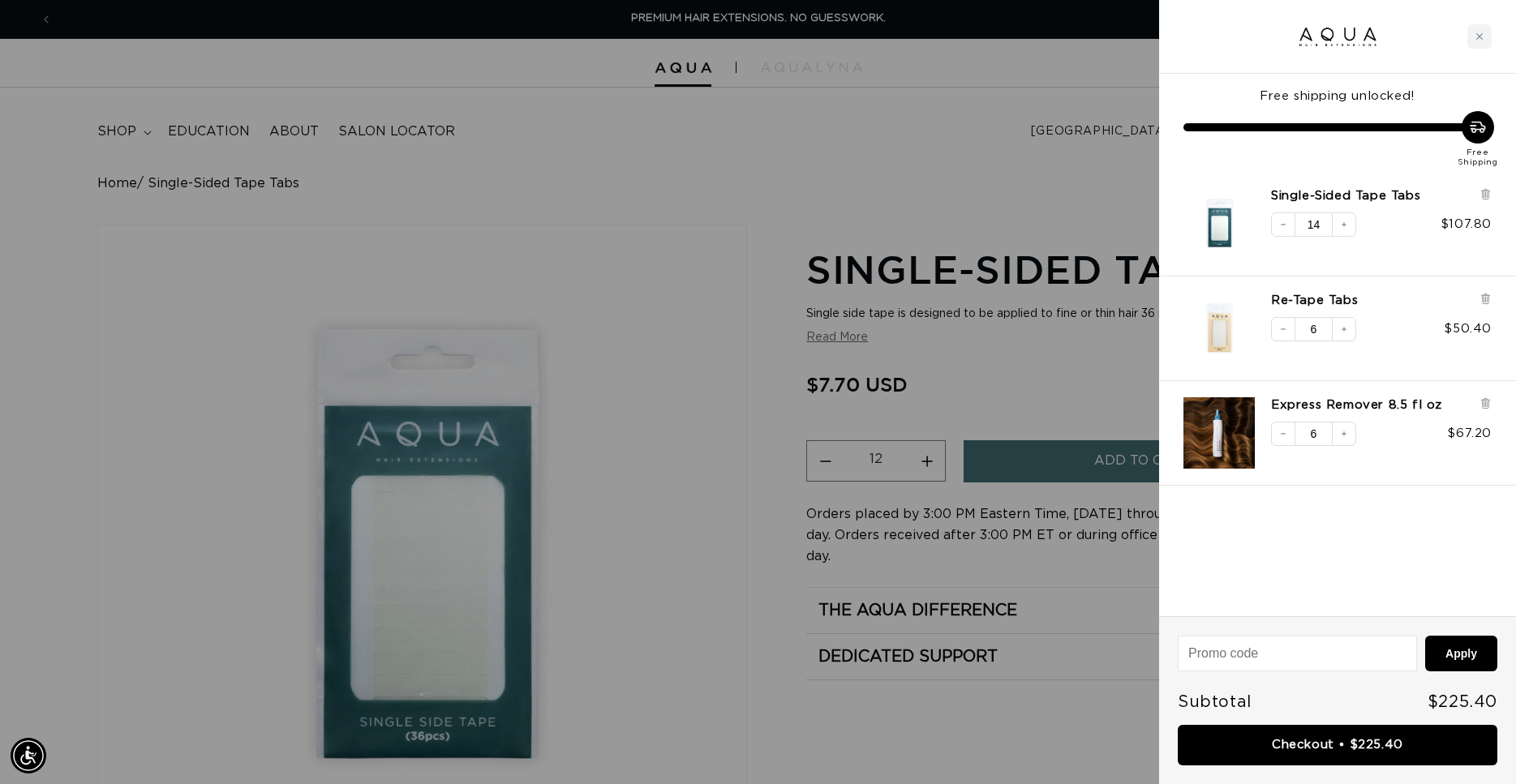
click at [1282, 226] on icon "Decrease quantity" at bounding box center [1283, 225] width 10 height 10
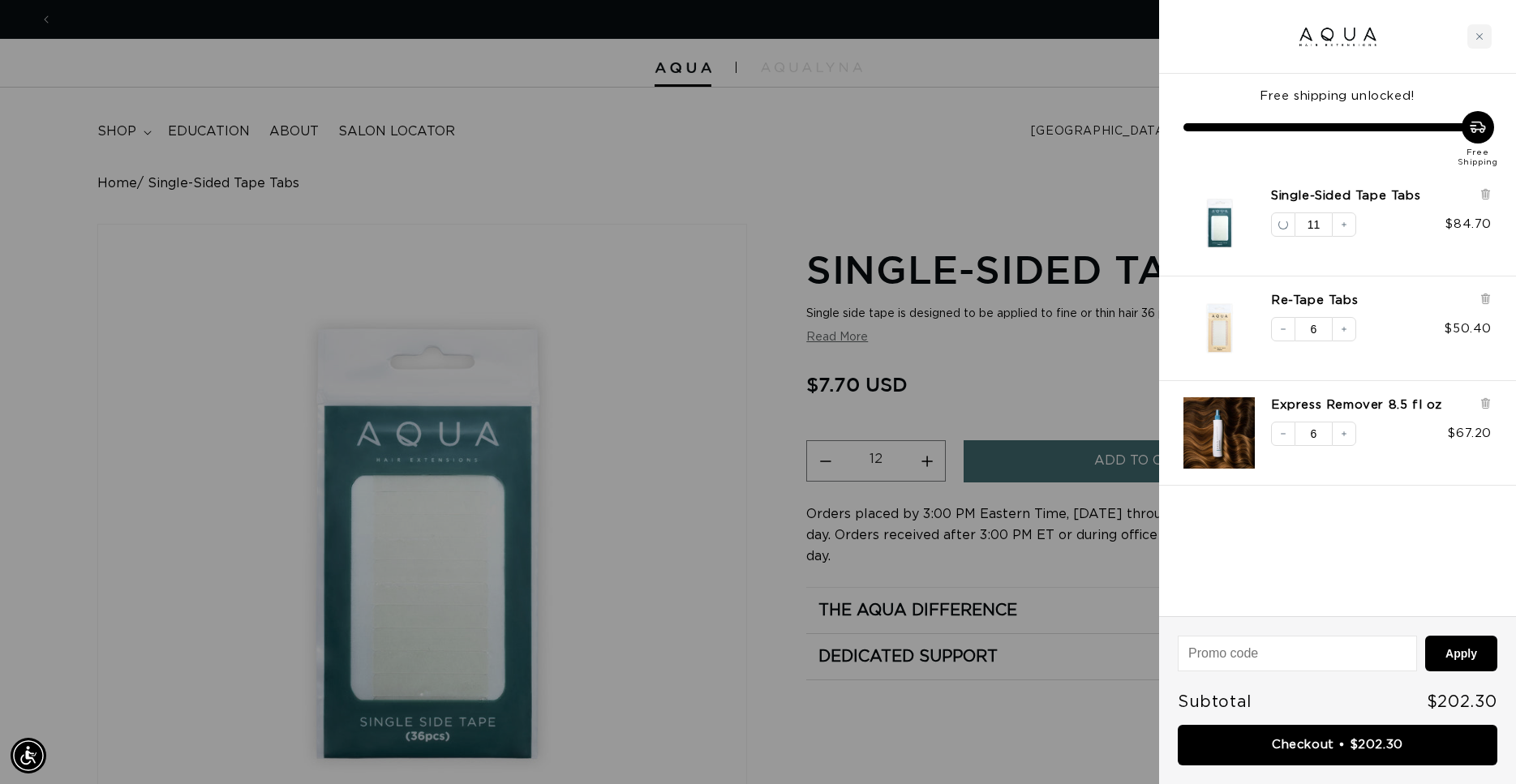
scroll to position [0, 2801]
click at [1282, 226] on icon "Decrease quantity" at bounding box center [1283, 225] width 10 height 10
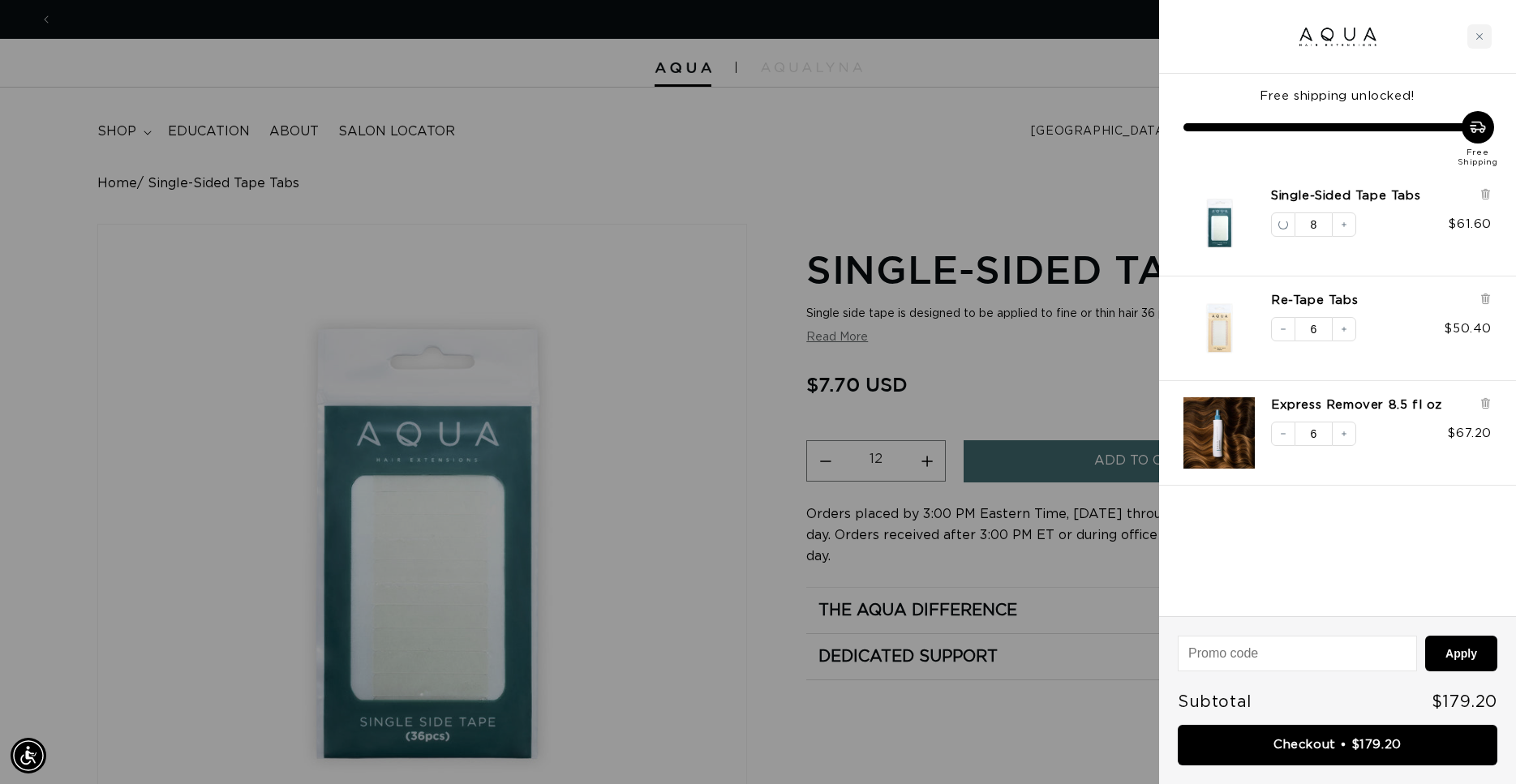
scroll to position [0, 1401]
click at [1282, 226] on icon "Decrease quantity" at bounding box center [1283, 225] width 10 height 10
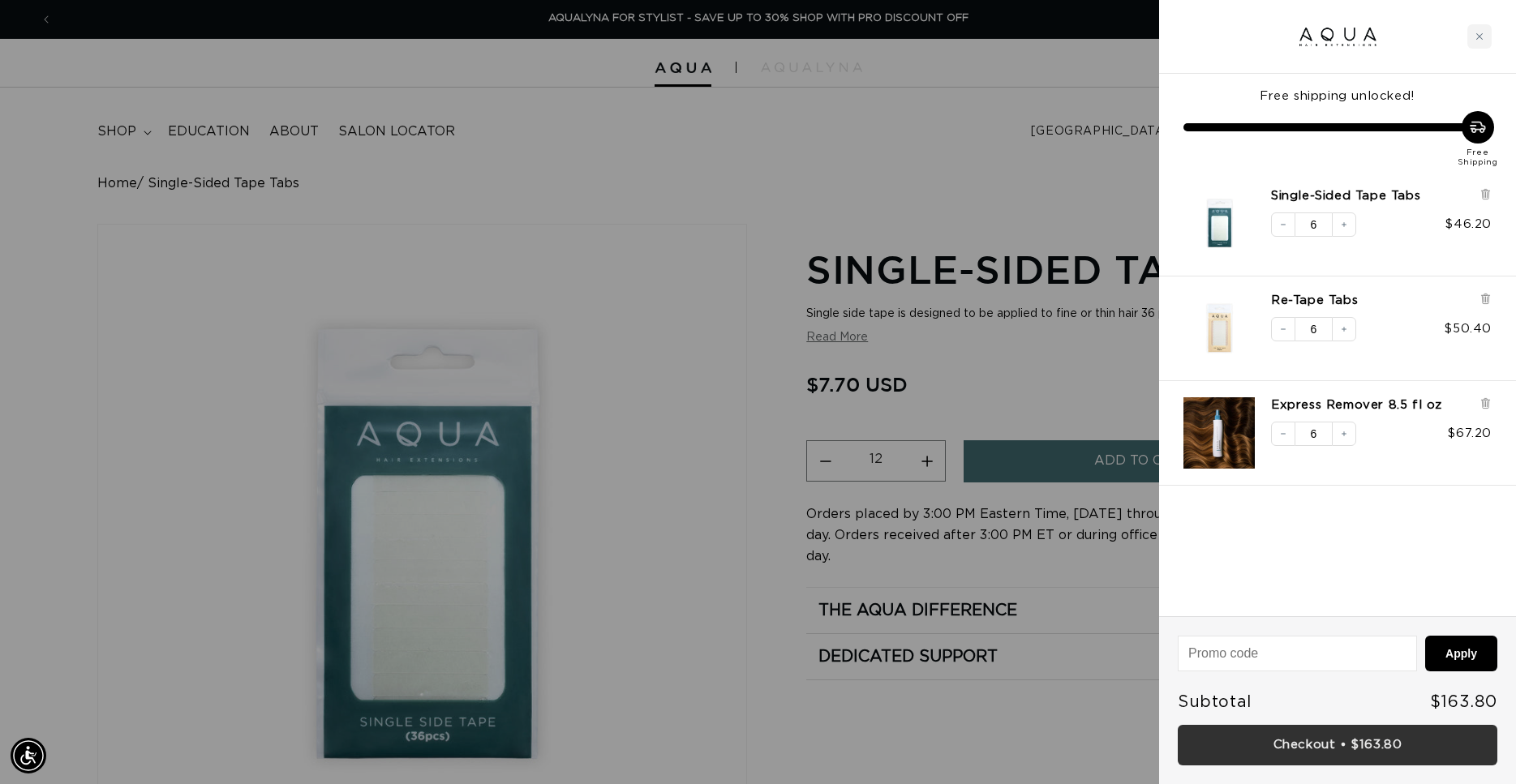
click at [1281, 745] on link "Checkout • $163.80" at bounding box center [1337, 746] width 319 height 42
